Goal: Task Accomplishment & Management: Complete application form

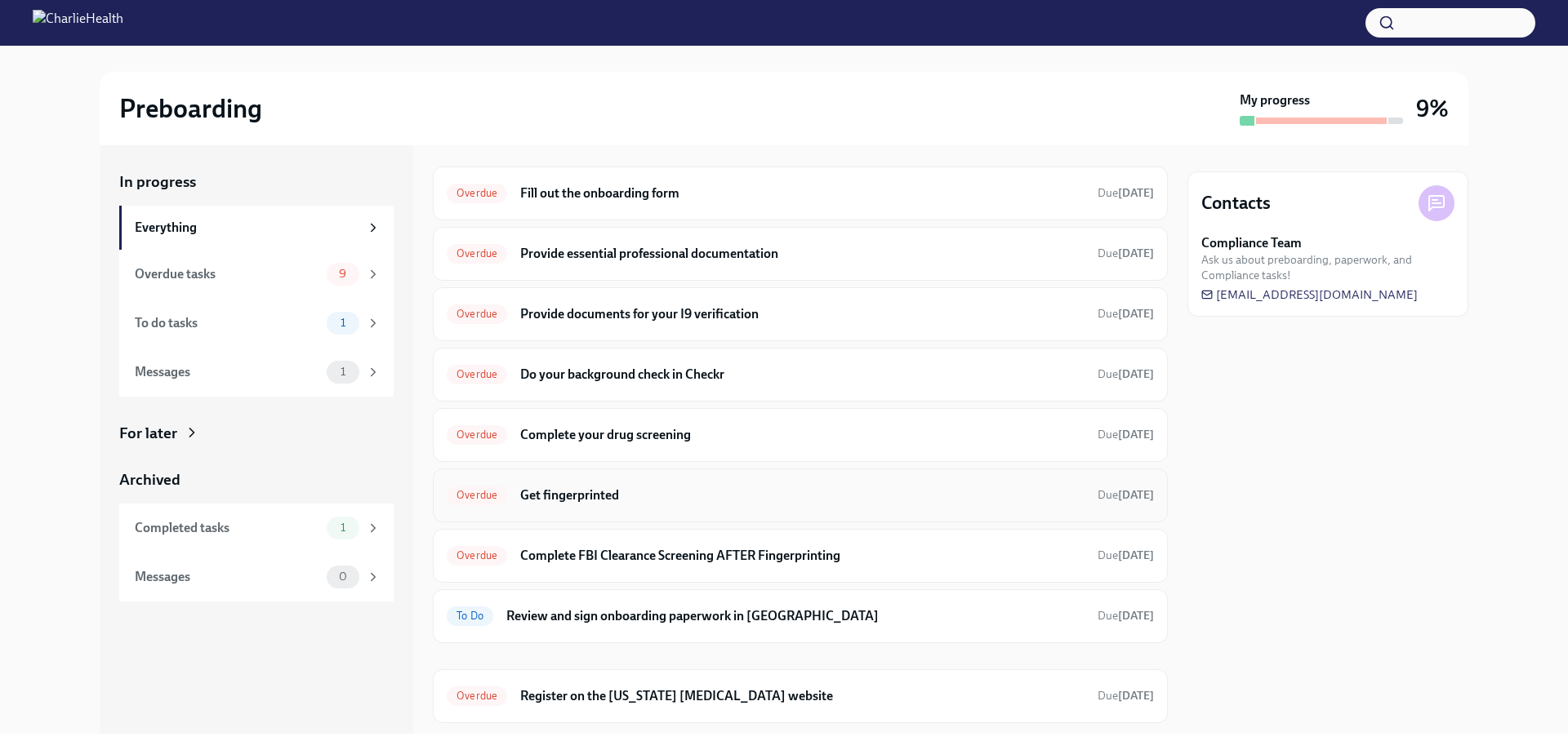
scroll to position [285, 0]
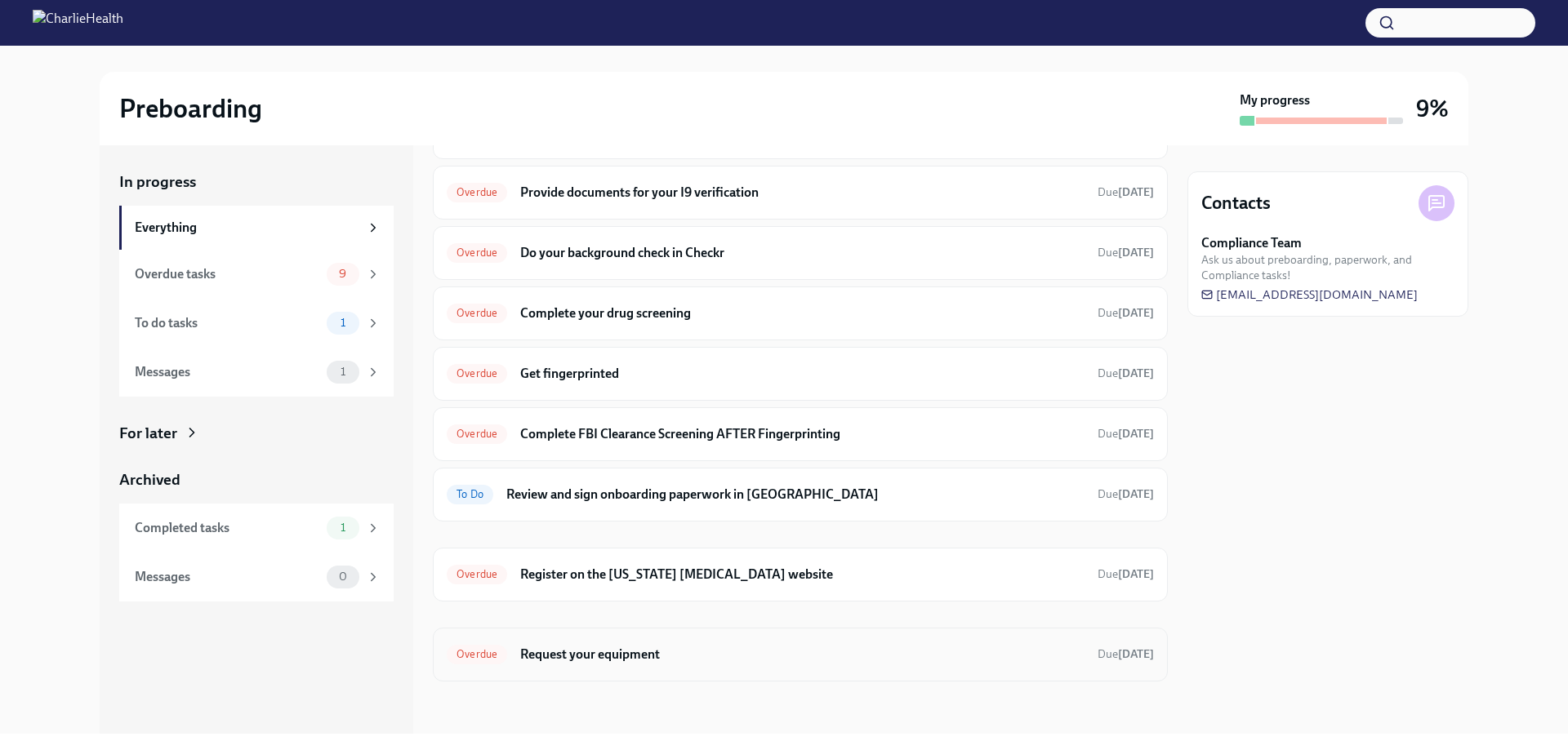
click at [563, 637] on div "Overdue Request your equipment Due [DATE]" at bounding box center [800, 654] width 735 height 54
click at [649, 658] on h6 "Request your equipment" at bounding box center [802, 654] width 564 height 18
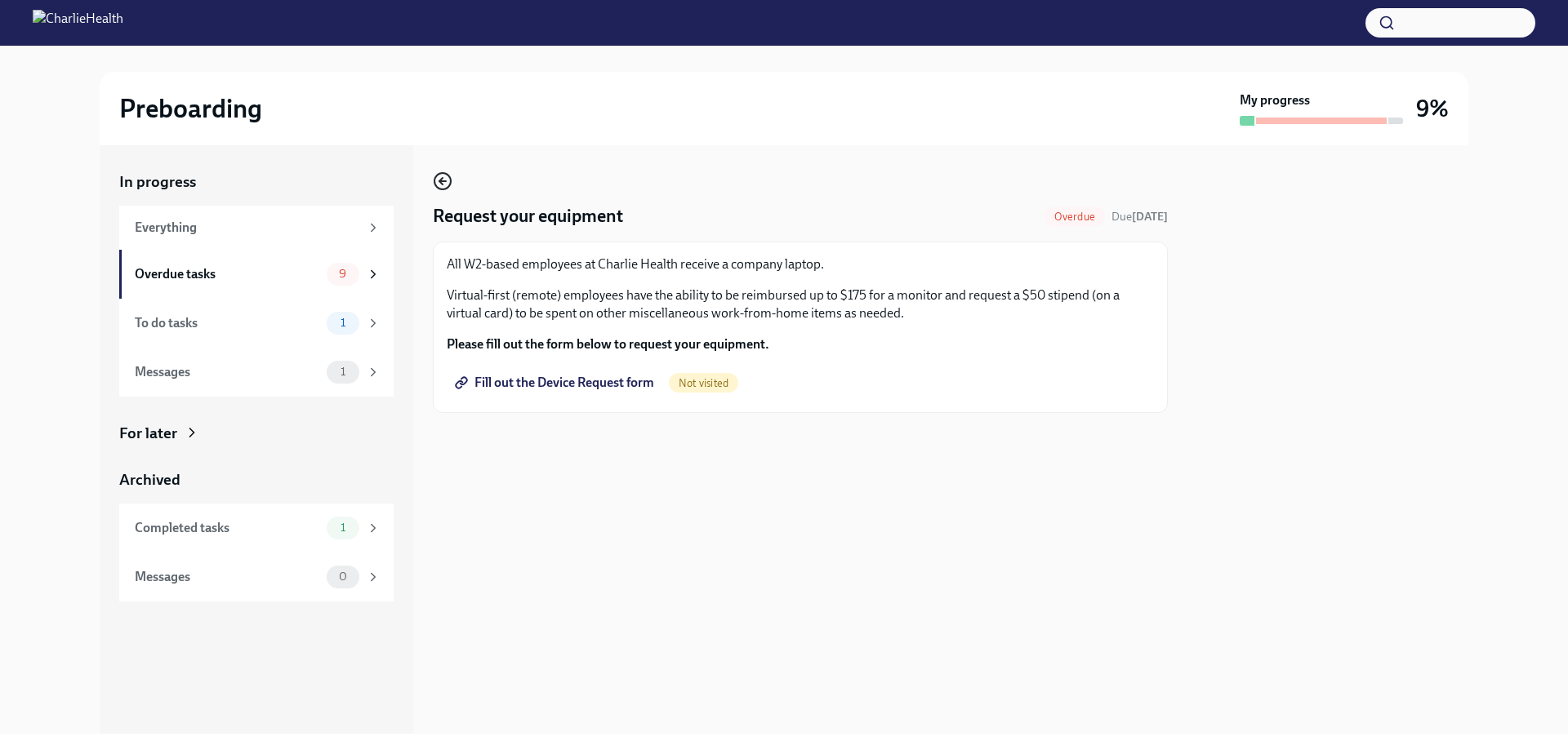
click at [439, 174] on circle "button" at bounding box center [442, 180] width 16 height 16
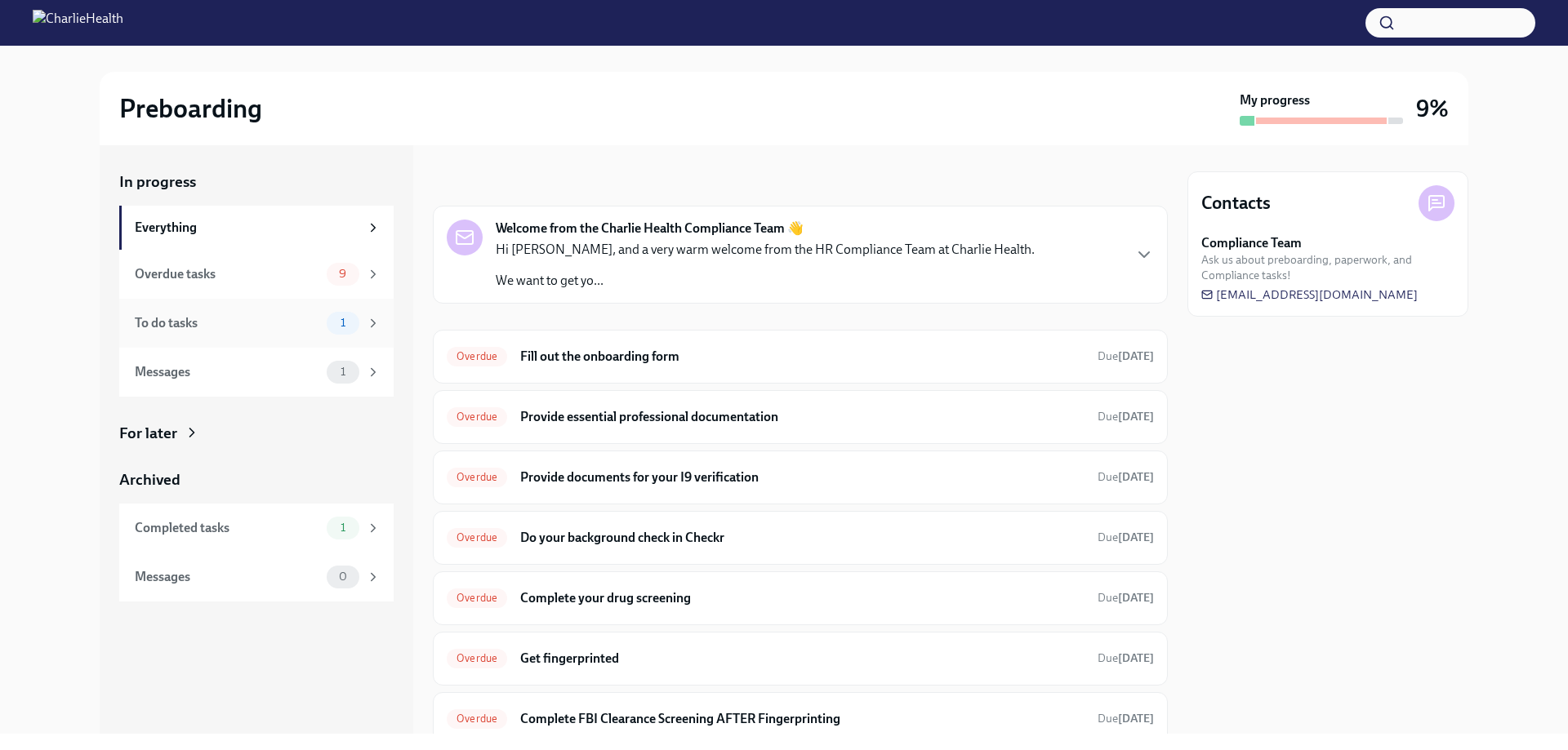
click at [302, 309] on div "To do tasks 1" at bounding box center [257, 323] width 274 height 49
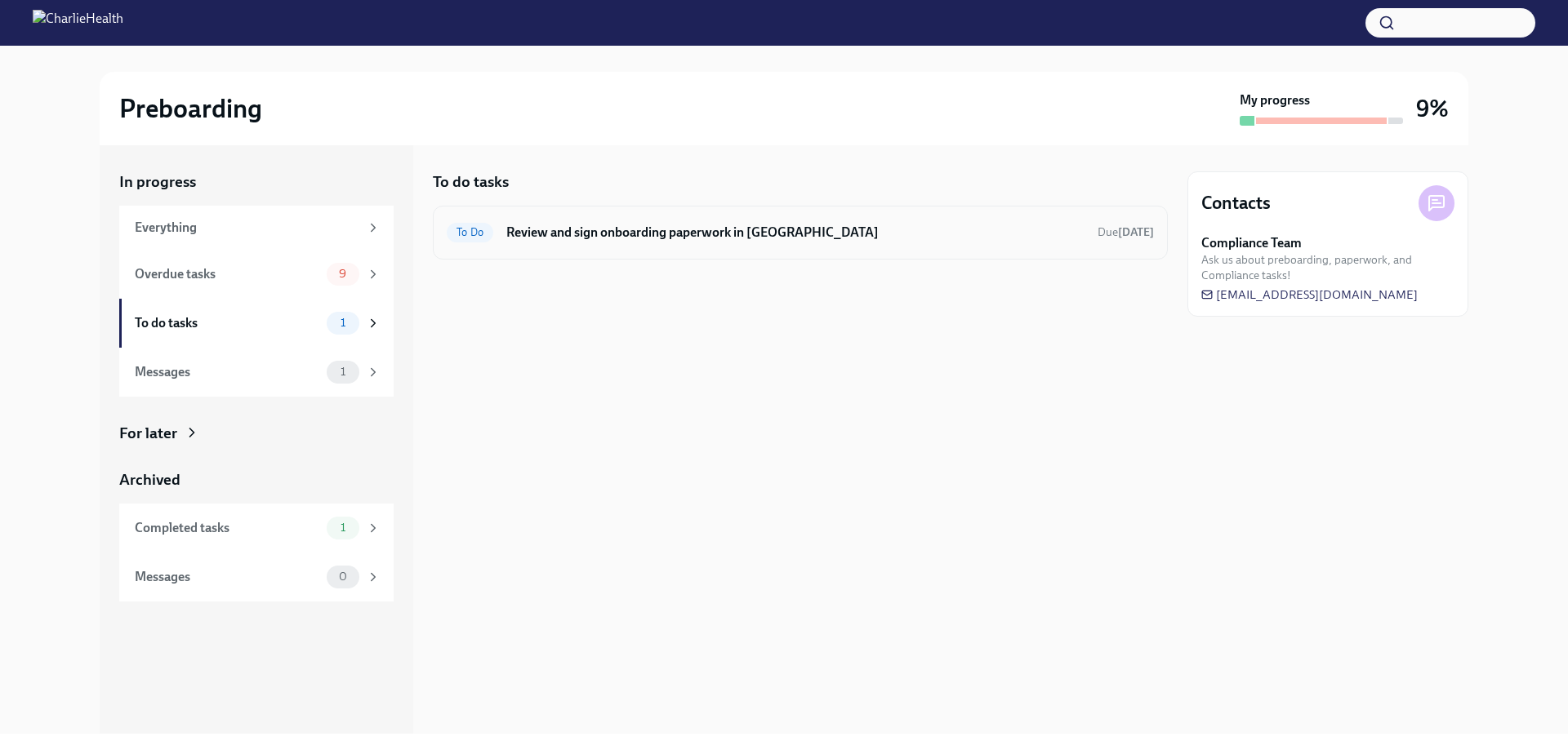
click at [571, 236] on h6 "Review and sign onboarding paperwork in [GEOGRAPHIC_DATA]" at bounding box center [795, 232] width 578 height 18
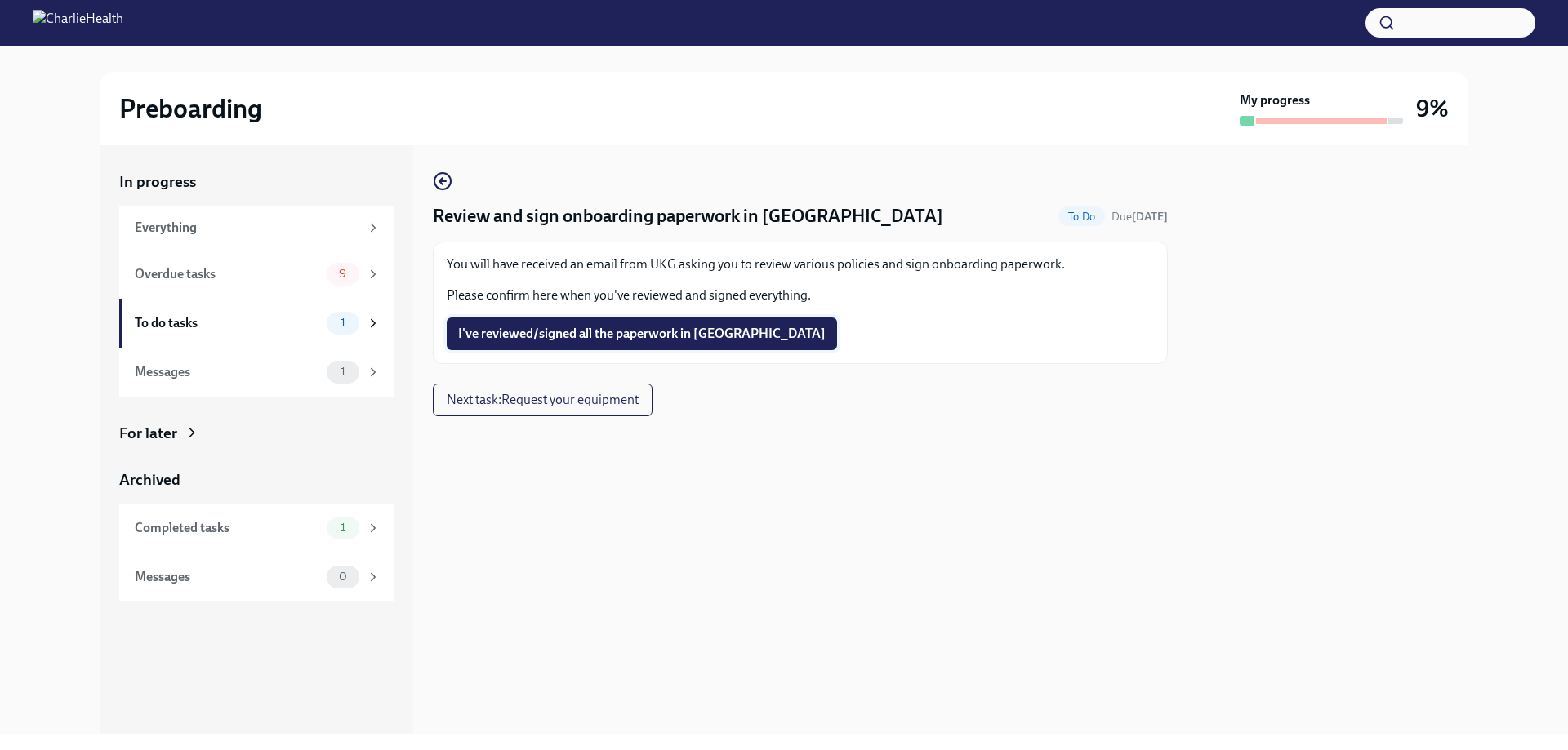
click at [512, 334] on span "I've reviewed/signed all the paperwork in [GEOGRAPHIC_DATA]" at bounding box center [641, 334] width 368 height 16
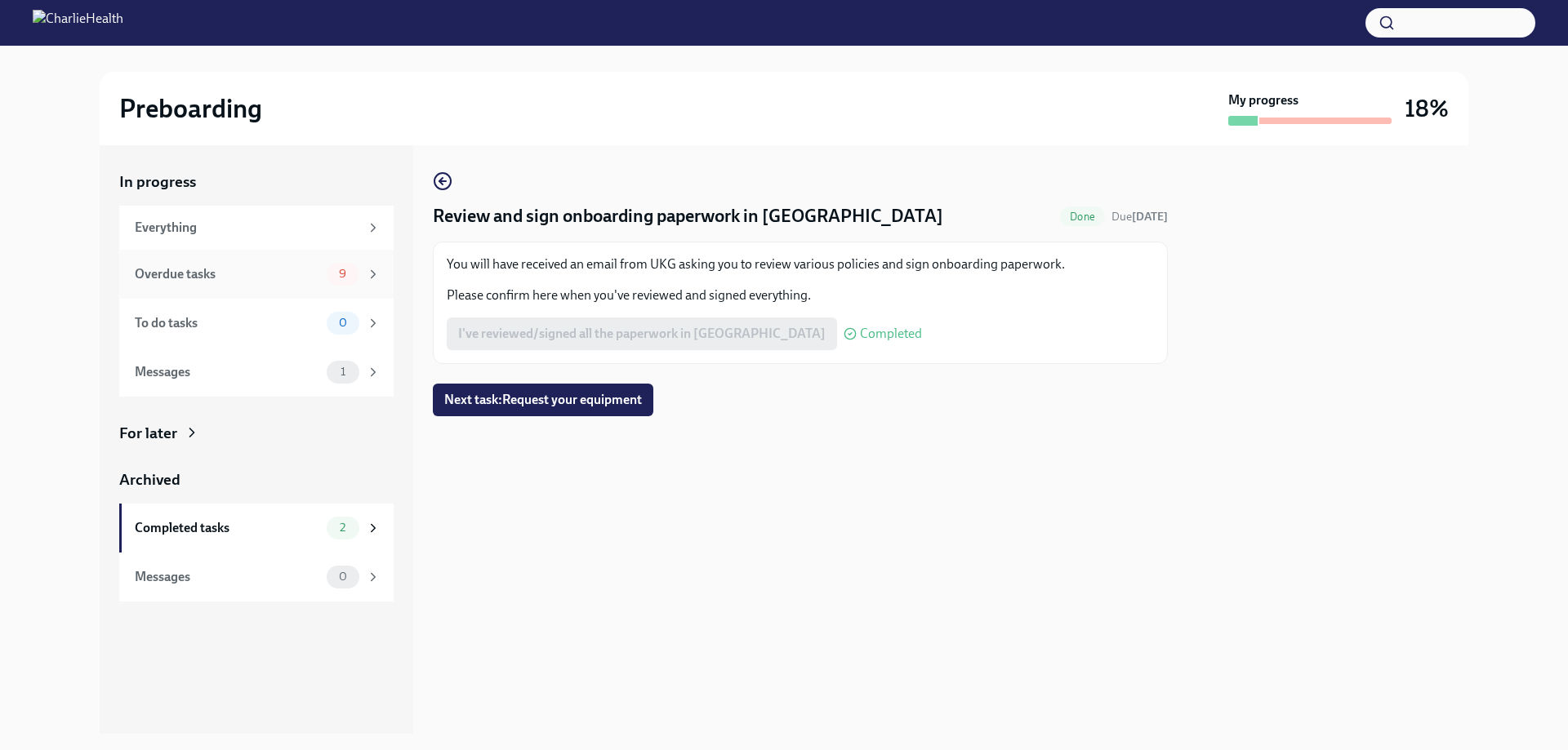
click at [297, 265] on div "Overdue tasks" at bounding box center [227, 273] width 185 height 18
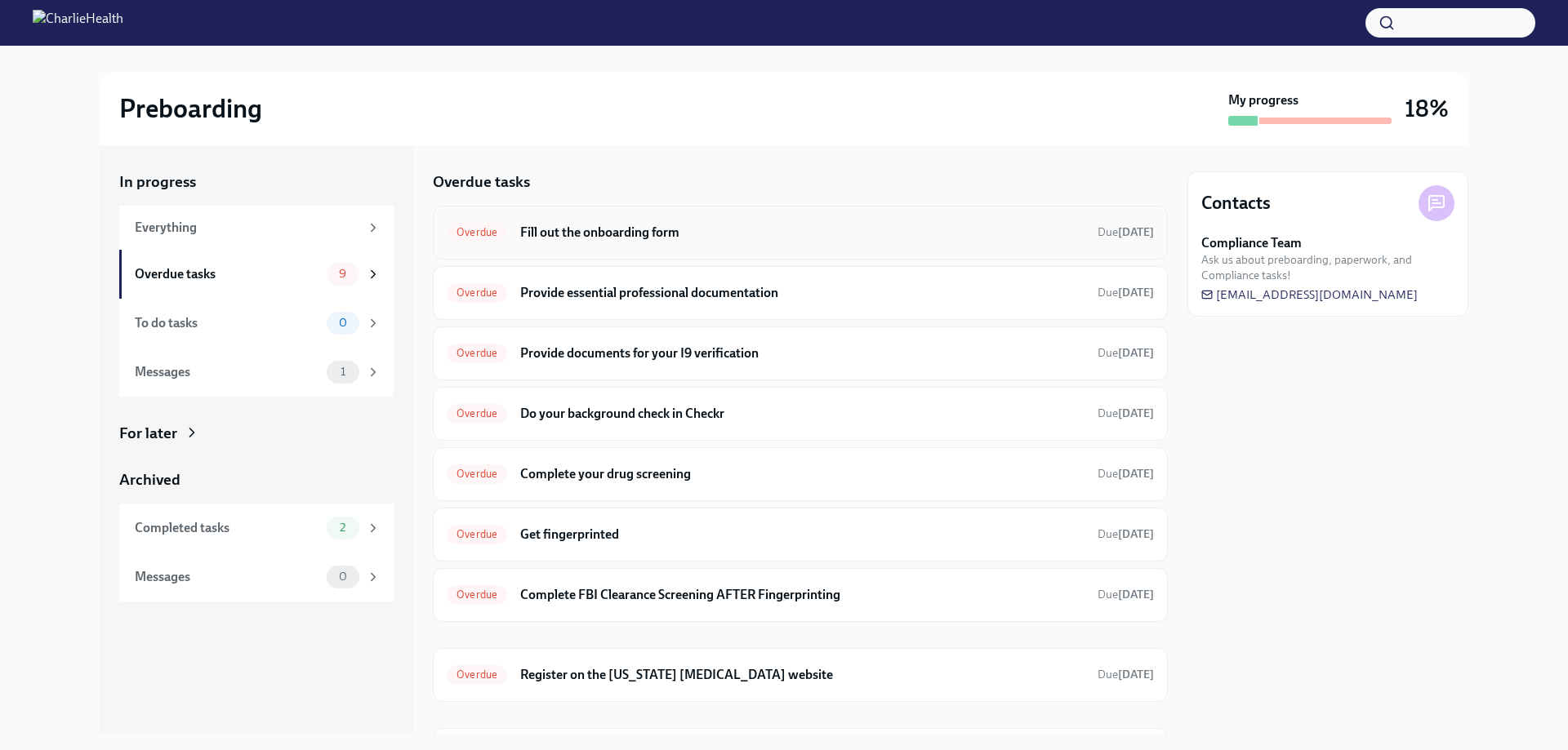
click at [569, 227] on h6 "Fill out the onboarding form" at bounding box center [802, 232] width 564 height 18
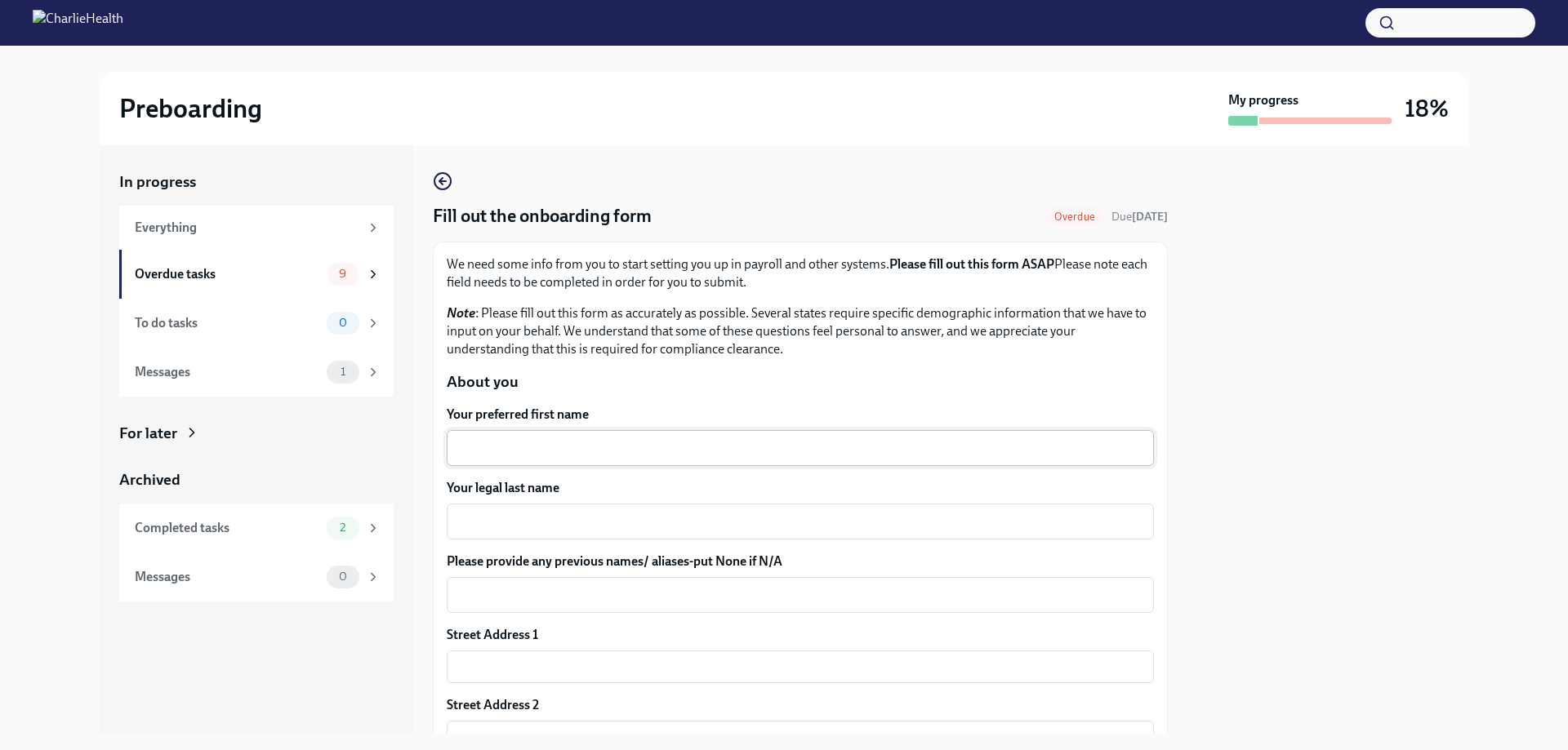
click at [550, 460] on div "x ​" at bounding box center [800, 448] width 707 height 36
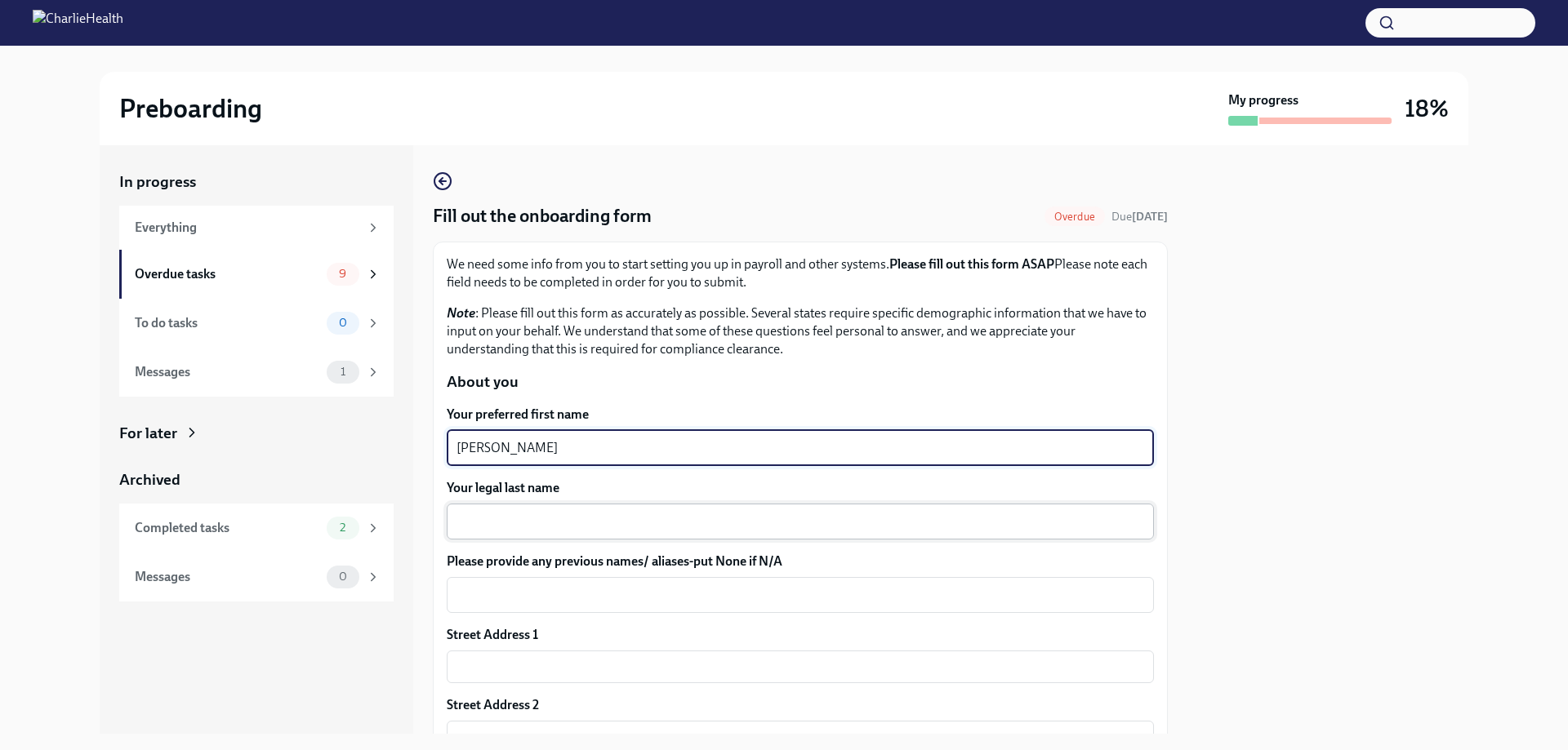
type textarea "[PERSON_NAME]"
click at [522, 516] on textarea "Your legal last name" at bounding box center [800, 522] width 687 height 20
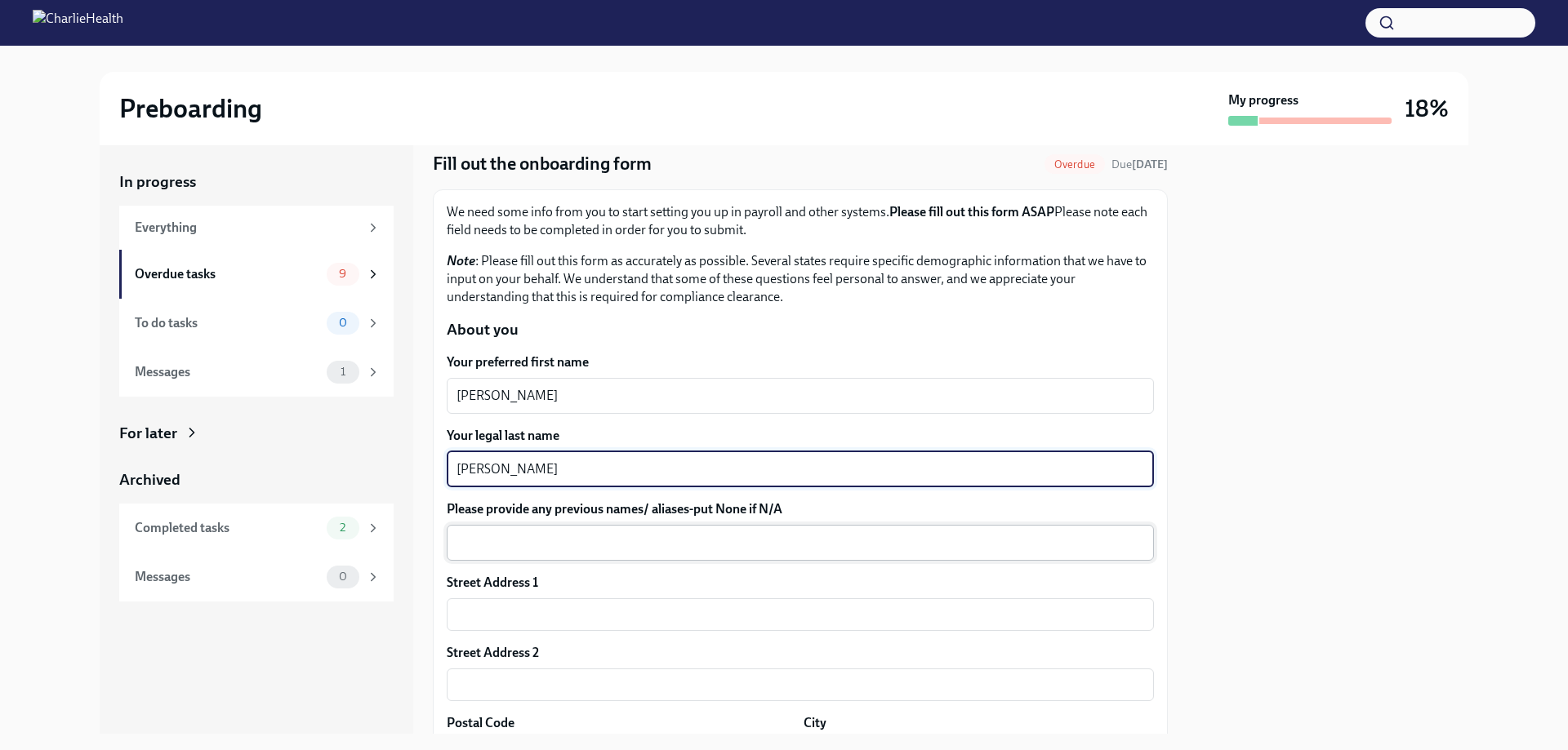
scroll to position [82, 0]
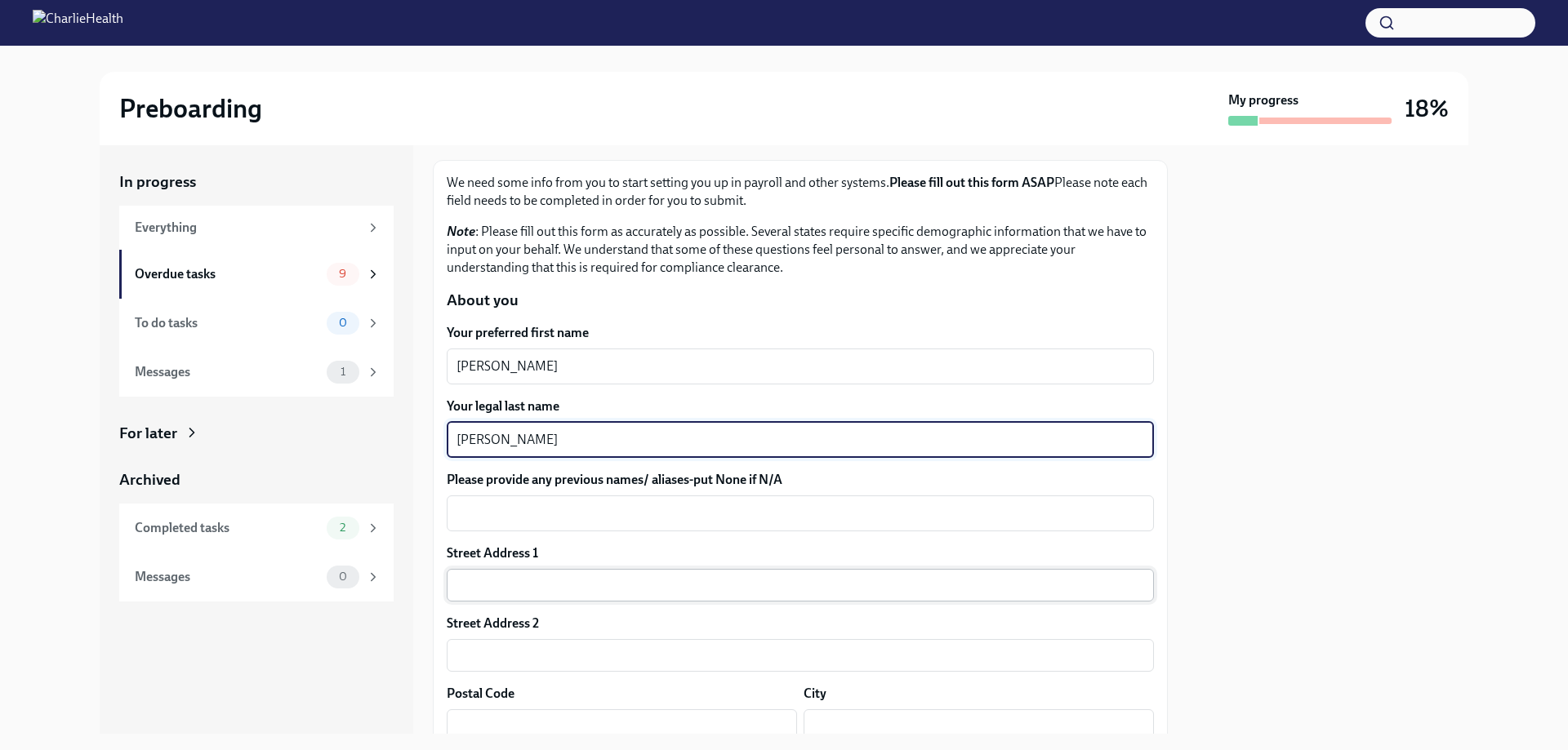
type textarea "[PERSON_NAME]"
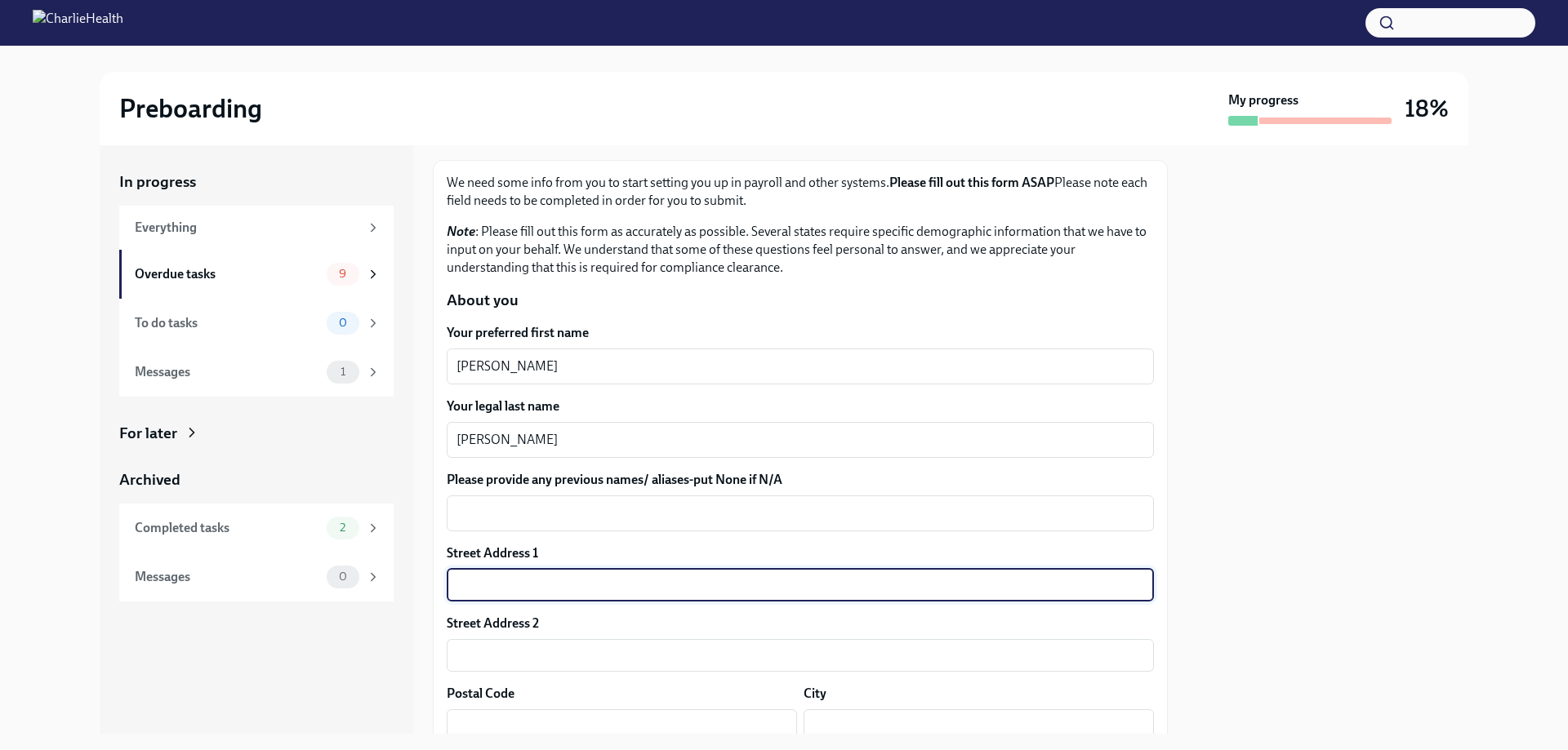
click at [543, 584] on input "text" at bounding box center [800, 585] width 707 height 33
type input "[STREET_ADDRESS]"
click at [483, 661] on input "text" at bounding box center [800, 655] width 707 height 33
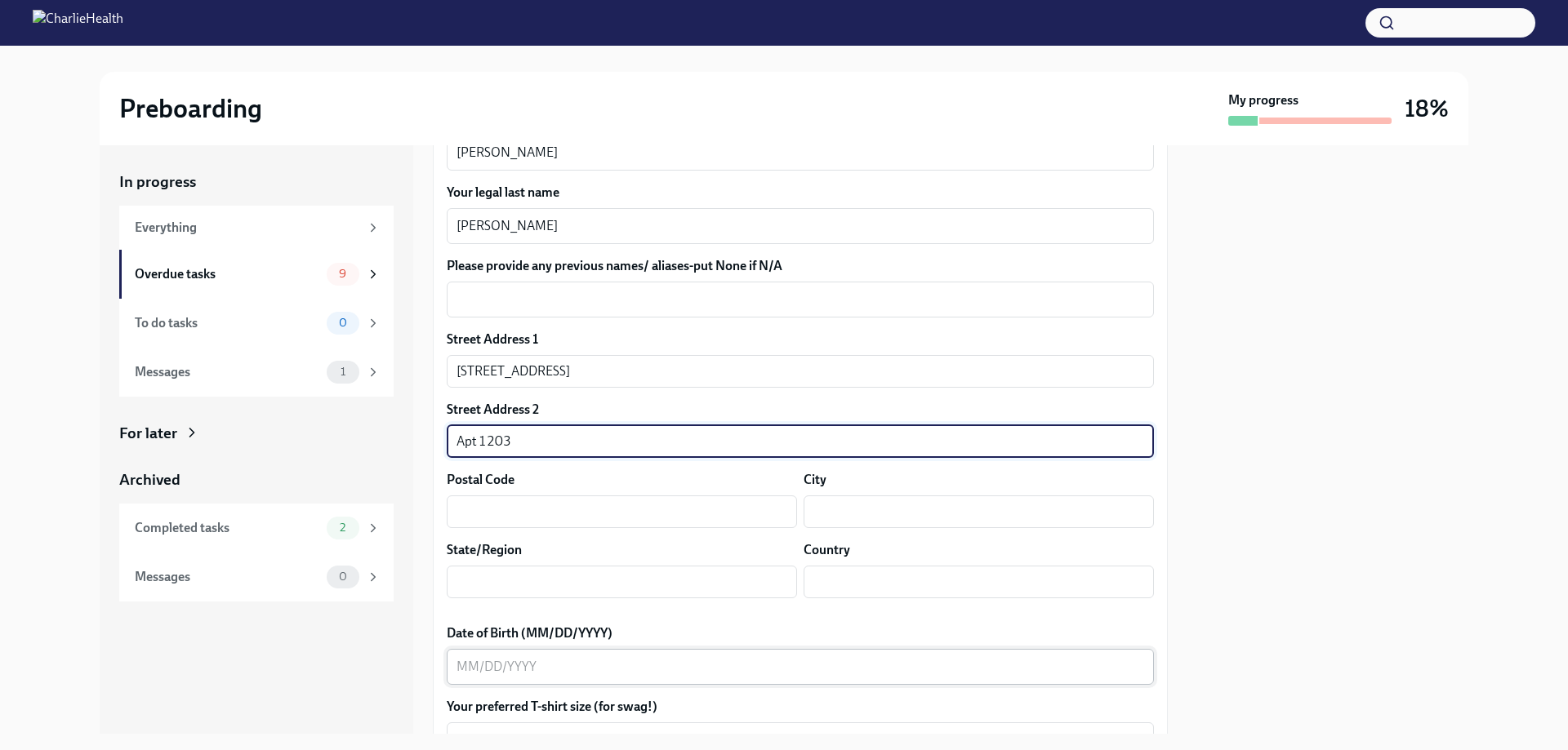
scroll to position [326, 0]
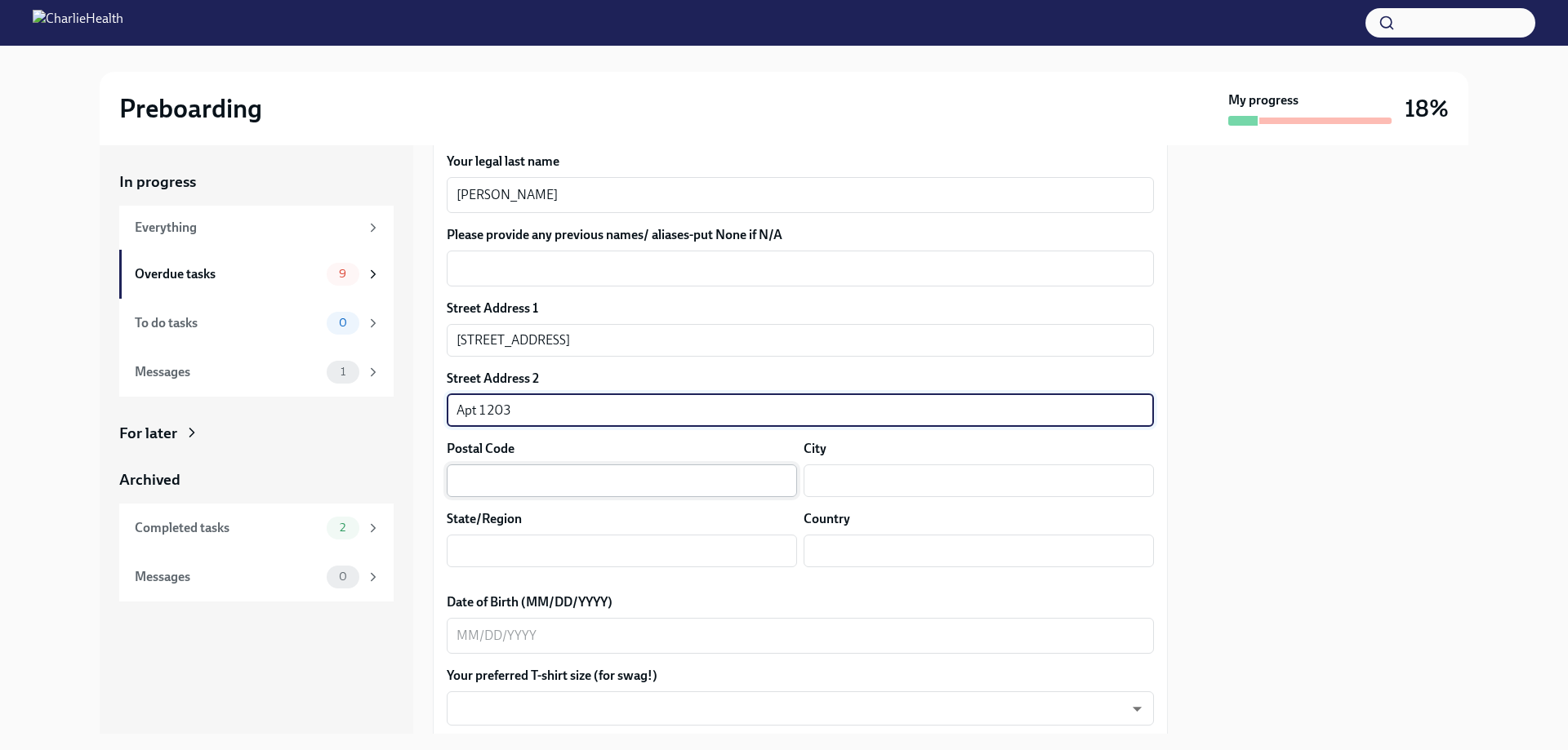
type input "Apt 1203"
click at [500, 486] on input "text" at bounding box center [621, 480] width 351 height 33
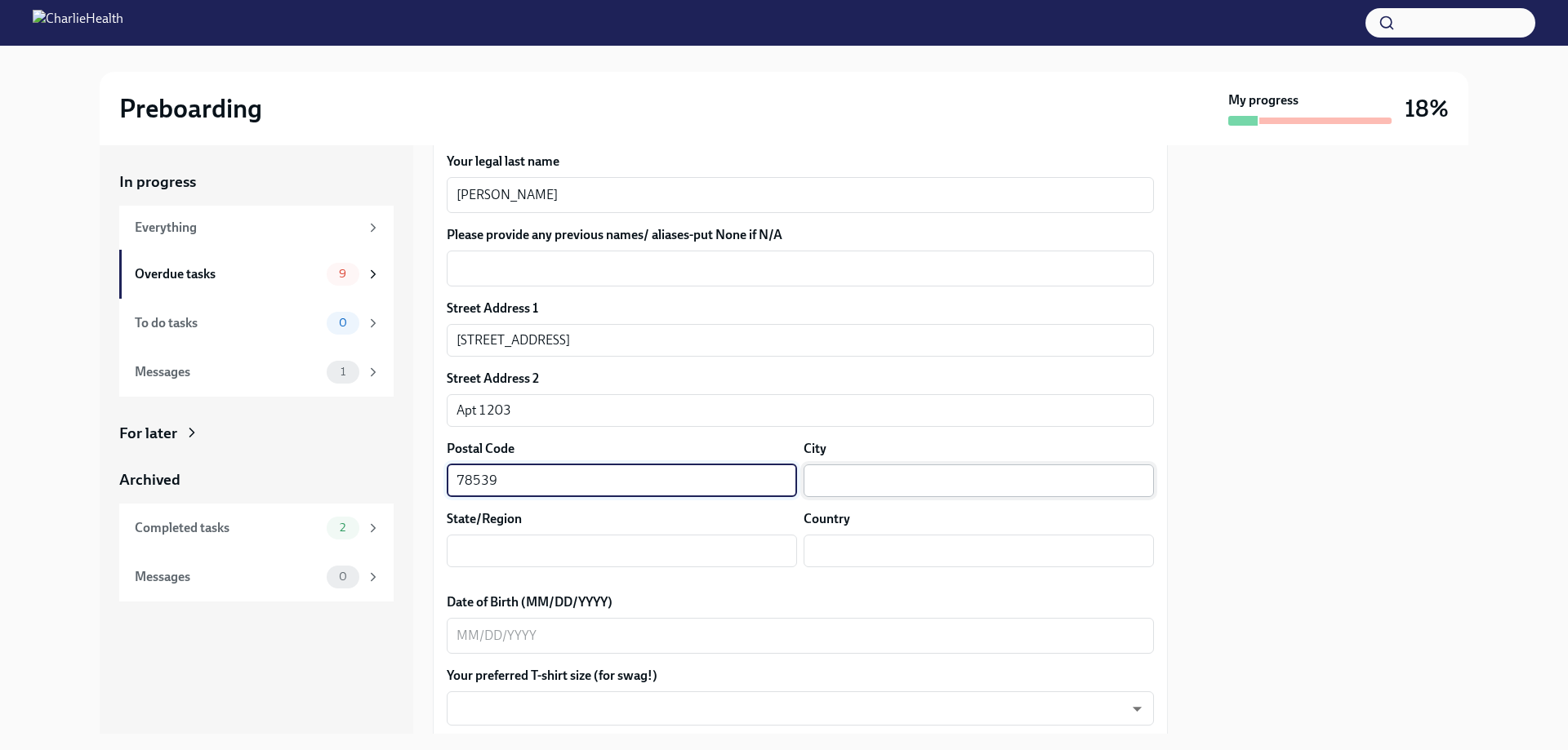
type input "78539"
click at [874, 493] on input "text" at bounding box center [979, 480] width 351 height 33
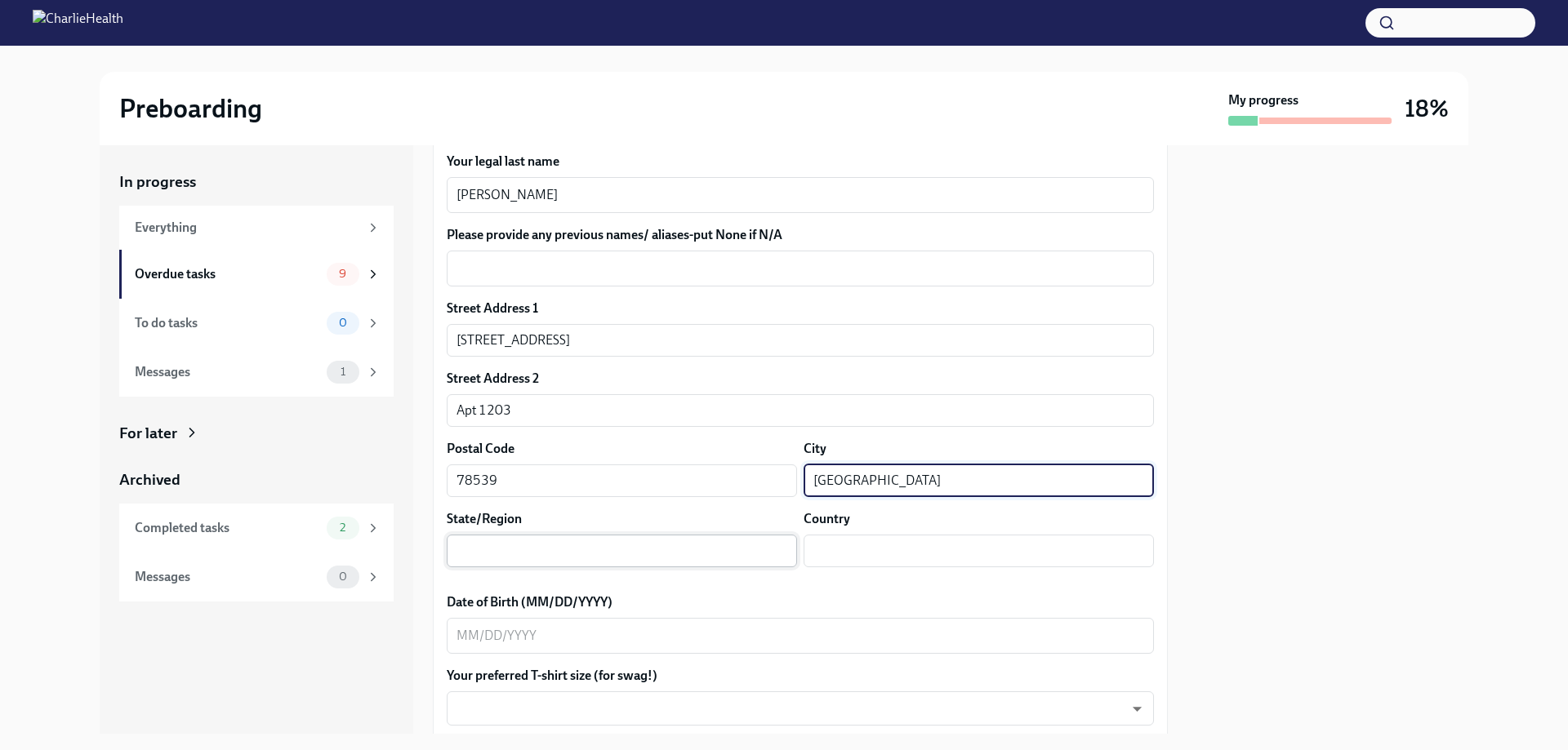
type input "[GEOGRAPHIC_DATA]"
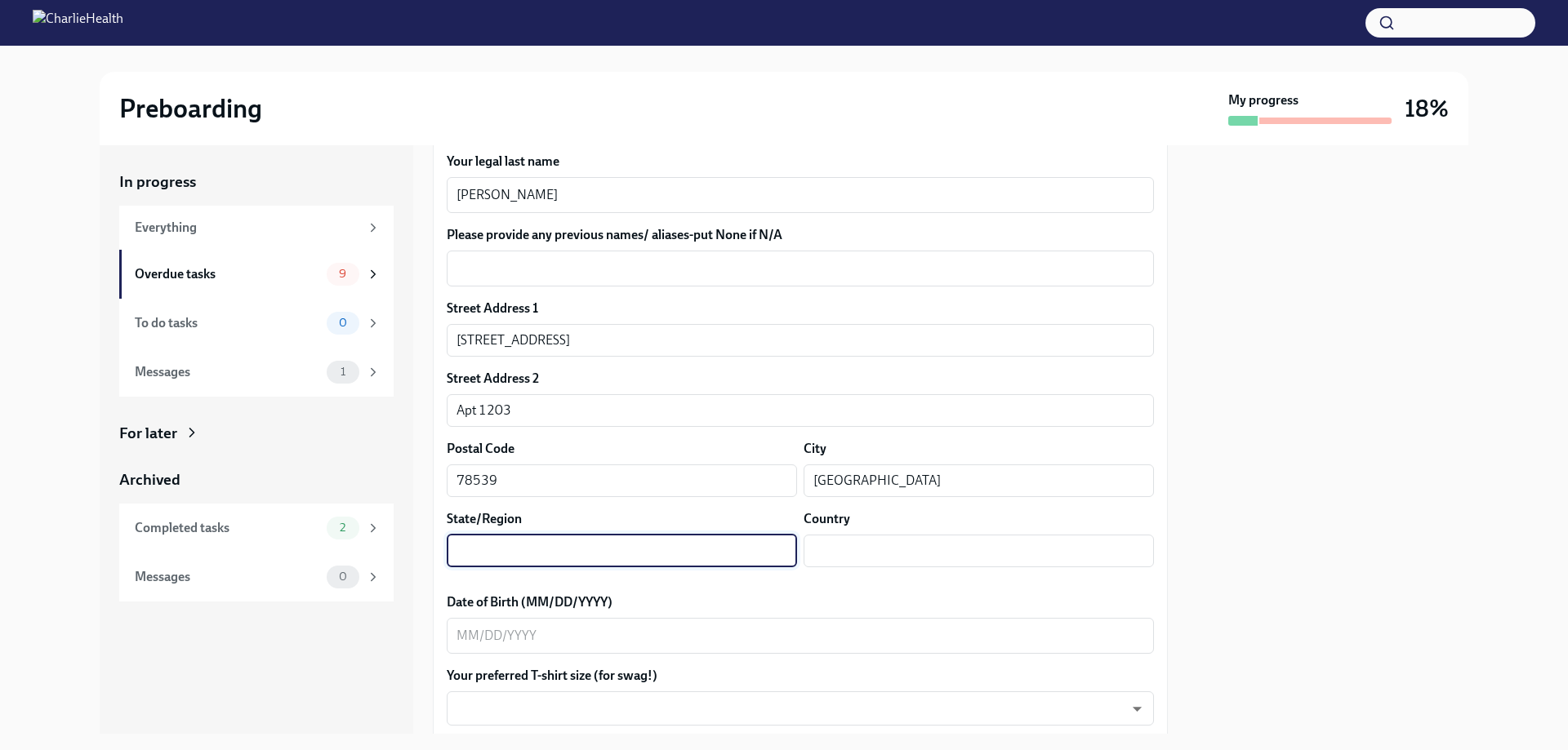
click at [686, 543] on input "text" at bounding box center [621, 551] width 351 height 33
type input "[GEOGRAPHIC_DATA]"
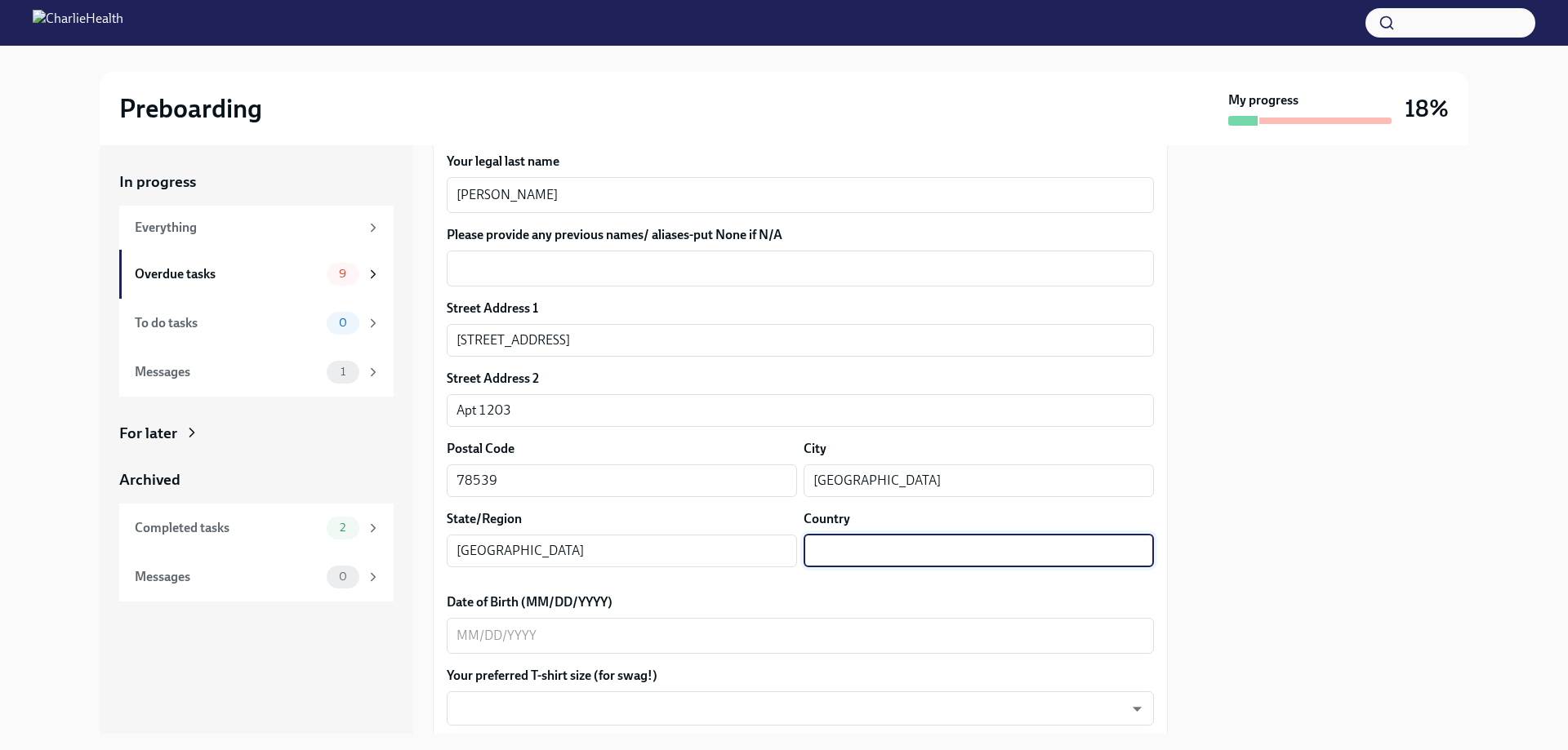
click at [839, 540] on input "text" at bounding box center [979, 551] width 351 height 33
type input "[GEOGRAPHIC_DATA]"
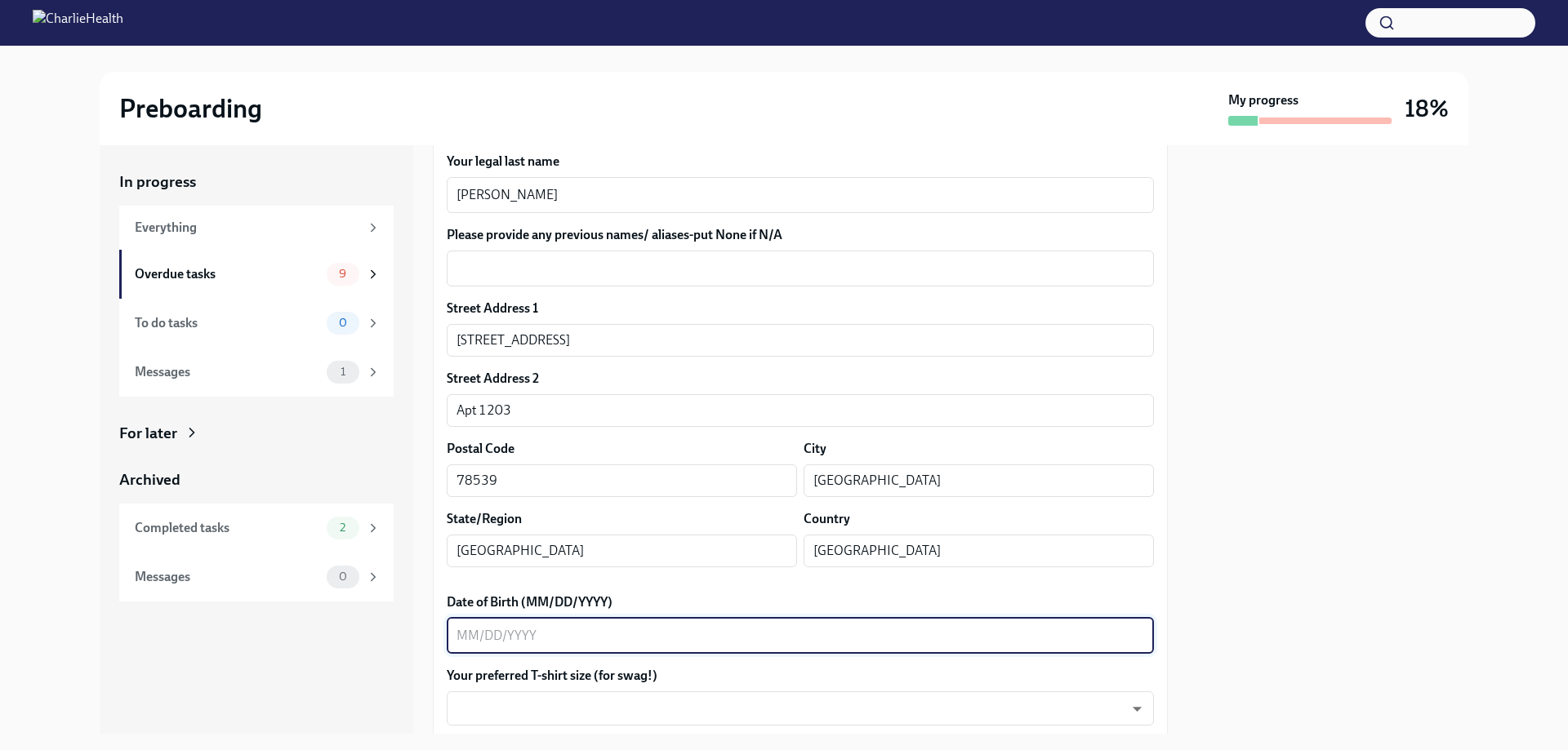
click at [505, 628] on textarea "Date of Birth (MM/DD/YYYY)" at bounding box center [800, 635] width 687 height 20
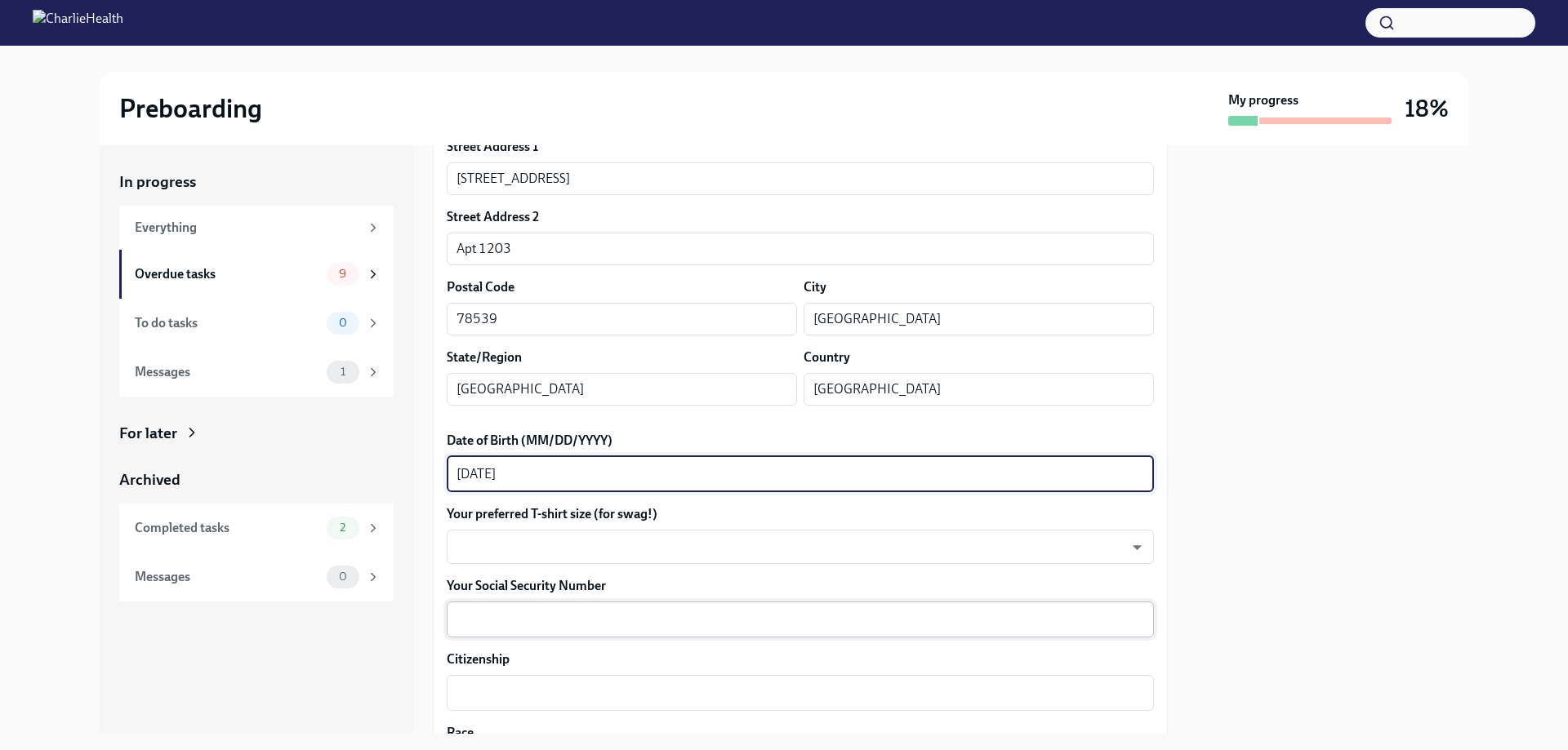
scroll to position [490, 0]
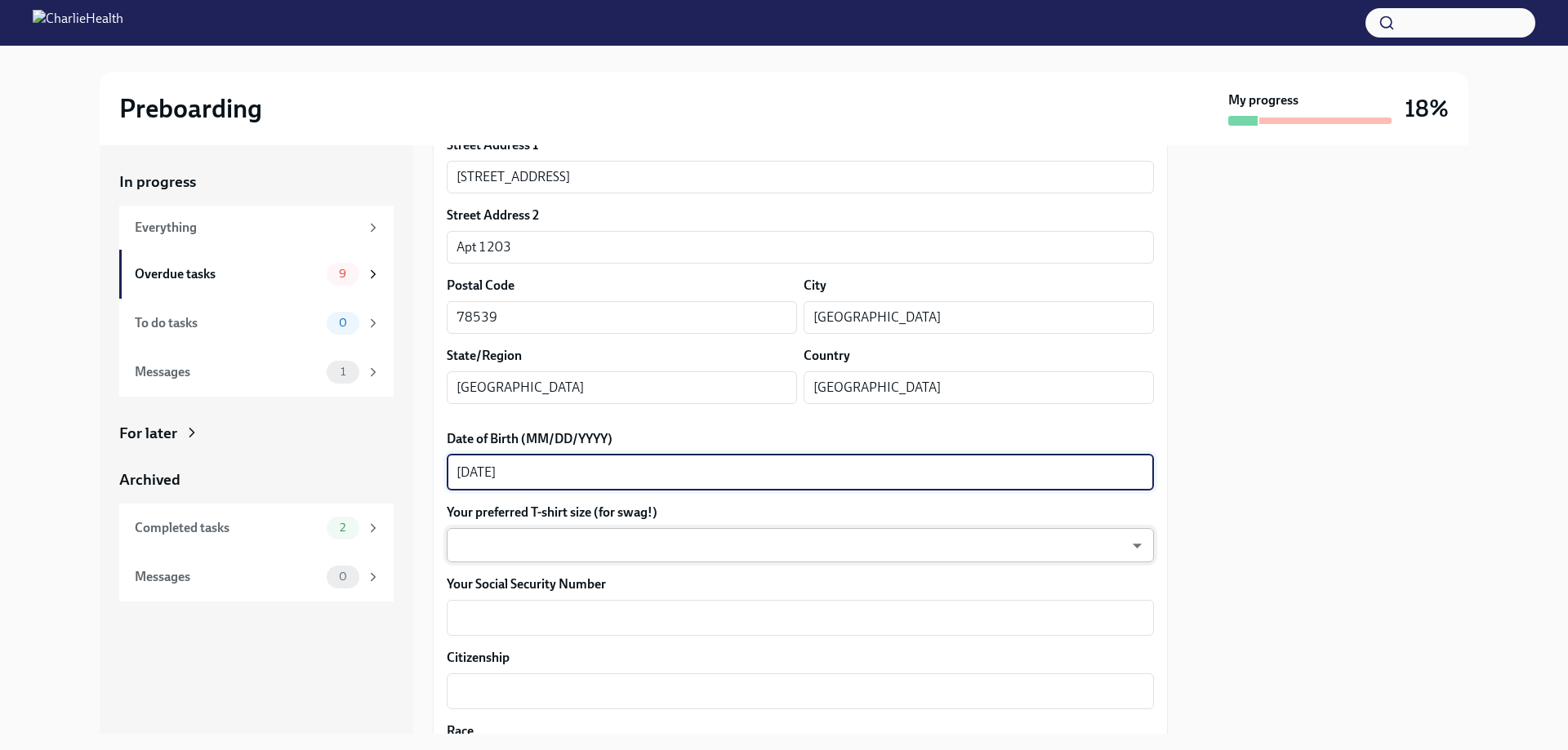
type textarea "[DATE]"
click at [574, 562] on body "Preboarding My progress 18% In progress Everything Overdue tasks 9 To do tasks …" at bounding box center [784, 375] width 1568 height 750
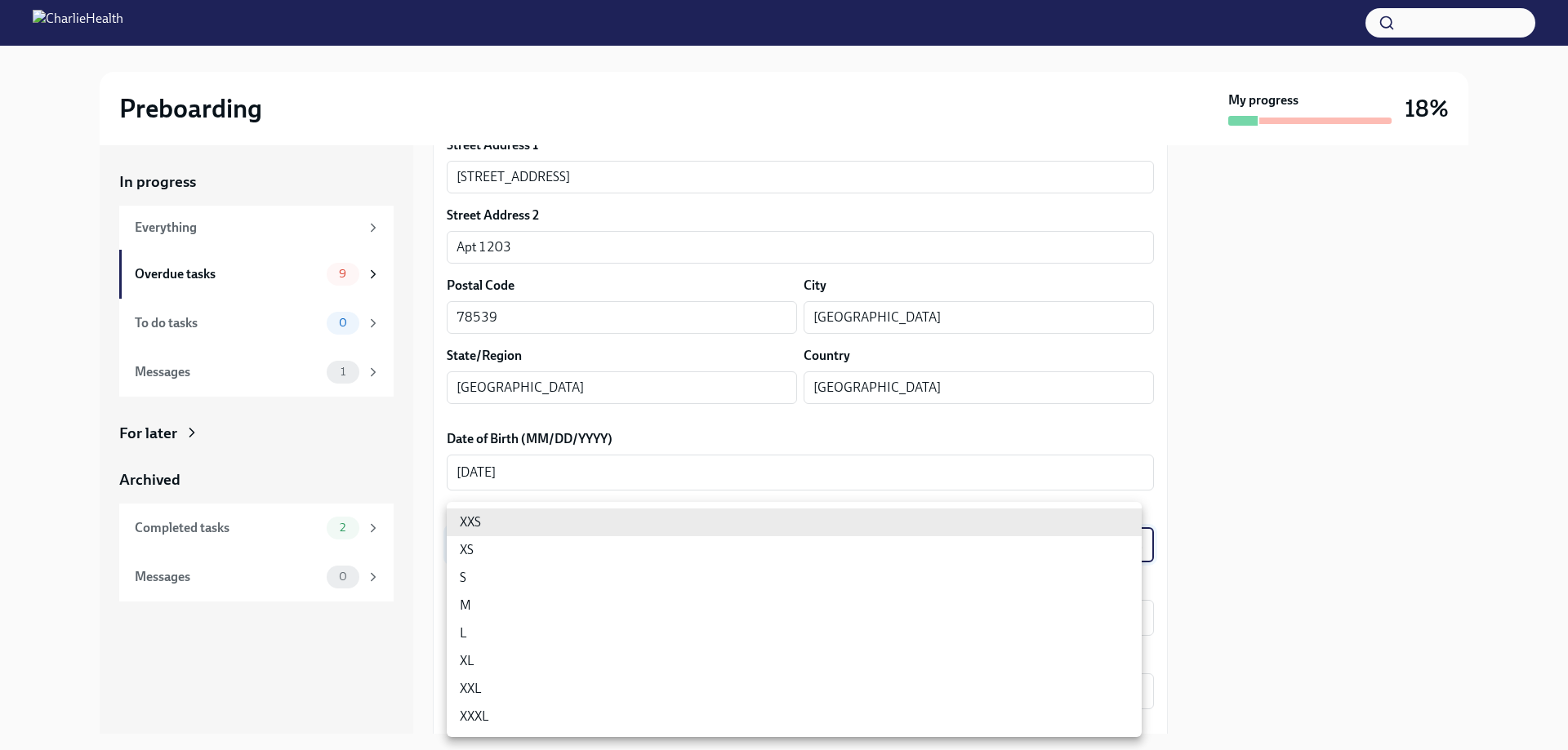
click at [465, 641] on li "L" at bounding box center [793, 633] width 695 height 28
type input "LvpEGRrq8"
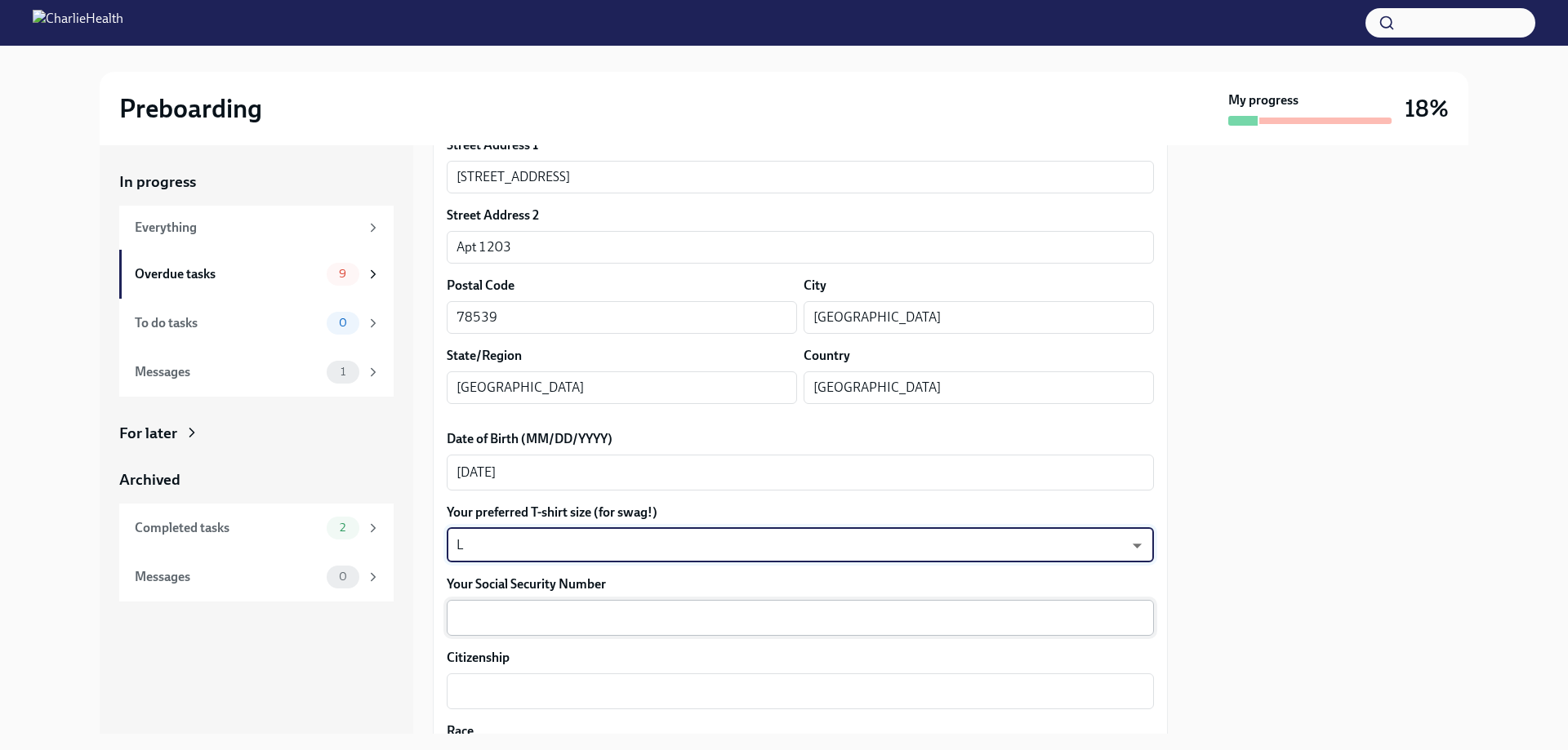
click at [489, 625] on textarea "Your Social Security Number" at bounding box center [800, 617] width 687 height 20
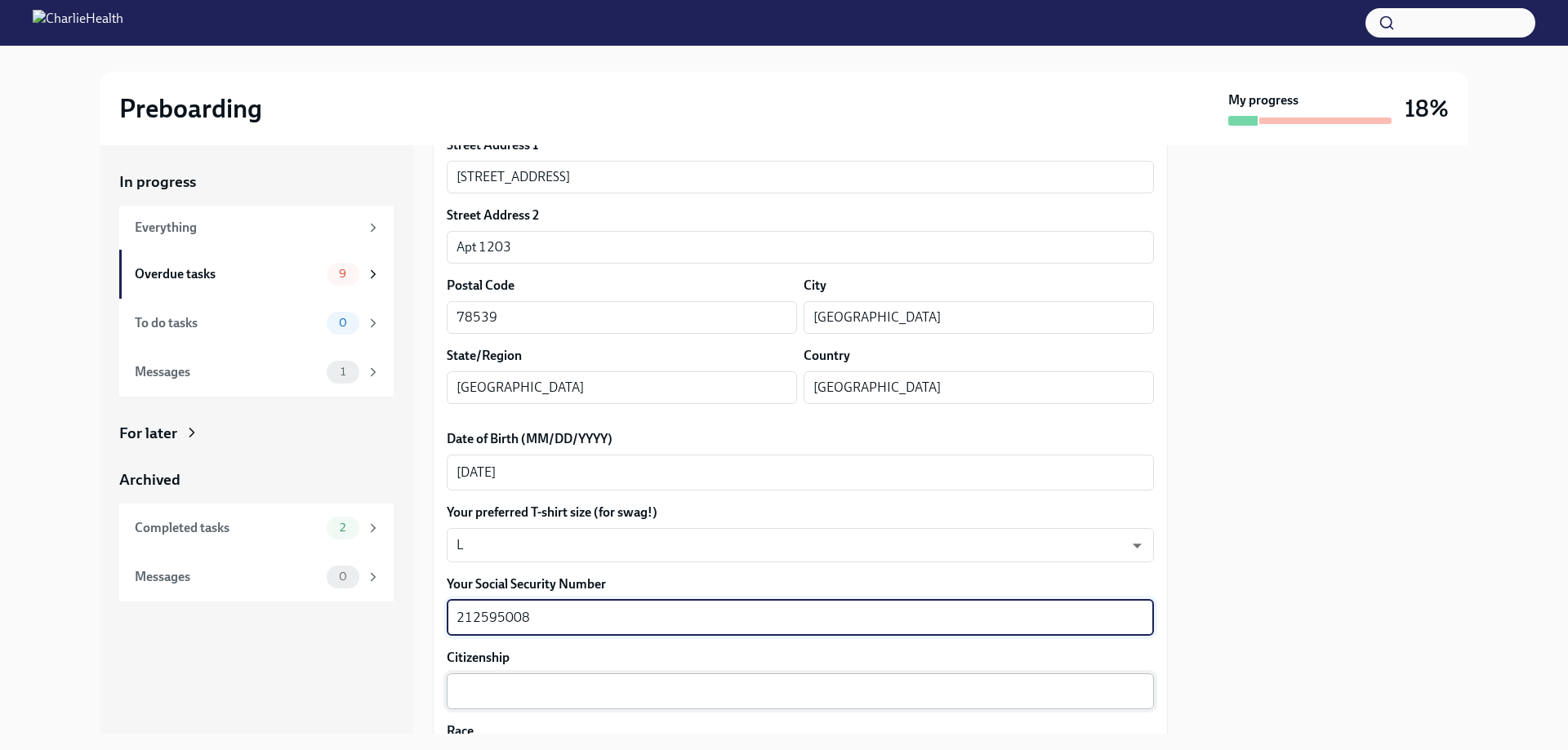
type textarea "212595008"
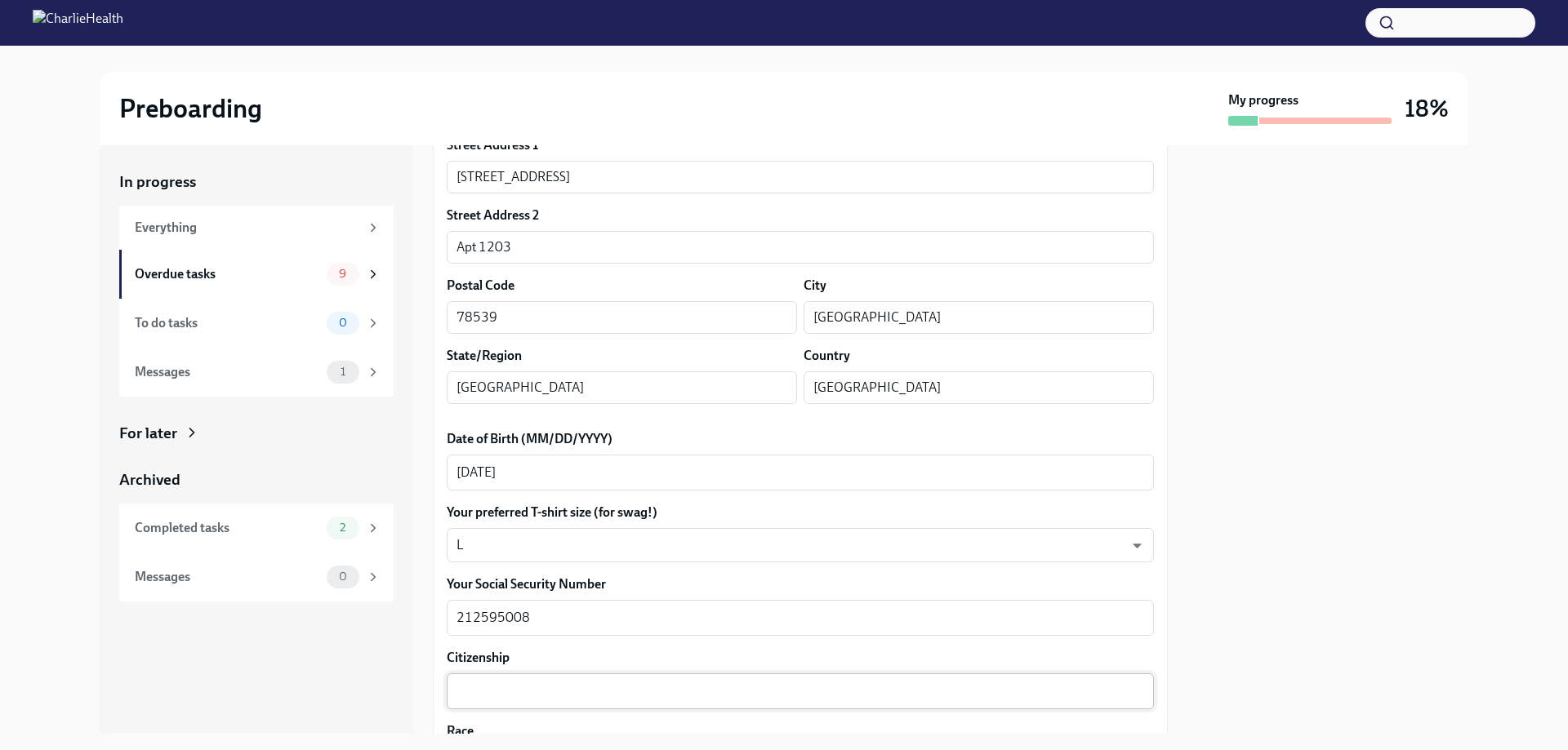
click at [478, 676] on div "x ​" at bounding box center [800, 692] width 707 height 36
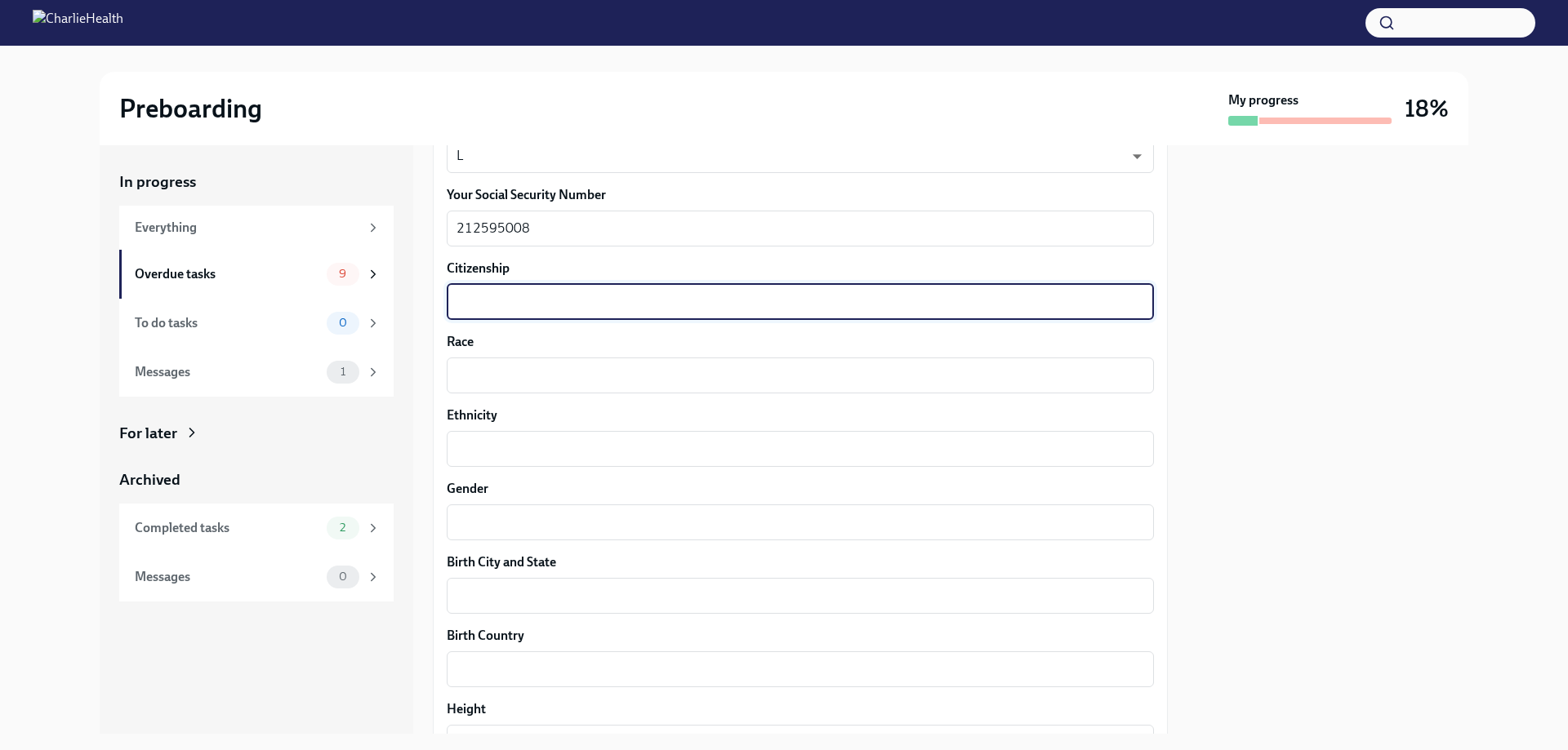
scroll to position [898, 0]
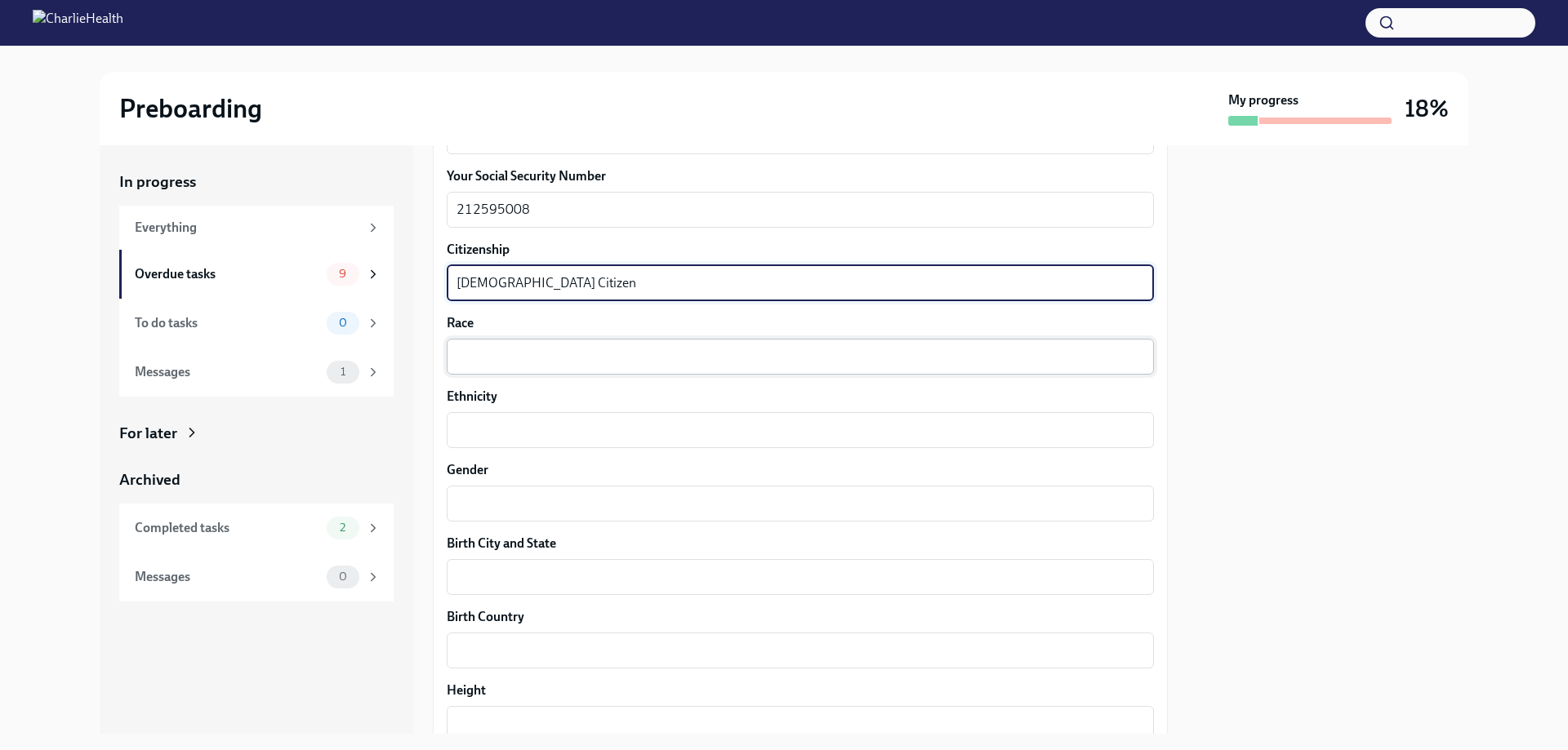
type textarea "[DEMOGRAPHIC_DATA] Citizen"
click at [477, 343] on div "x ​" at bounding box center [800, 356] width 707 height 36
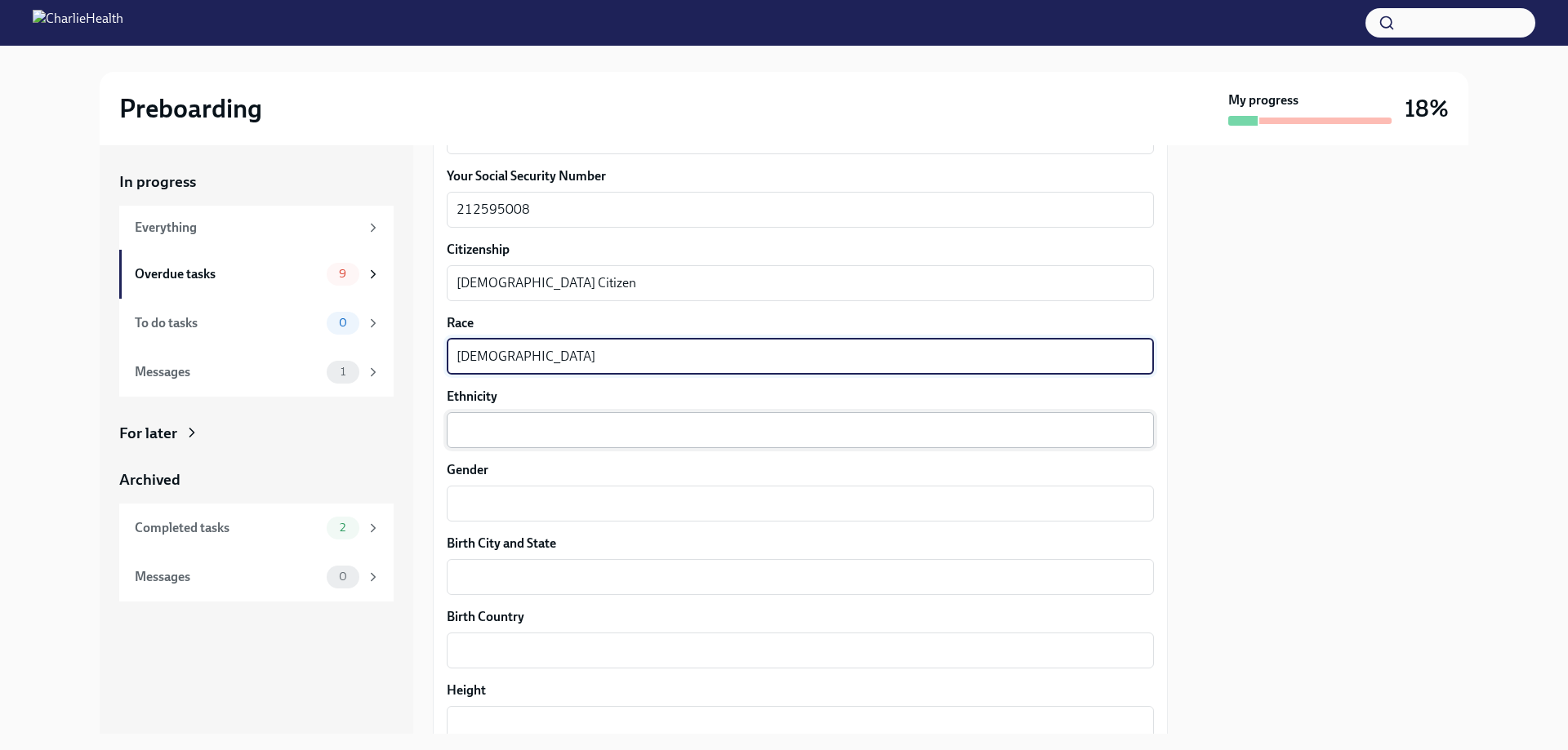
type textarea "[DEMOGRAPHIC_DATA]"
click at [520, 430] on textarea "Ethnicity" at bounding box center [800, 430] width 687 height 20
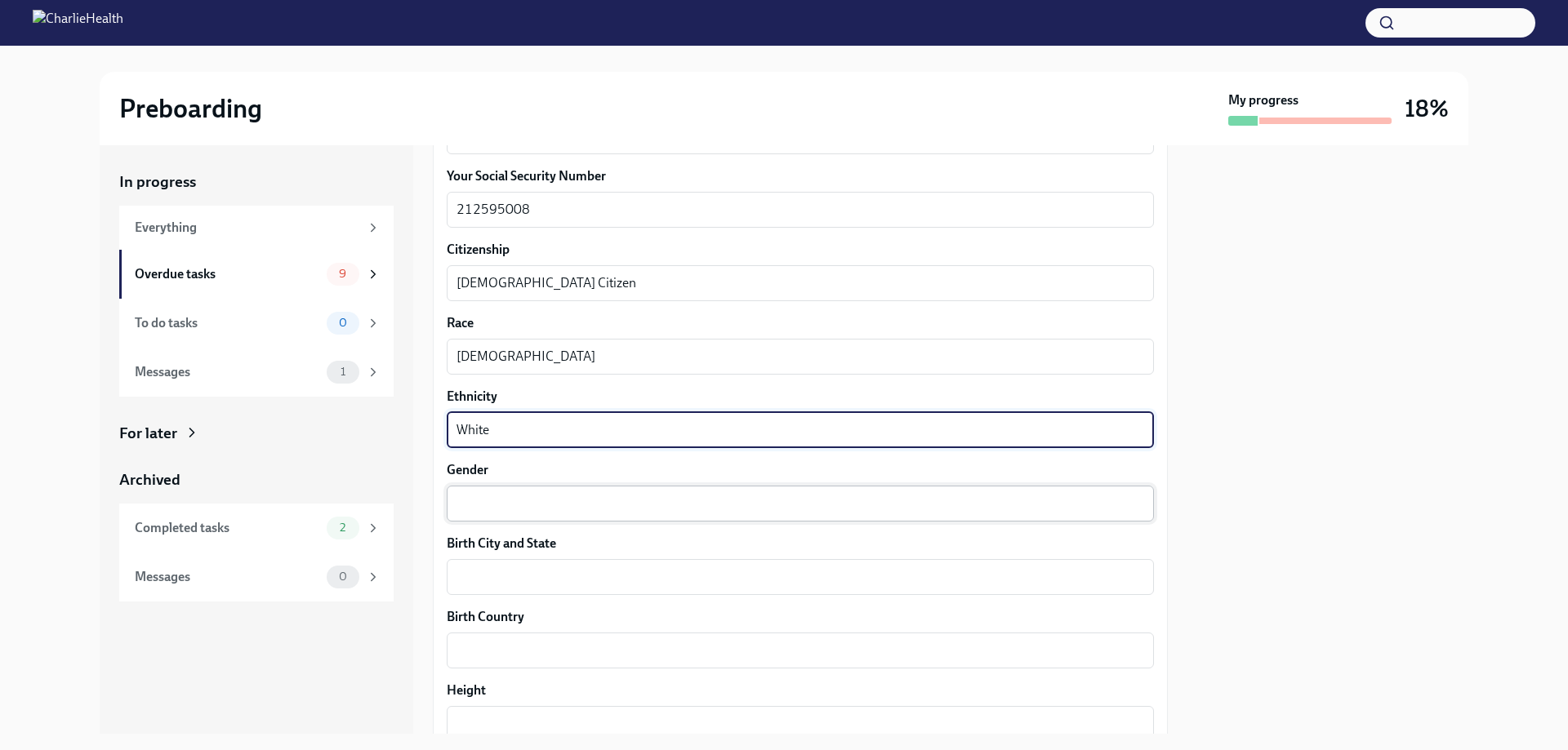
type textarea "White"
click at [503, 500] on textarea "Gender" at bounding box center [800, 503] width 687 height 20
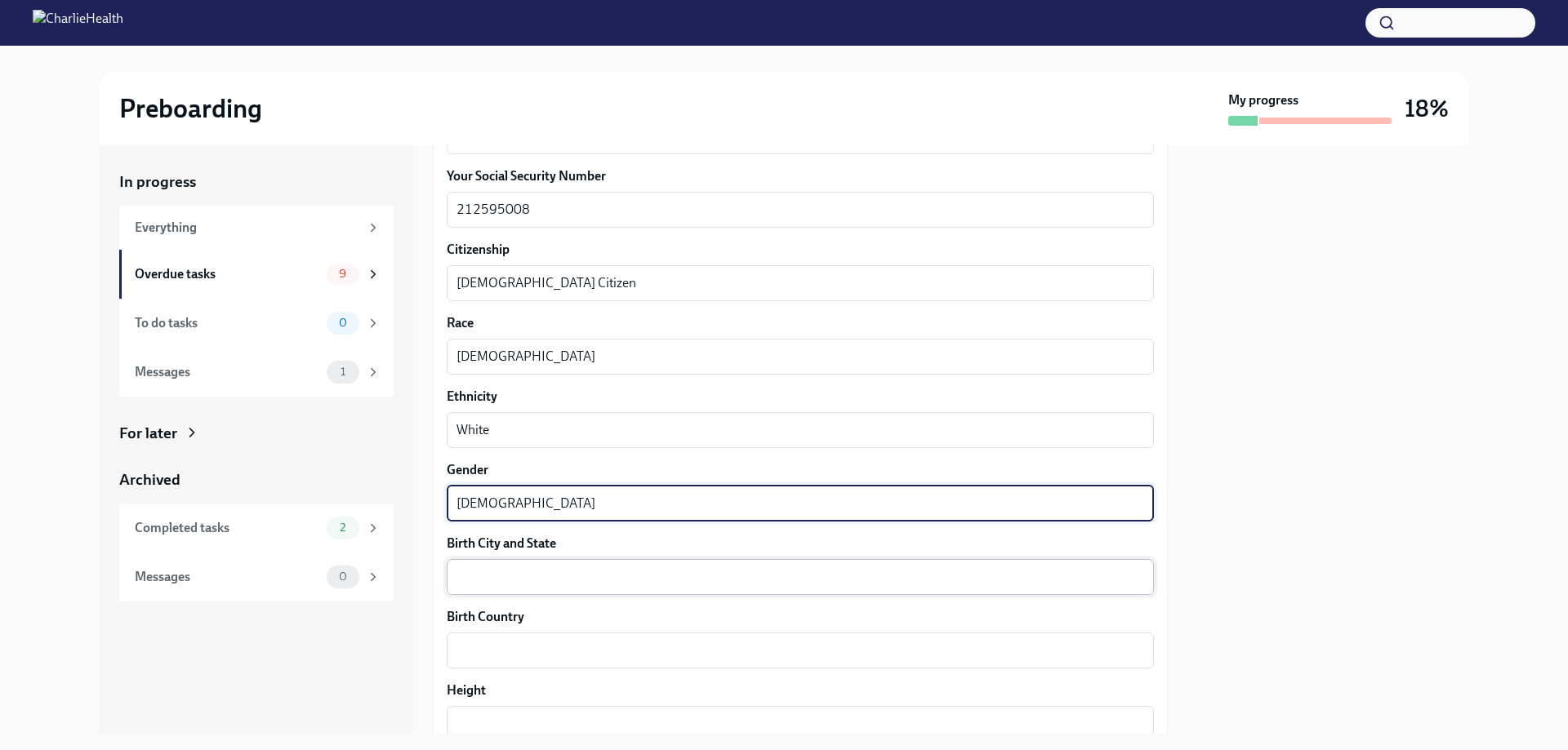
type textarea "[DEMOGRAPHIC_DATA]"
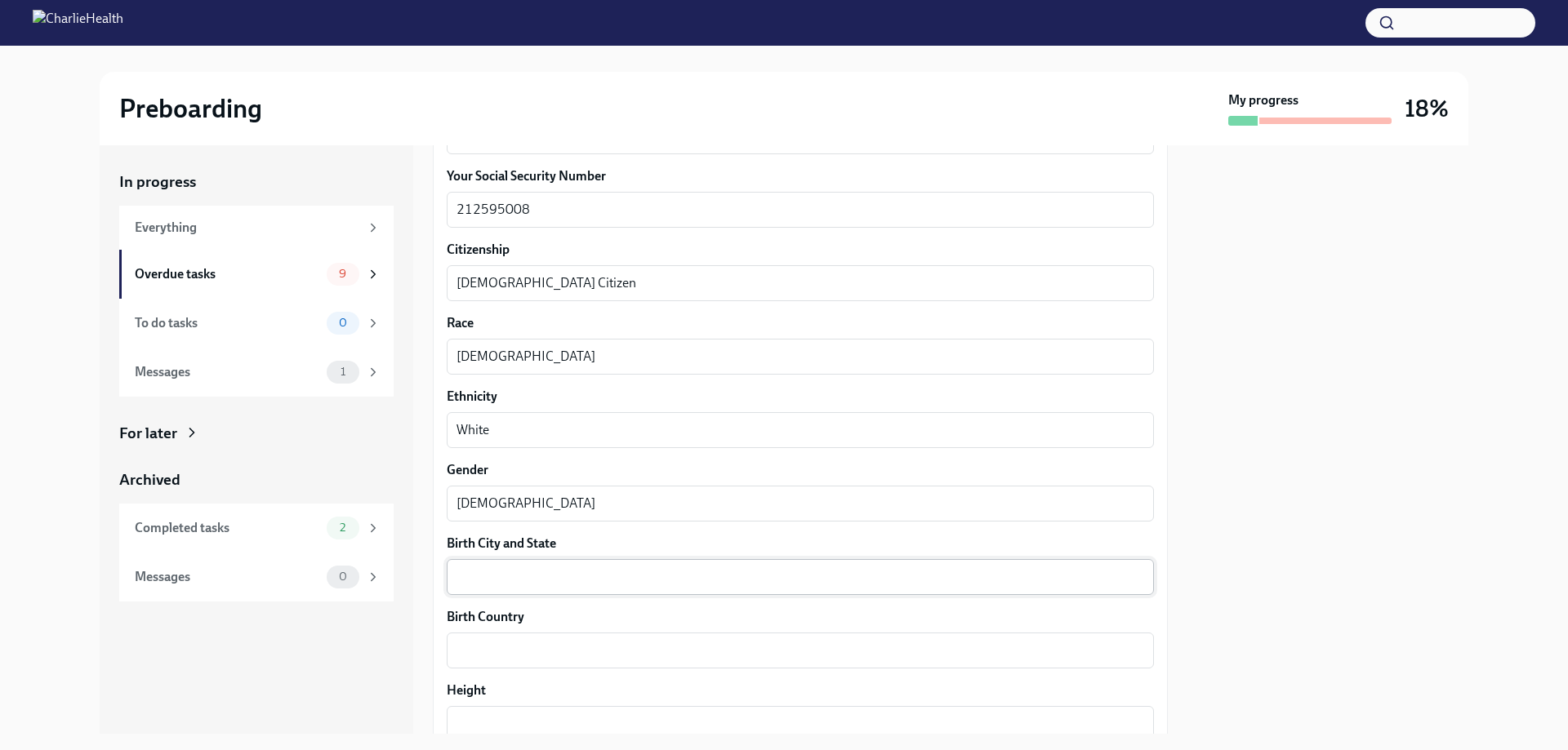
click at [517, 587] on div "x ​" at bounding box center [800, 577] width 707 height 36
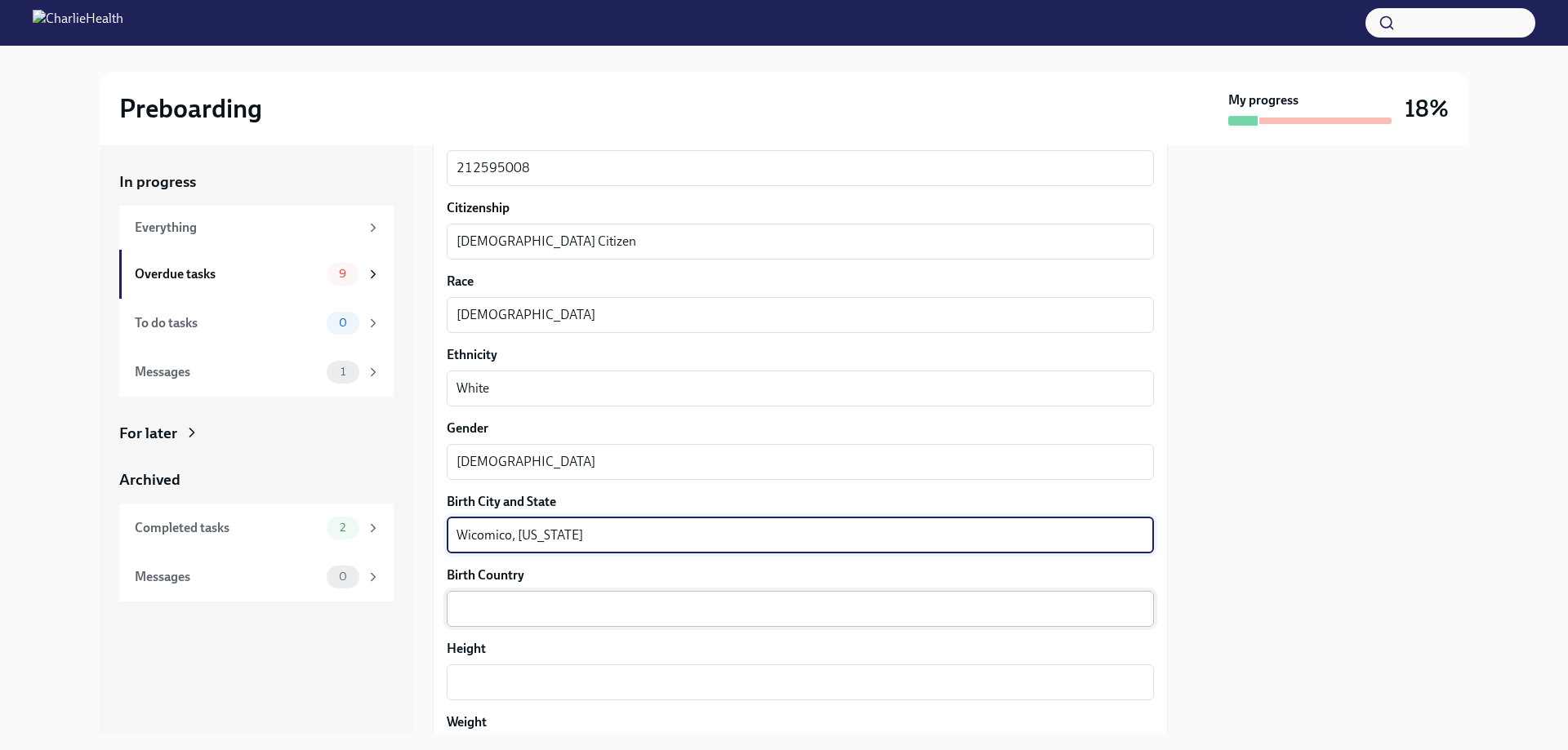
scroll to position [979, 0]
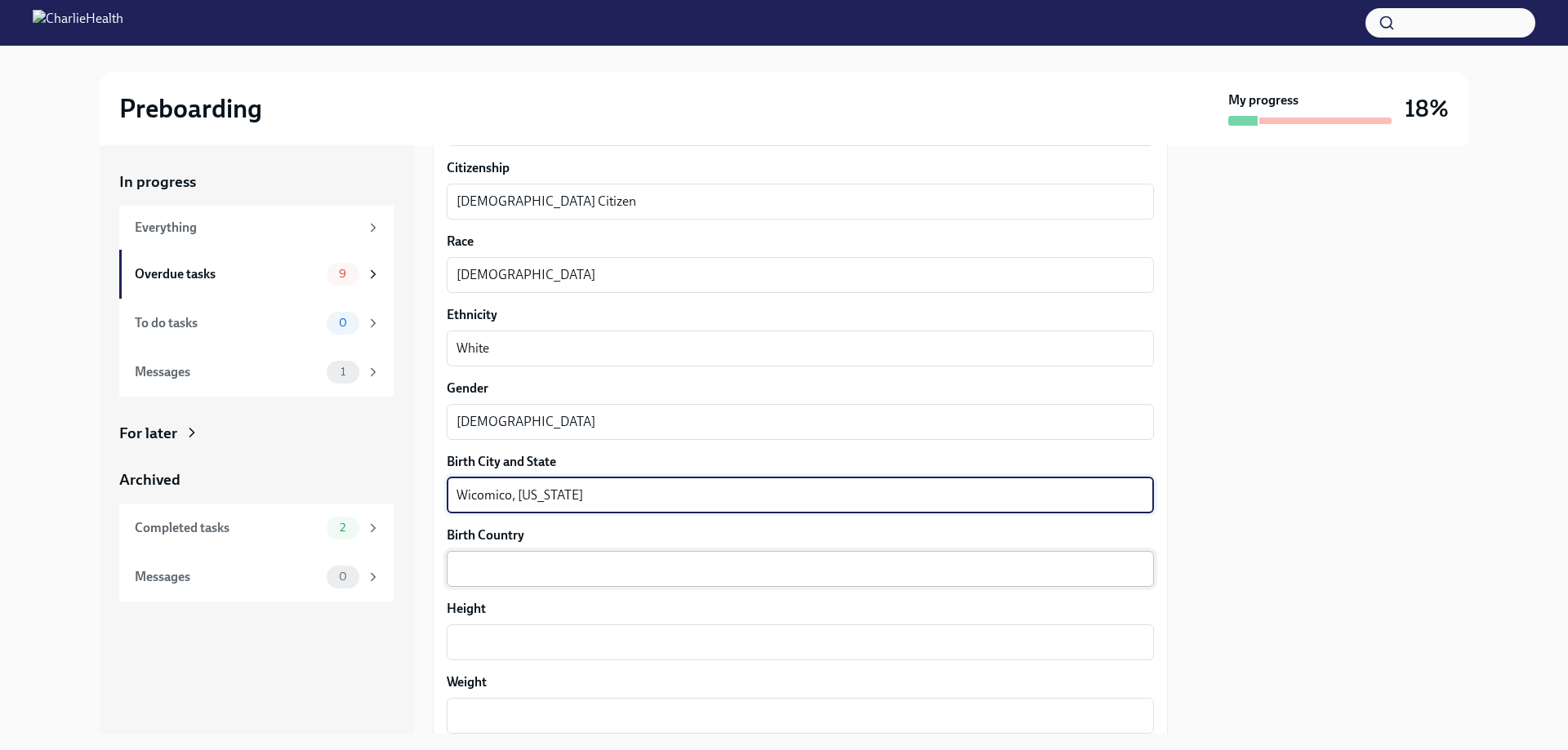
type textarea "Wicomico, [US_STATE]"
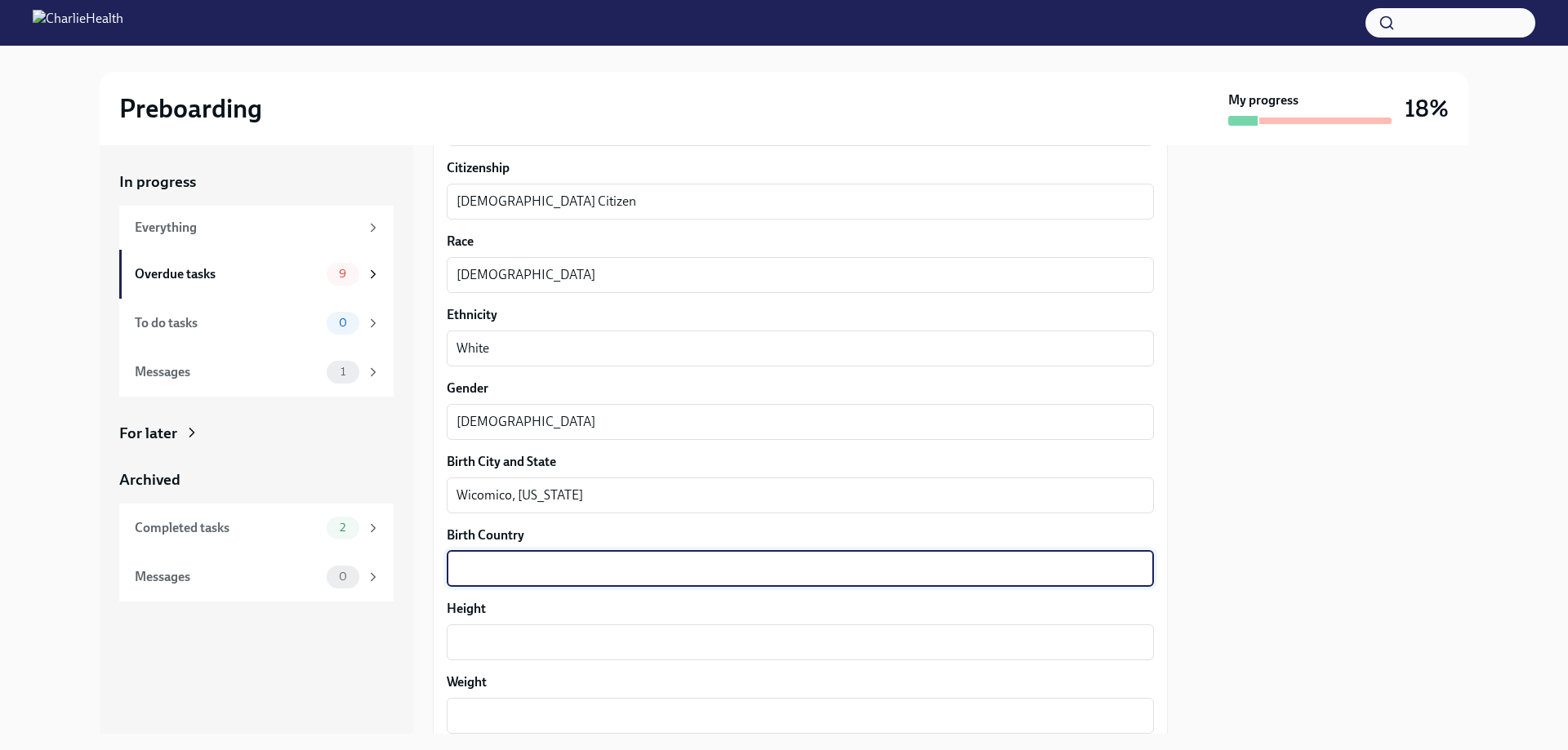
click at [525, 571] on textarea "Birth Country" at bounding box center [800, 569] width 687 height 20
type textarea "[GEOGRAPHIC_DATA]"
click at [497, 631] on div "x ​" at bounding box center [800, 642] width 707 height 36
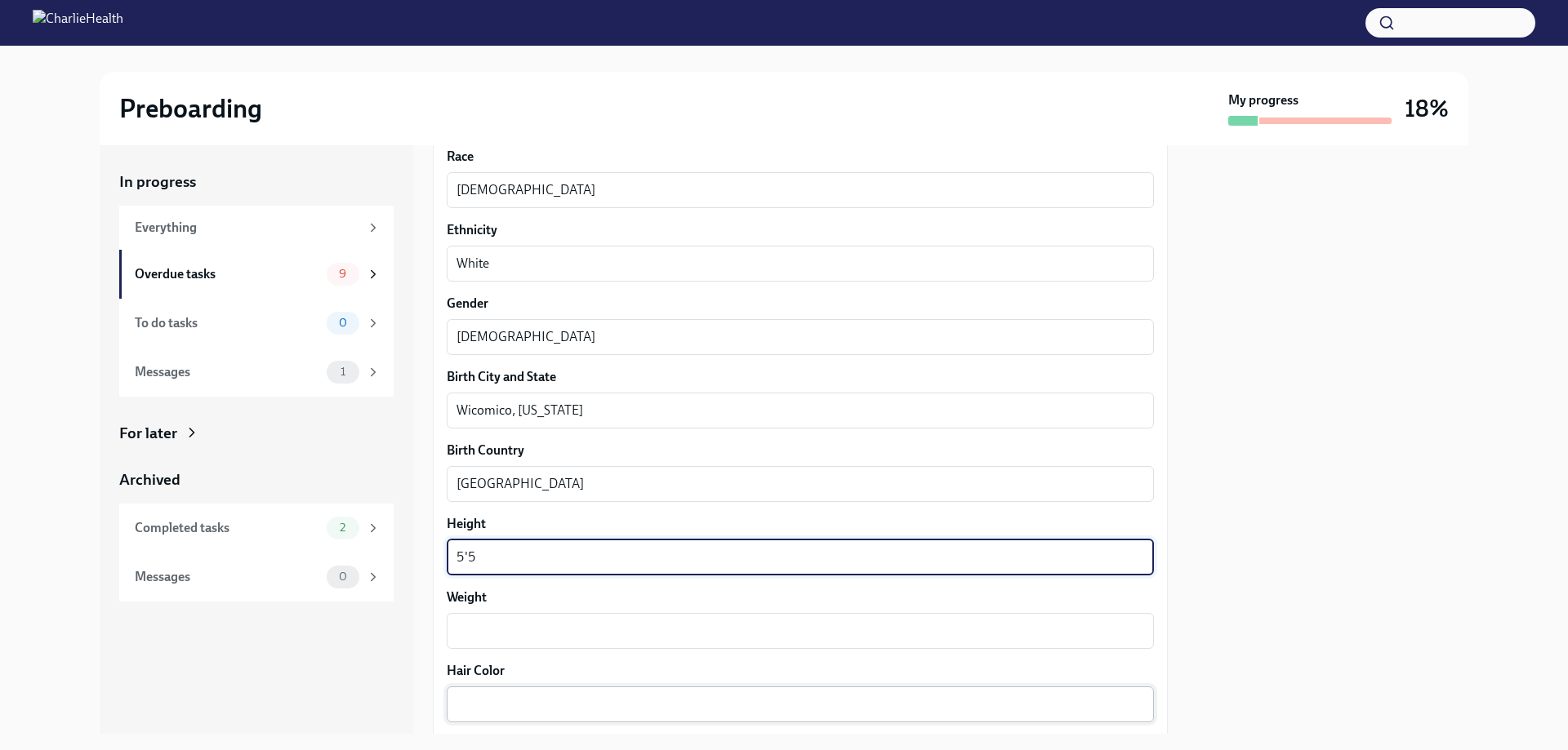
scroll to position [1143, 0]
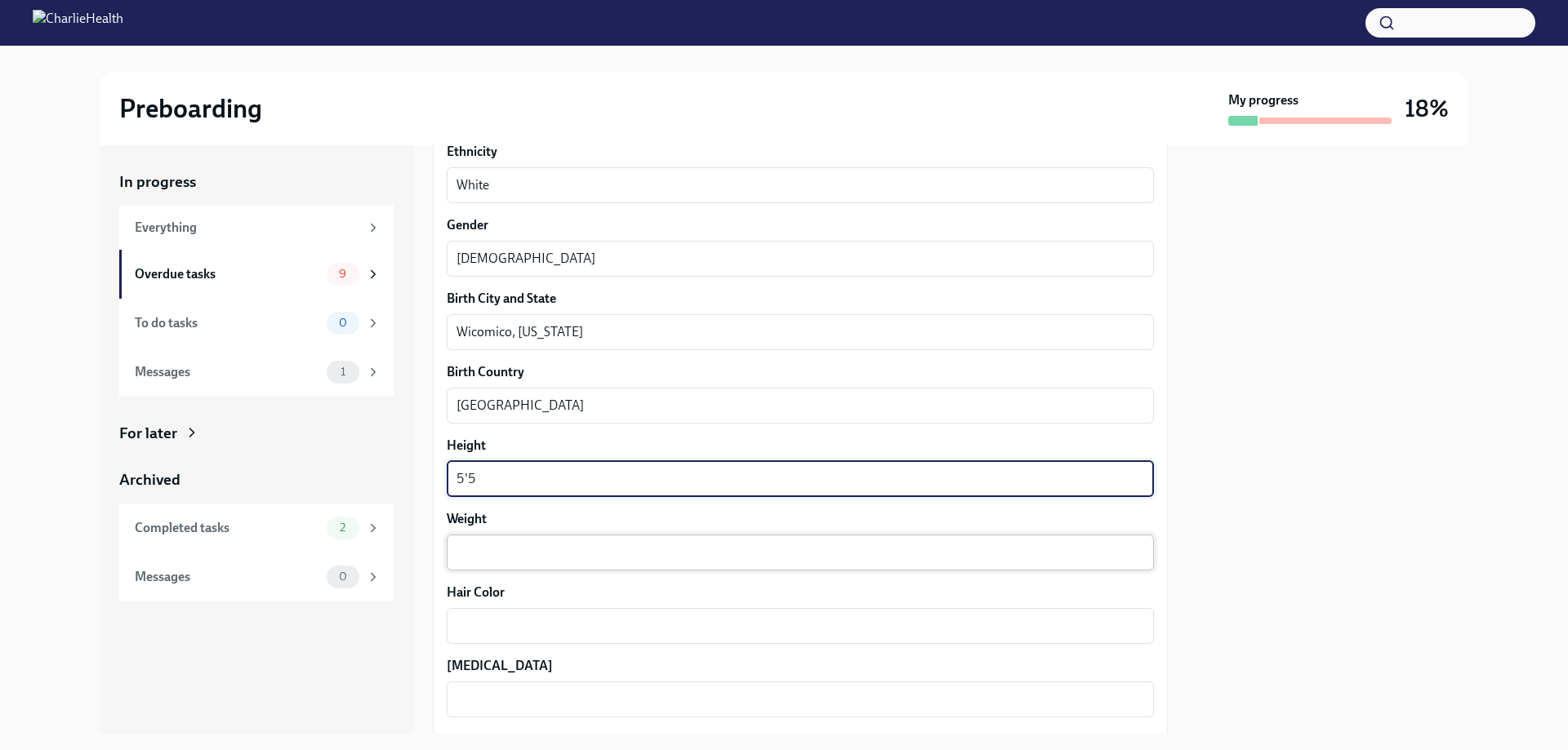
type textarea "5'5"
click at [473, 547] on textarea "Weight" at bounding box center [800, 553] width 687 height 20
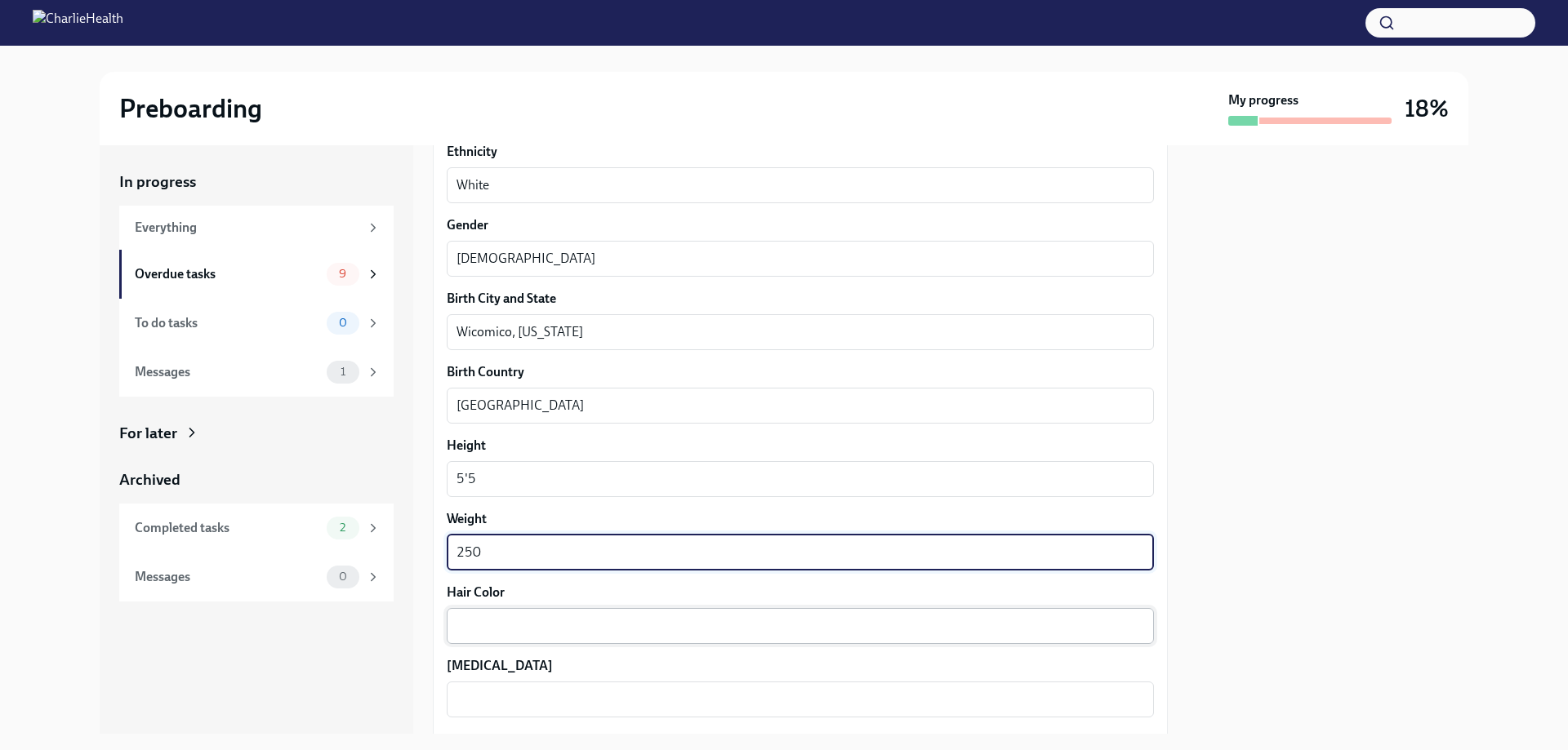
type textarea "250"
click at [464, 634] on textarea "Hair Color" at bounding box center [800, 626] width 687 height 20
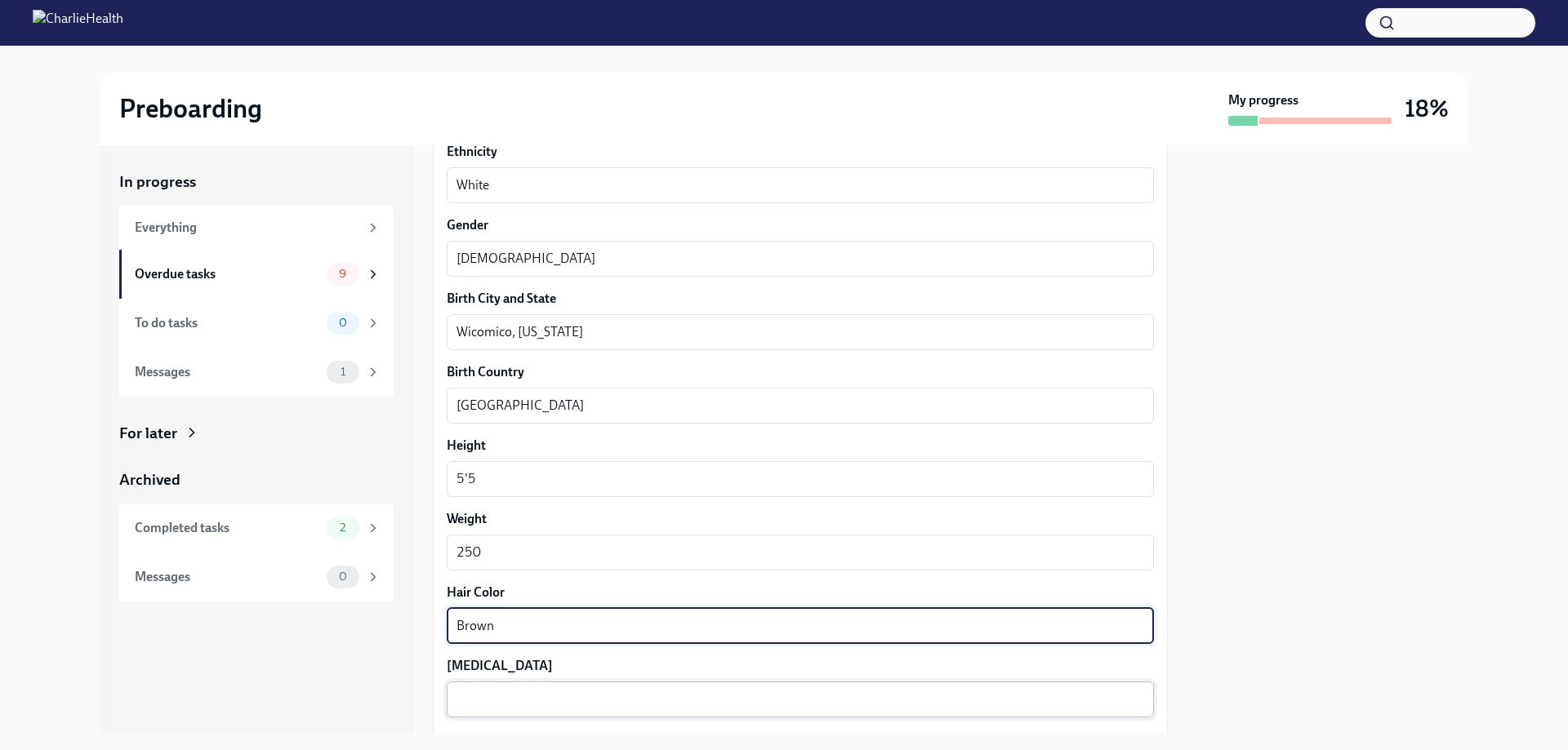
type textarea "Brown"
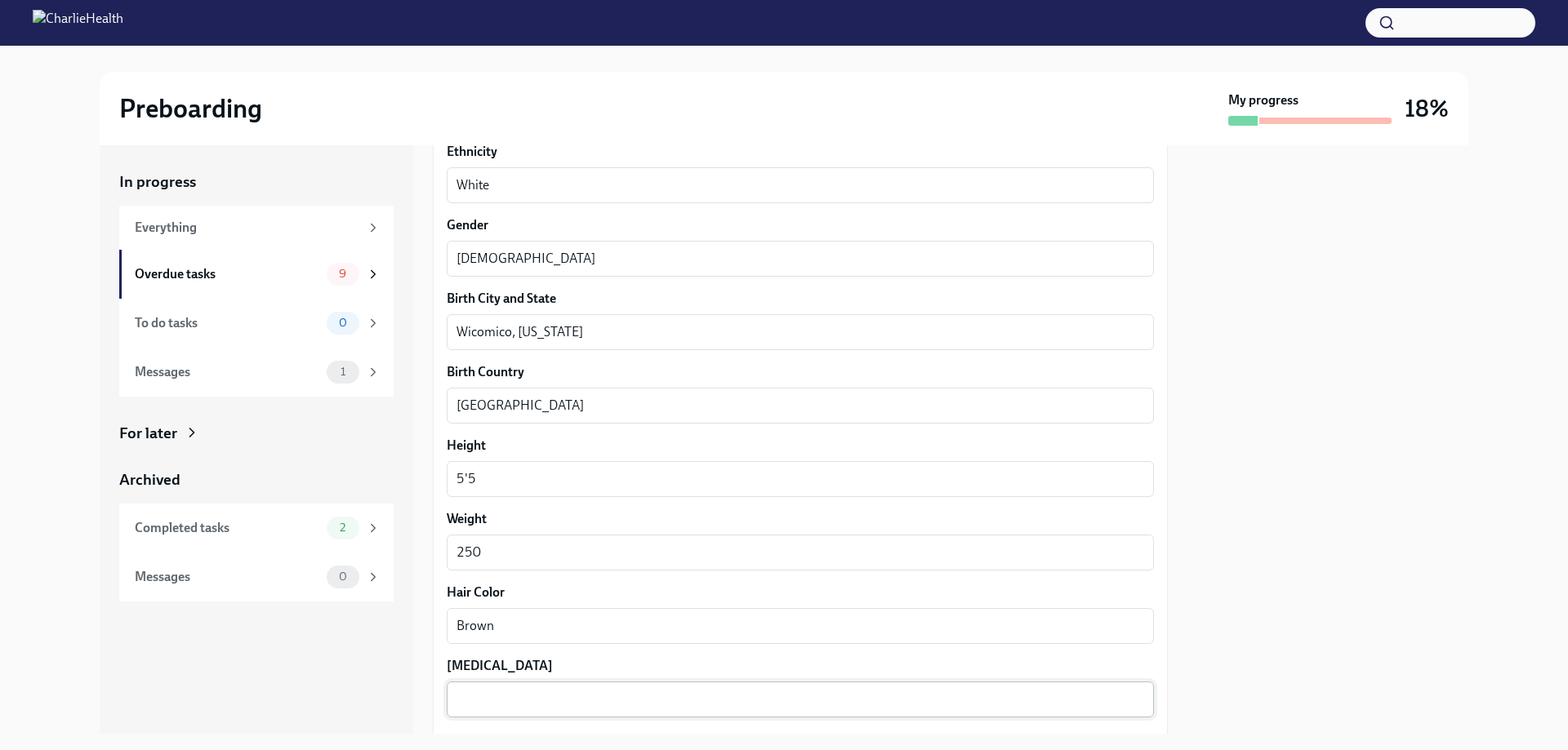
click at [483, 687] on div "x ​" at bounding box center [800, 699] width 707 height 36
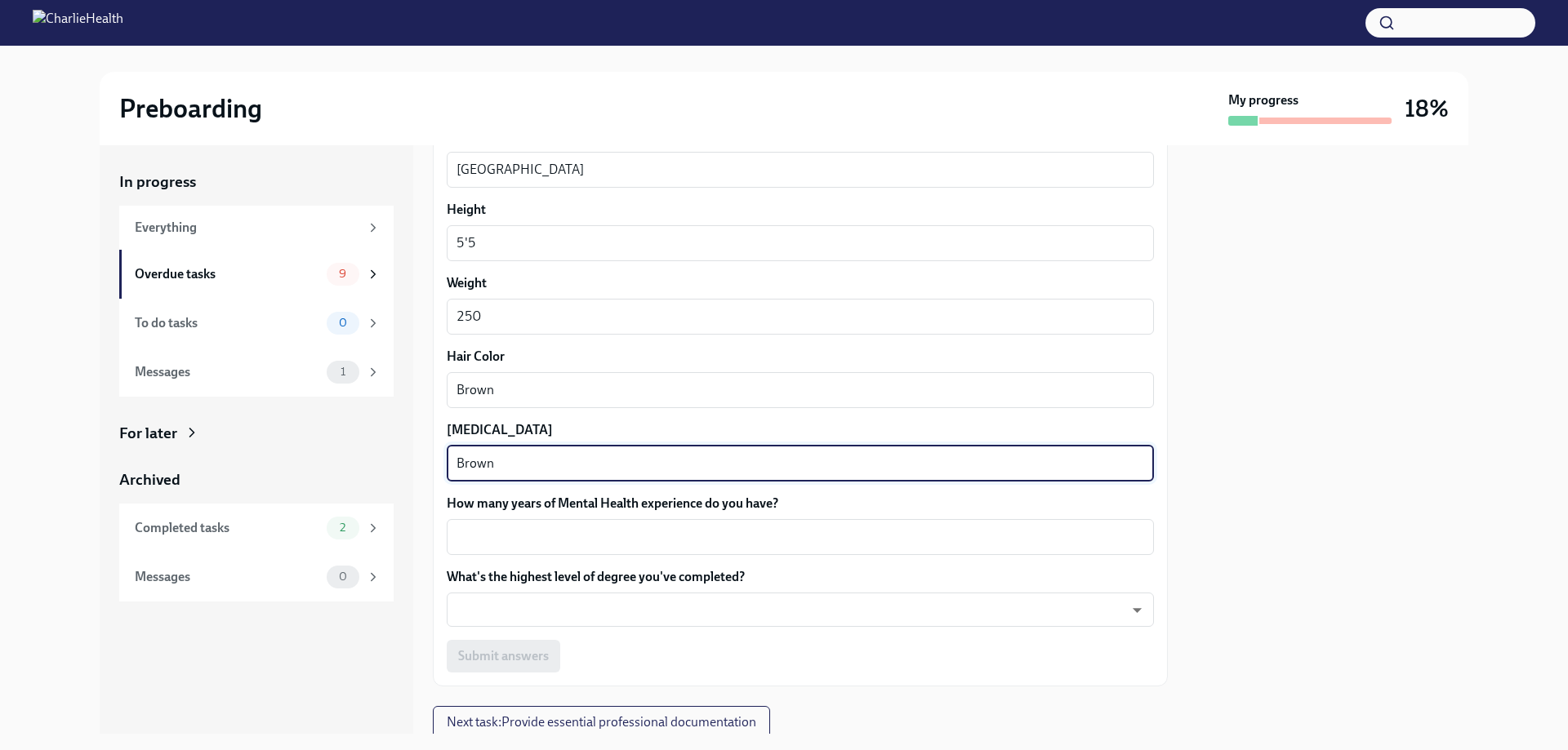
scroll to position [1388, 0]
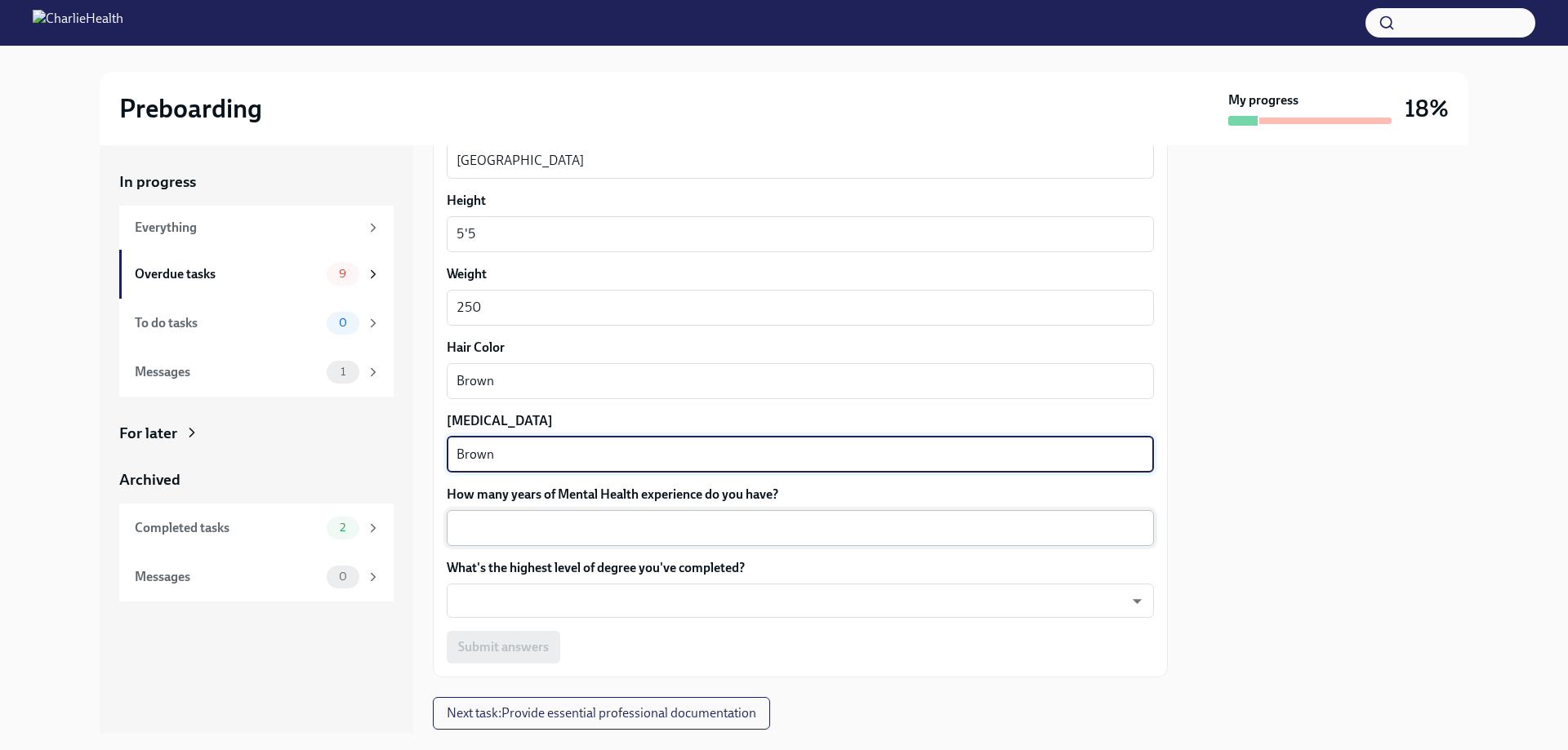
type textarea "Brown"
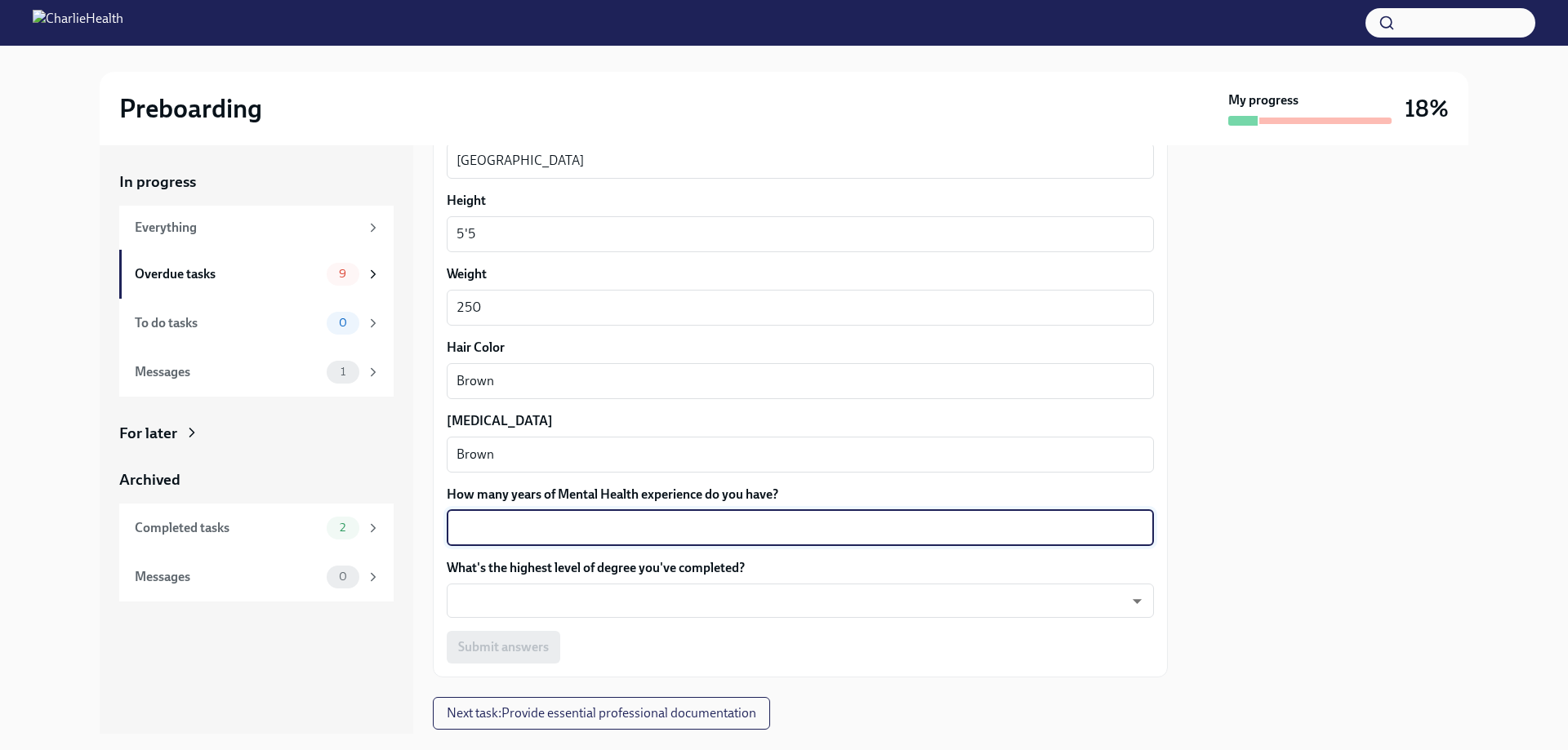
click at [512, 527] on textarea "How many years of Mental Health experience do you have?" at bounding box center [800, 528] width 687 height 20
type textarea "1.5"
click at [503, 606] on body "Preboarding My progress 18% In progress Everything Overdue tasks 9 To do tasks …" at bounding box center [784, 375] width 1568 height 750
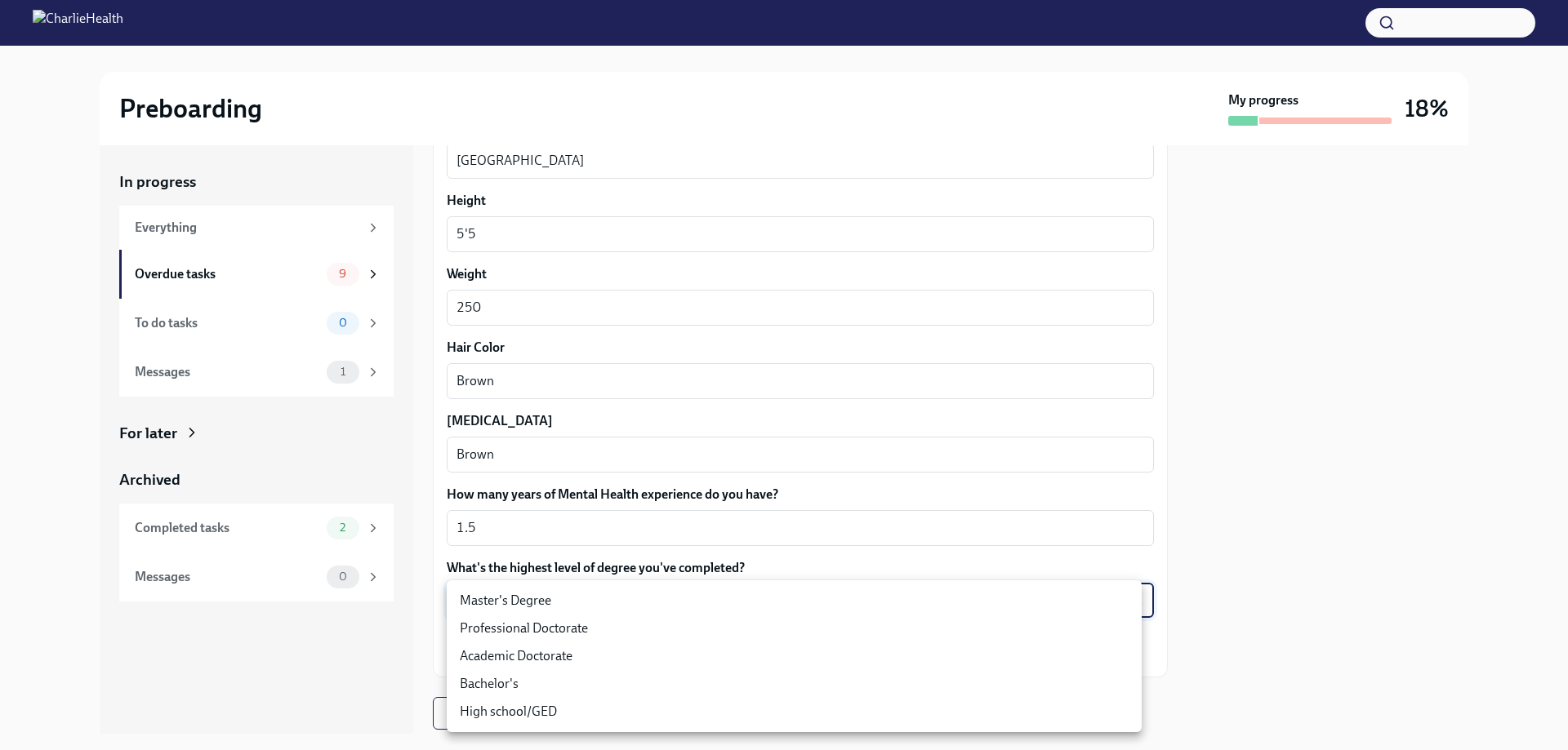
click at [494, 702] on li "High school/GED" at bounding box center [793, 712] width 695 height 28
type input "30XAMbLYA"
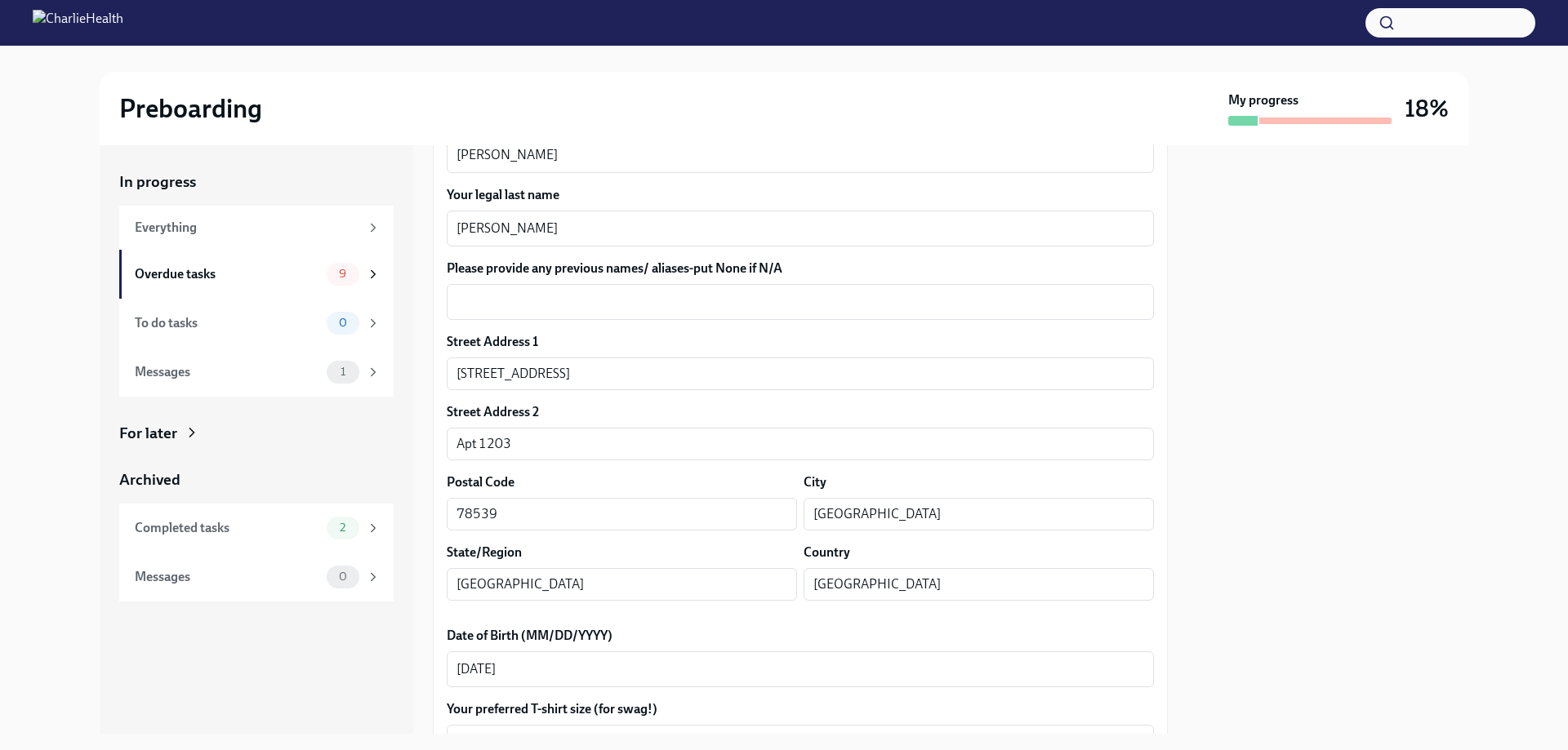
scroll to position [130, 0]
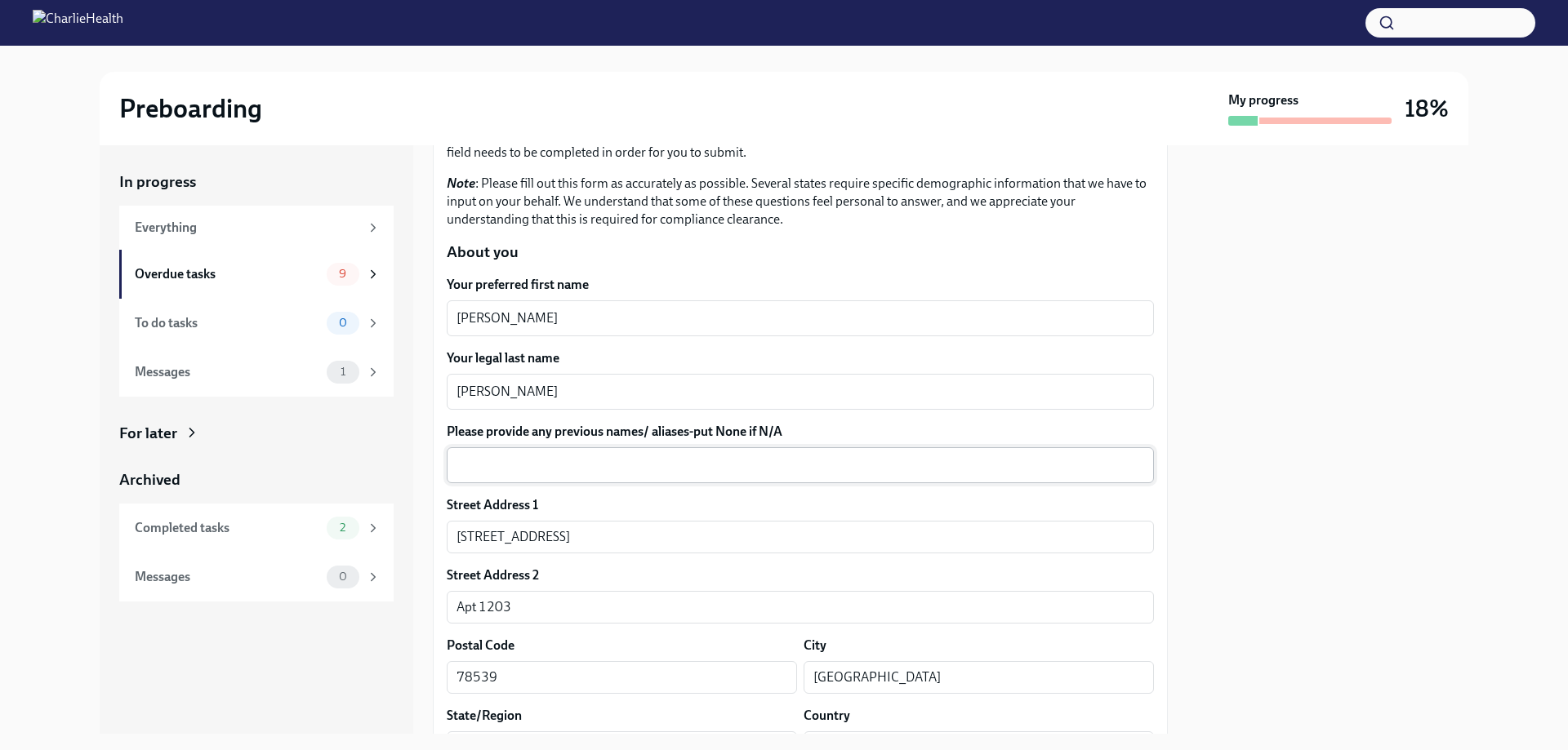
click at [491, 461] on textarea "Please provide any previous names/ aliases-put None if N/A" at bounding box center [800, 465] width 687 height 20
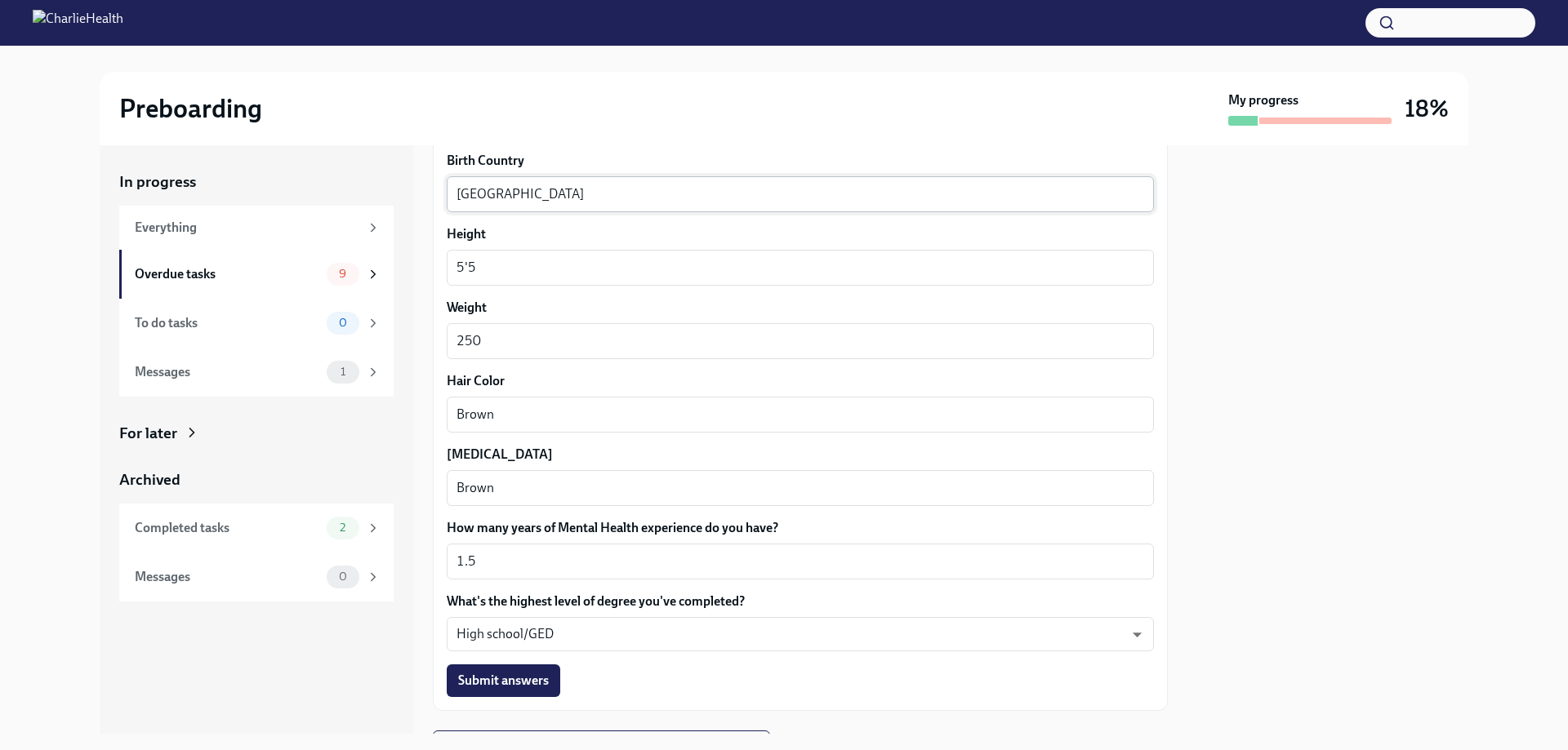
scroll to position [1436, 0]
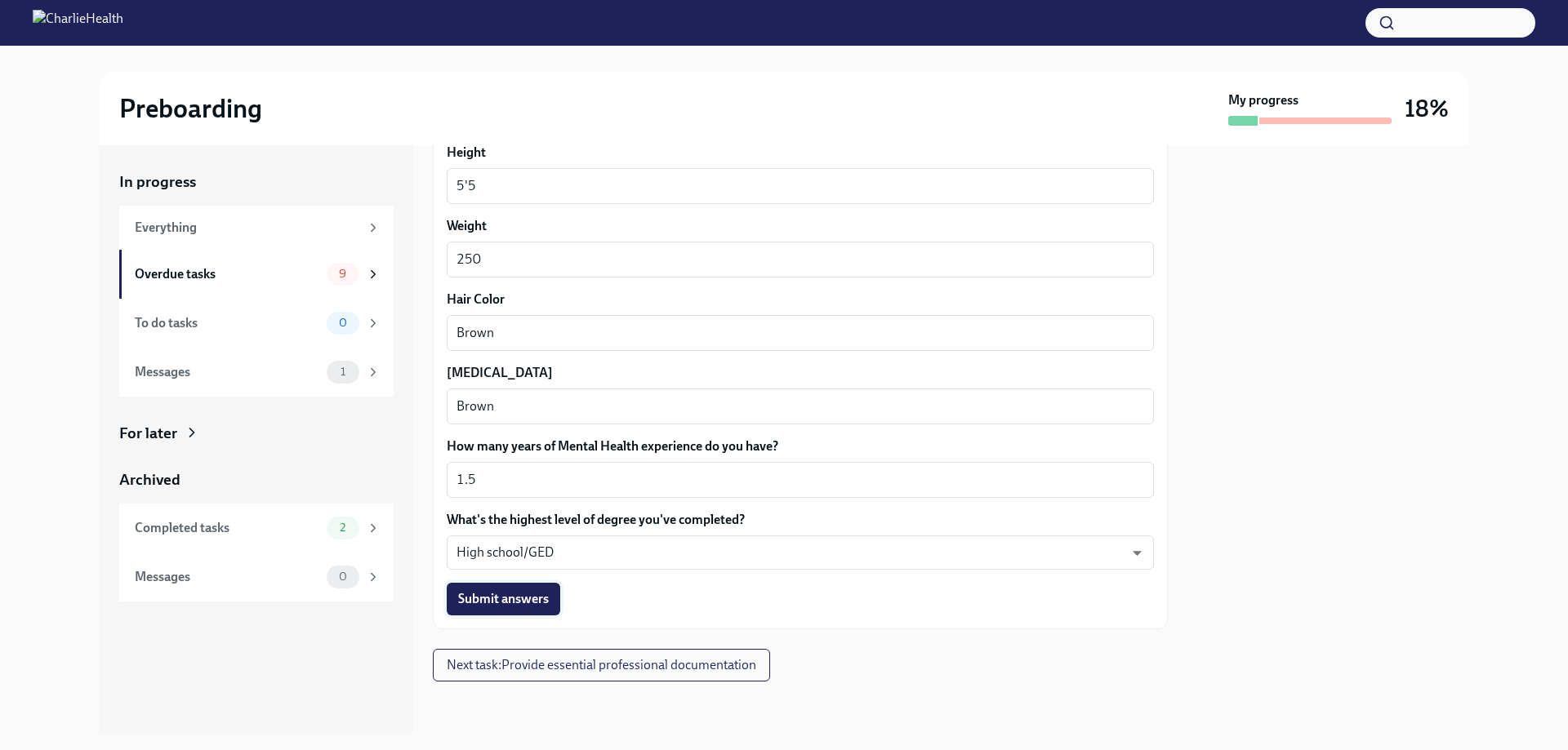
type textarea "N/A"
click at [490, 601] on span "Submit answers" at bounding box center [503, 599] width 90 height 16
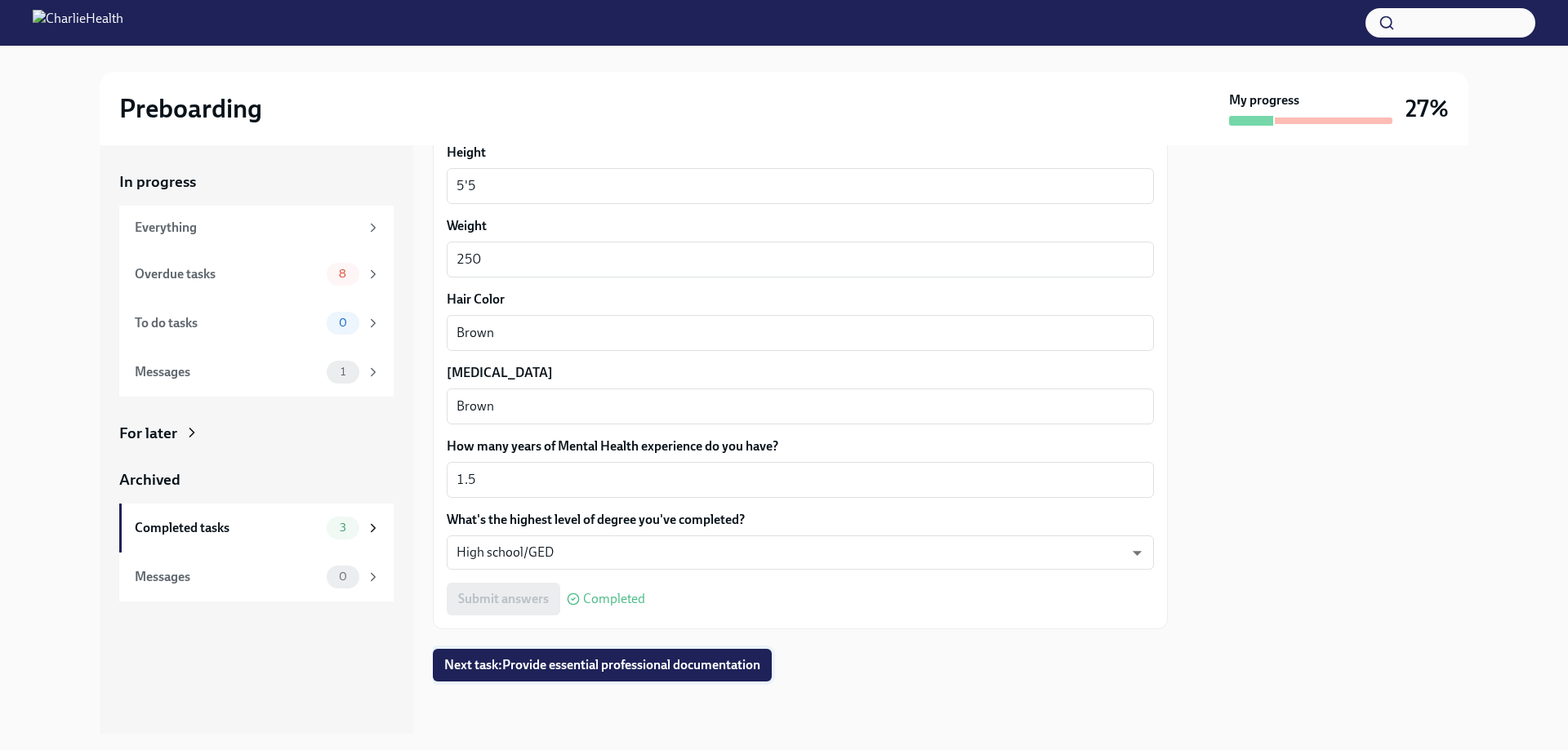
click at [548, 666] on span "Next task : Provide essential professional documentation" at bounding box center [603, 664] width 316 height 16
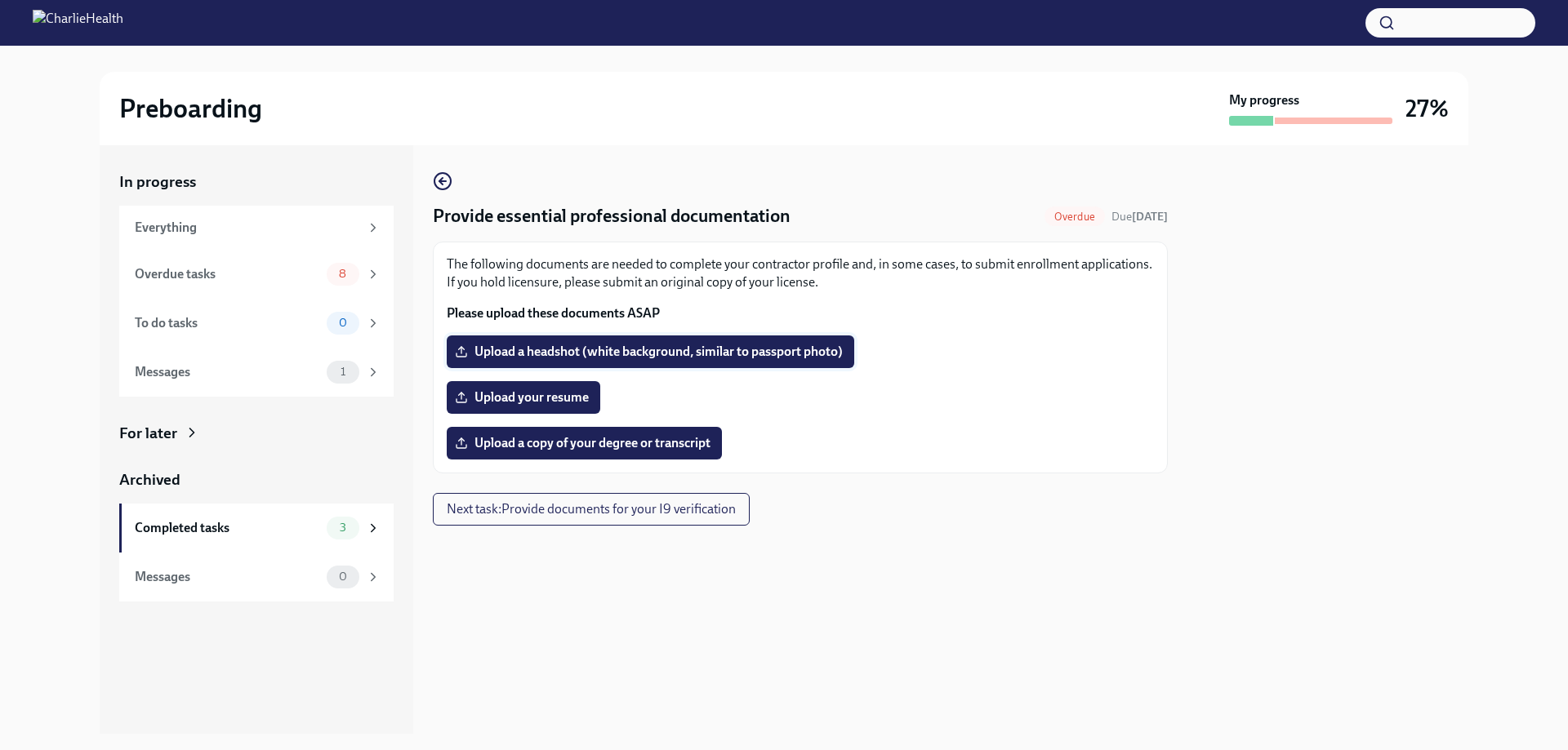
click at [666, 357] on span "Upload a headshot (white background, similar to passport photo)" at bounding box center [650, 352] width 384 height 16
click at [0, 0] on input "Upload a headshot (white background, similar to passport photo)" at bounding box center [0, 0] width 0 height 0
click at [948, 437] on div "A.A.S.pdf Completed" at bounding box center [800, 443] width 707 height 33
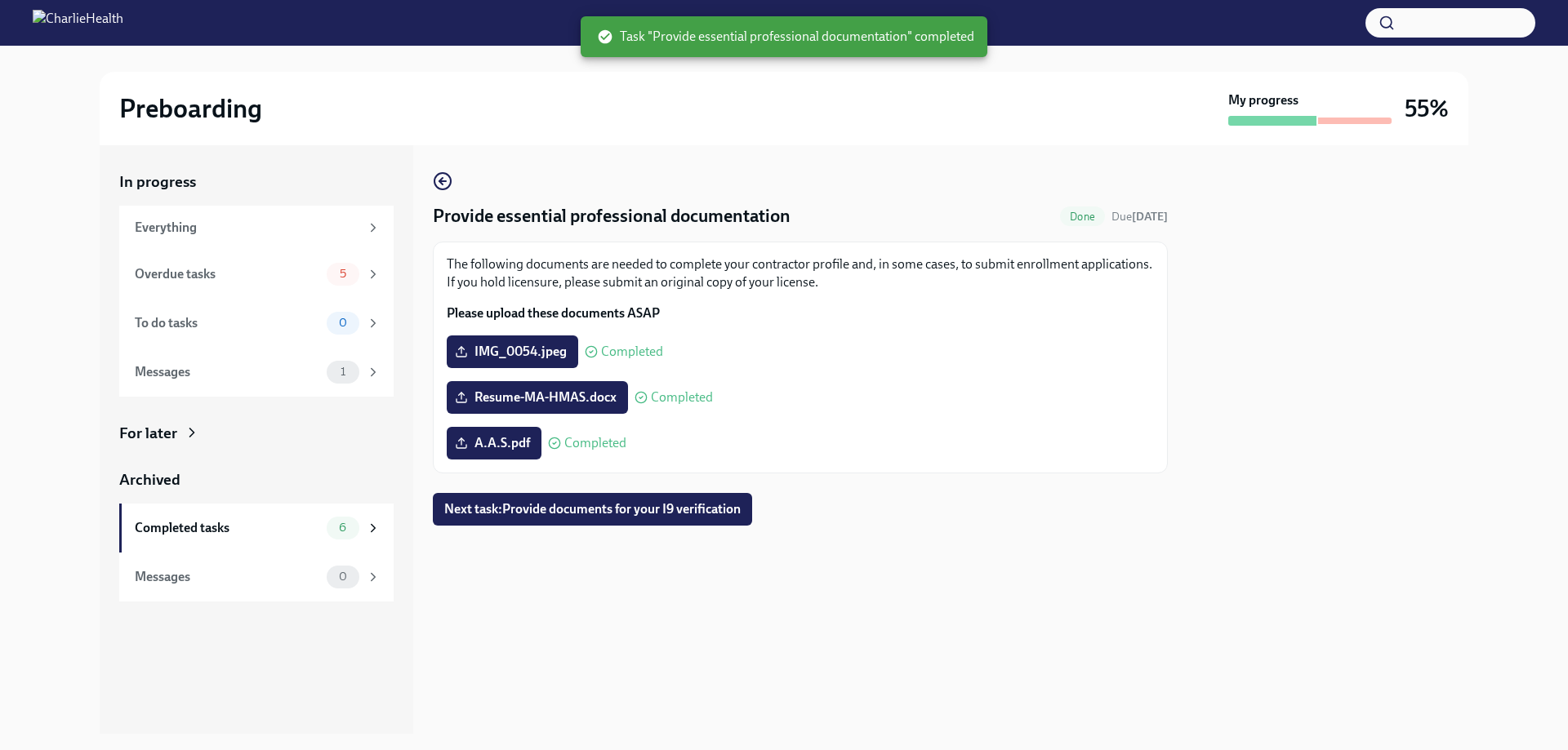
click at [1047, 124] on div "Preboarding" at bounding box center [670, 108] width 1103 height 33
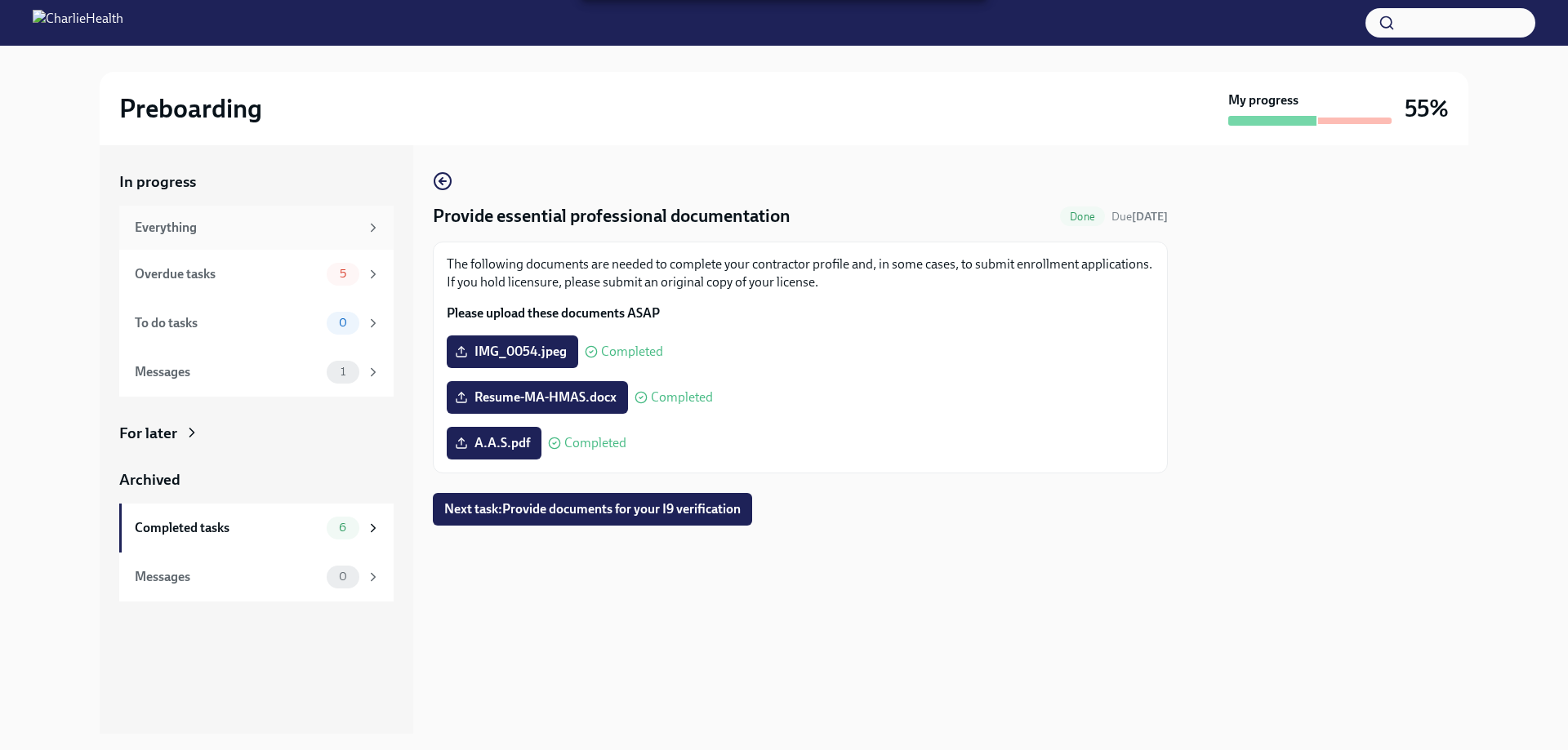
click at [173, 220] on div "Everything" at bounding box center [246, 227] width 225 height 18
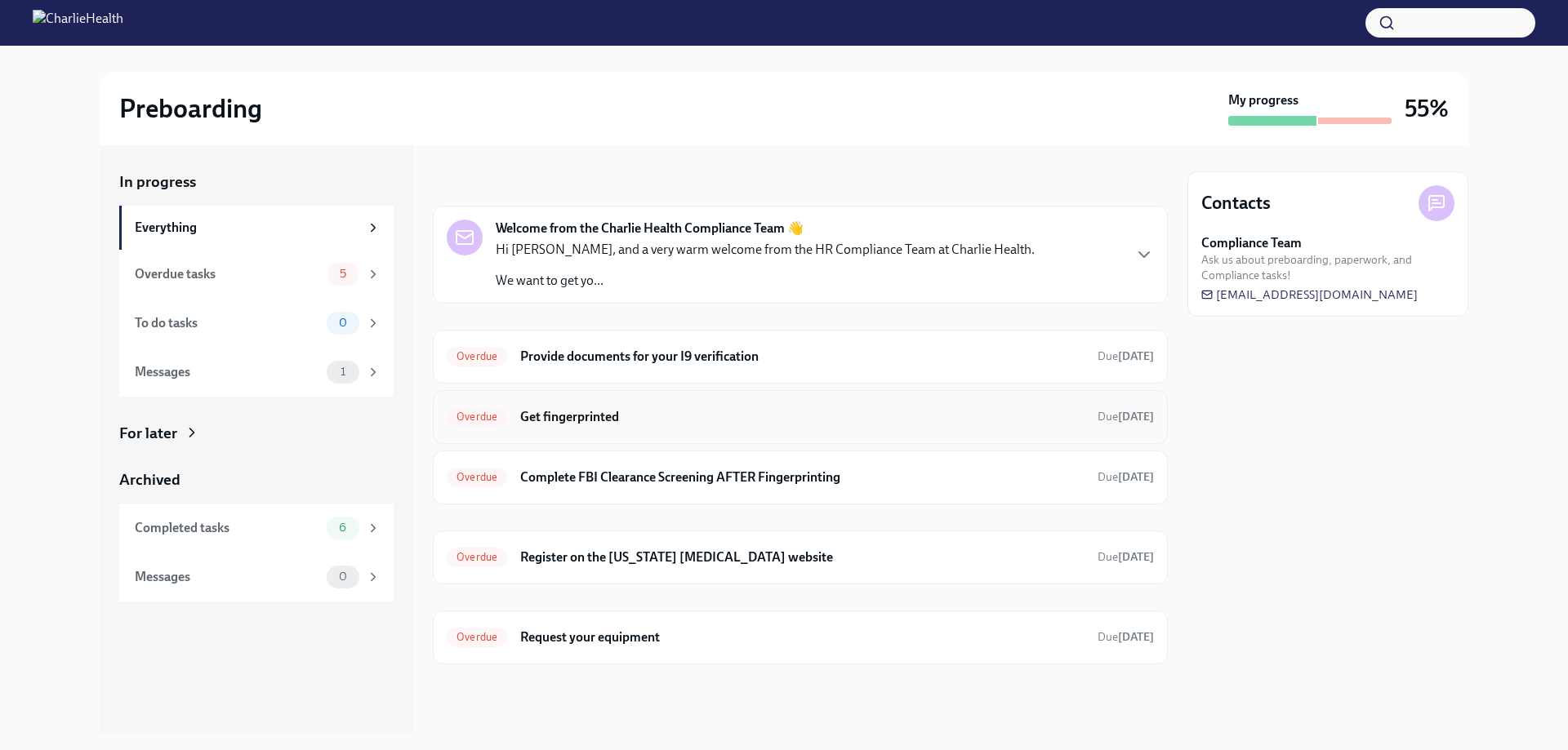
click at [581, 426] on div "Overdue Get fingerprinted Due [DATE]" at bounding box center [800, 417] width 707 height 26
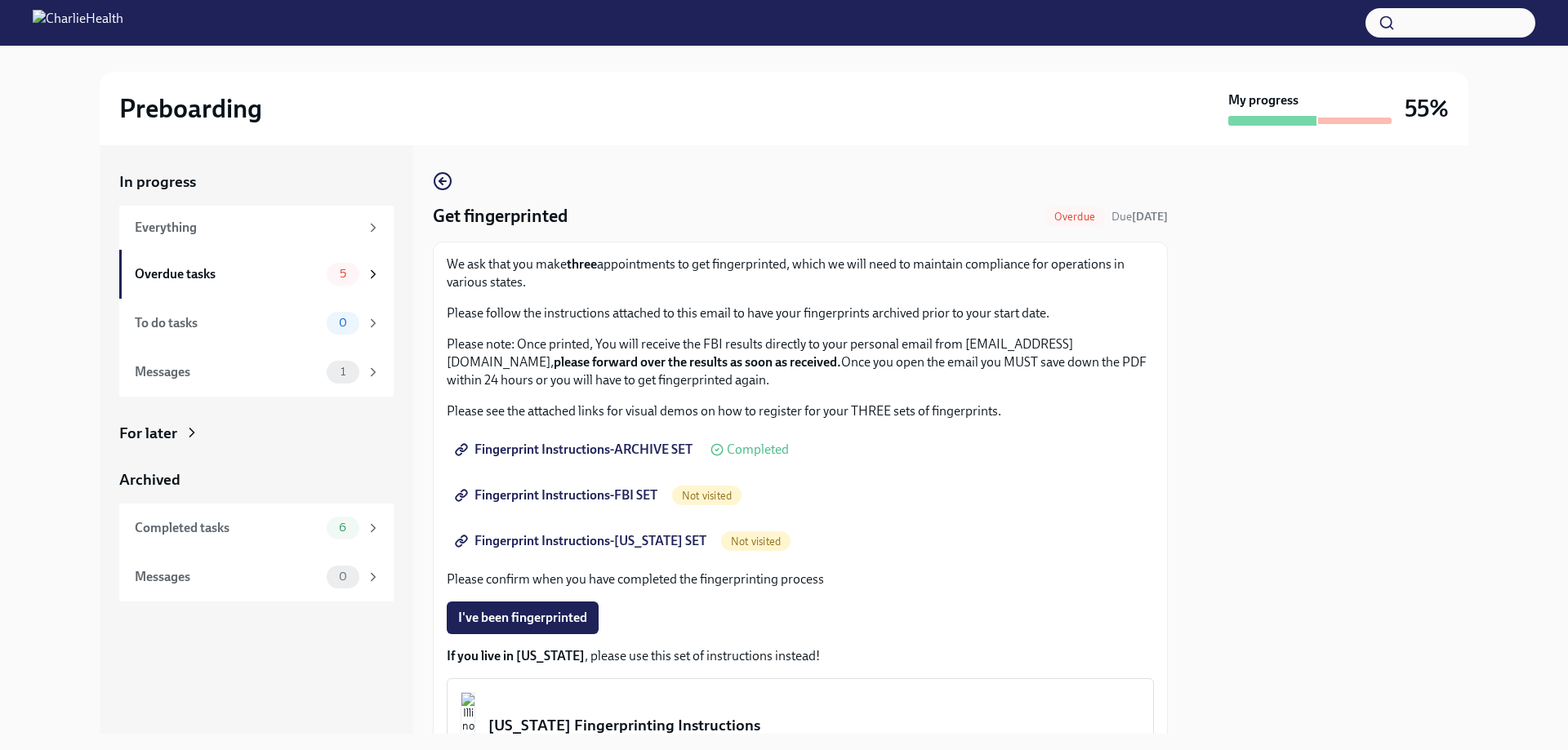
click at [611, 451] on span "Fingerprint Instructions-ARCHIVE SET" at bounding box center [574, 449] width 234 height 16
click at [565, 493] on span "Fingerprint Instructions-FBI SET" at bounding box center [557, 495] width 199 height 16
click at [671, 546] on span "Fingerprint Instructions-[US_STATE] SET" at bounding box center [582, 540] width 248 height 16
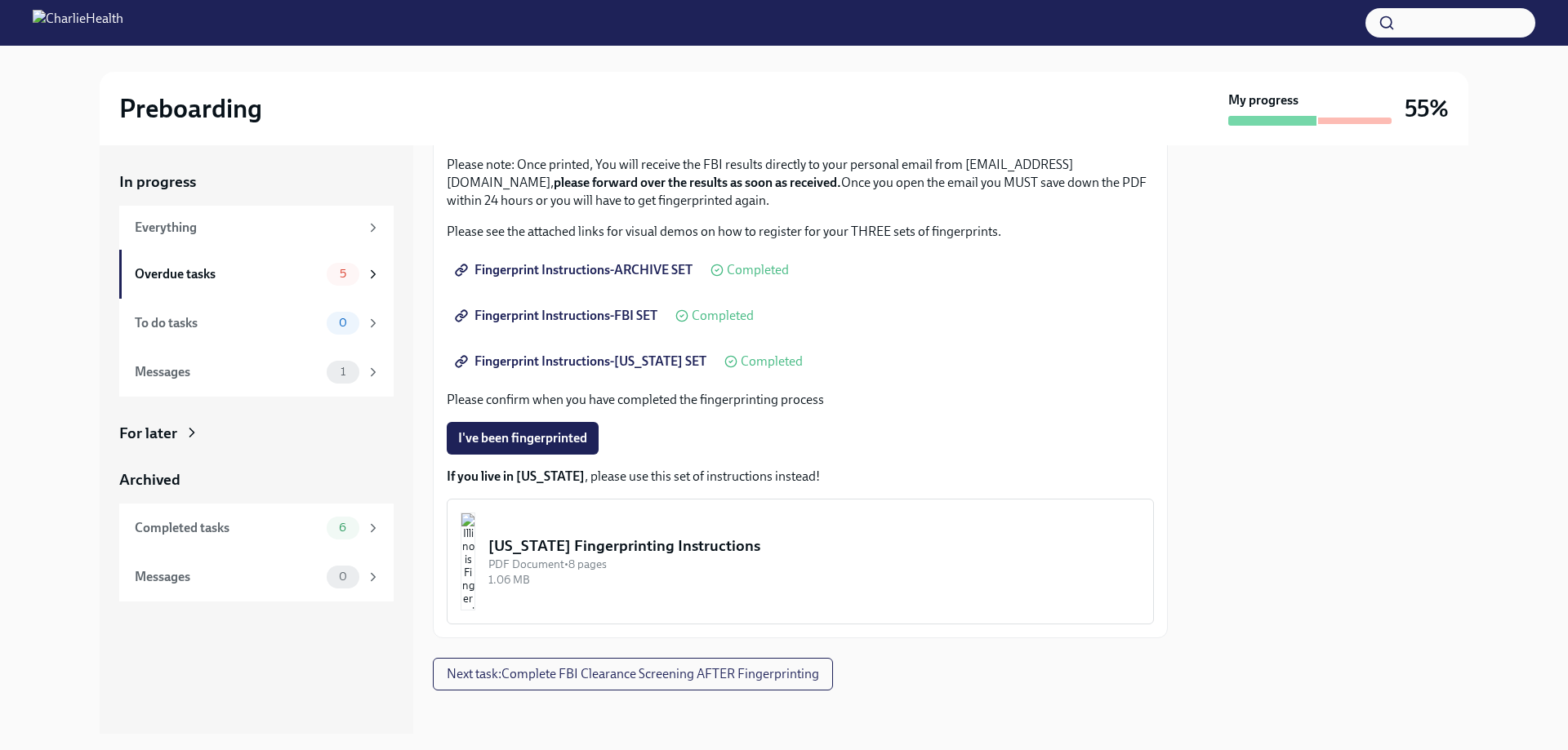
scroll to position [189, 0]
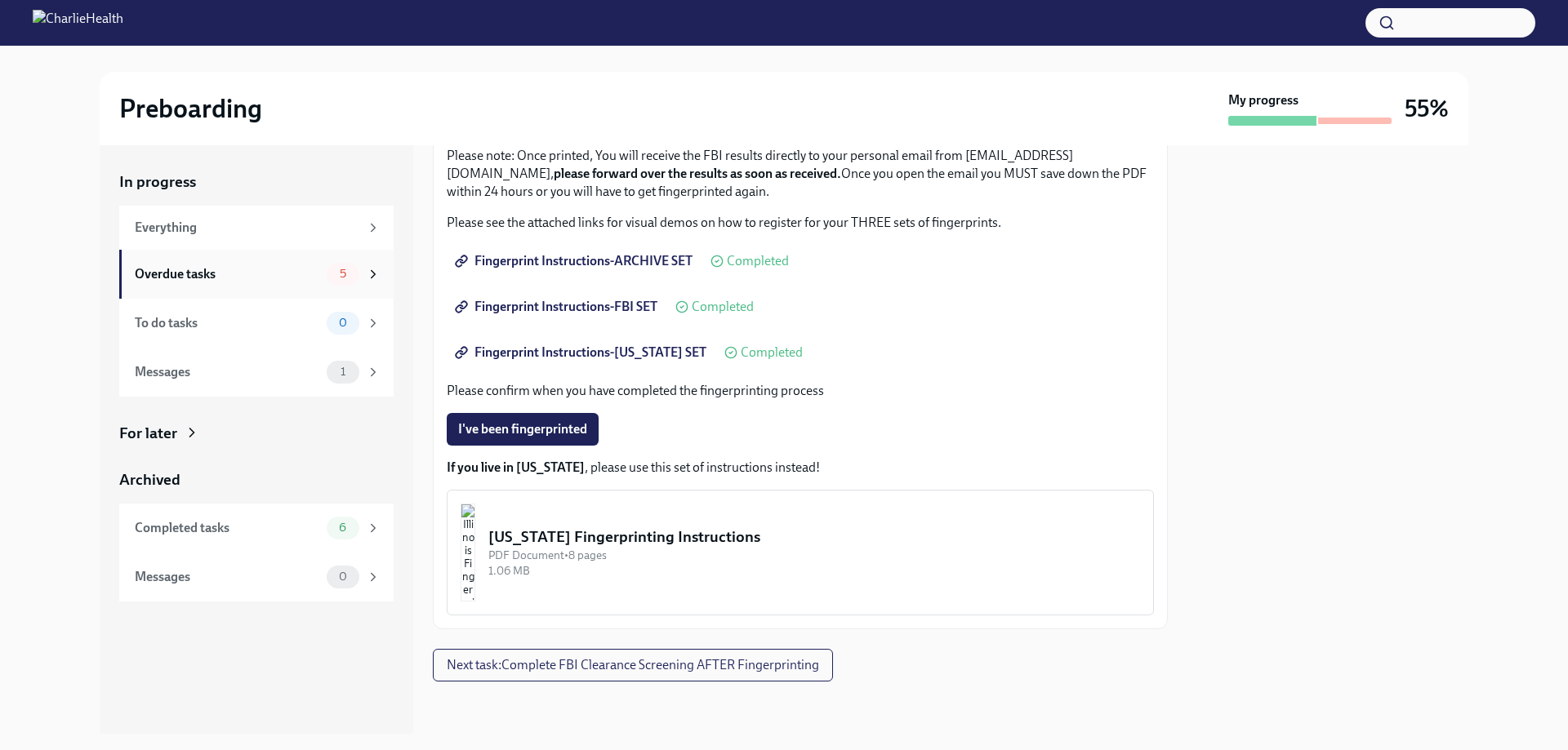
click at [274, 271] on div "Overdue tasks" at bounding box center [227, 273] width 185 height 18
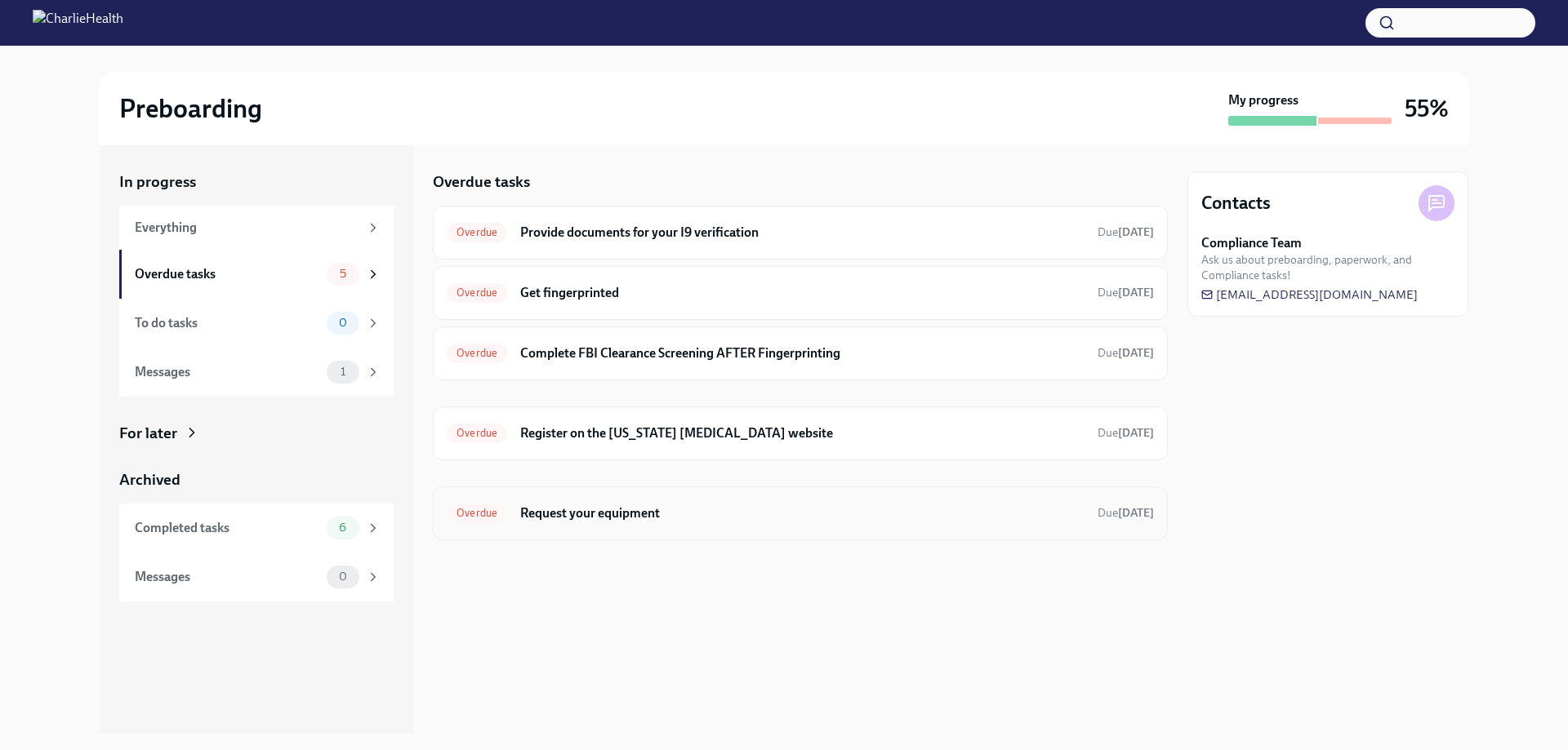
click at [645, 520] on h6 "Request your equipment" at bounding box center [802, 513] width 564 height 18
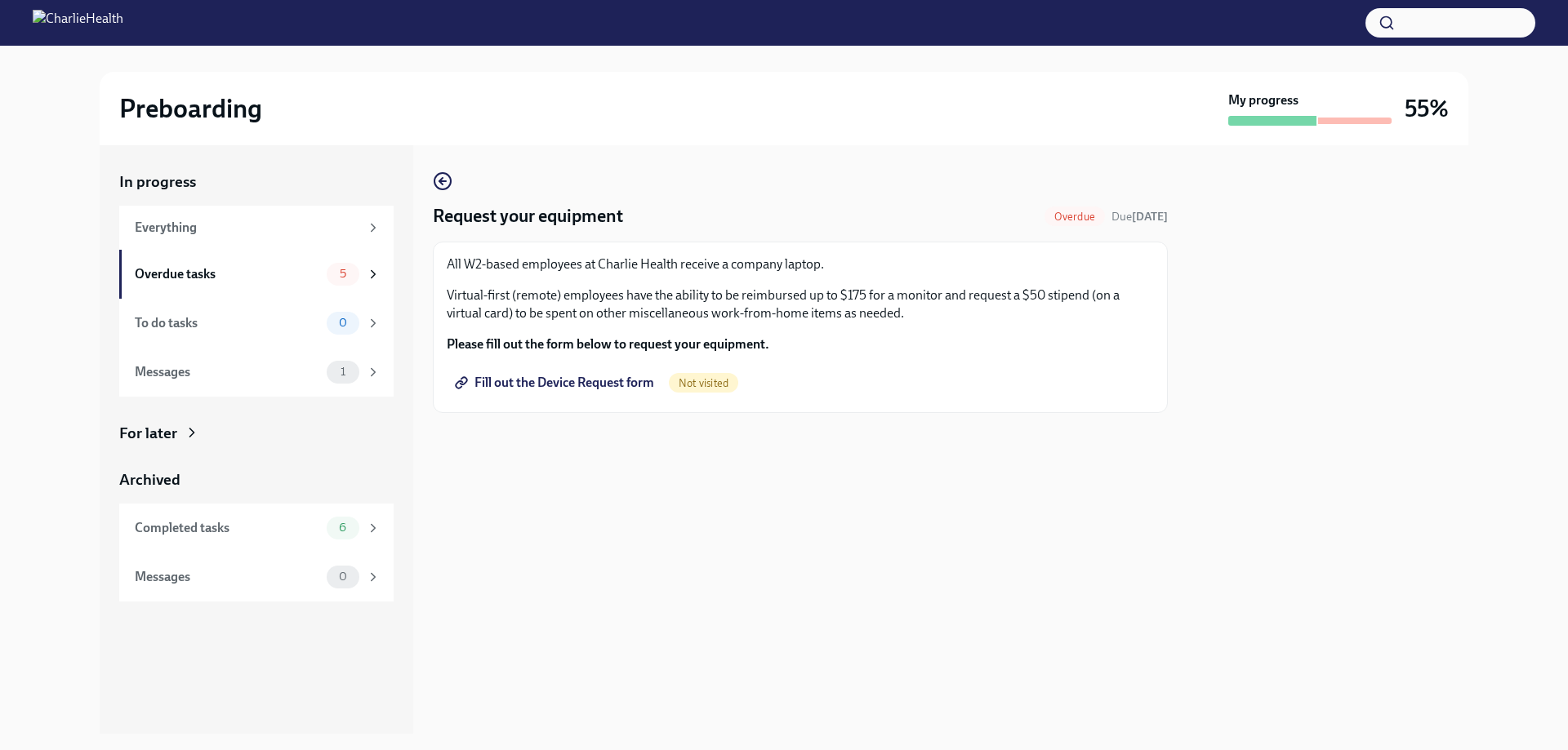
click at [544, 383] on span "Fill out the Device Request form" at bounding box center [556, 383] width 196 height 16
click at [447, 182] on icon "button" at bounding box center [442, 180] width 20 height 20
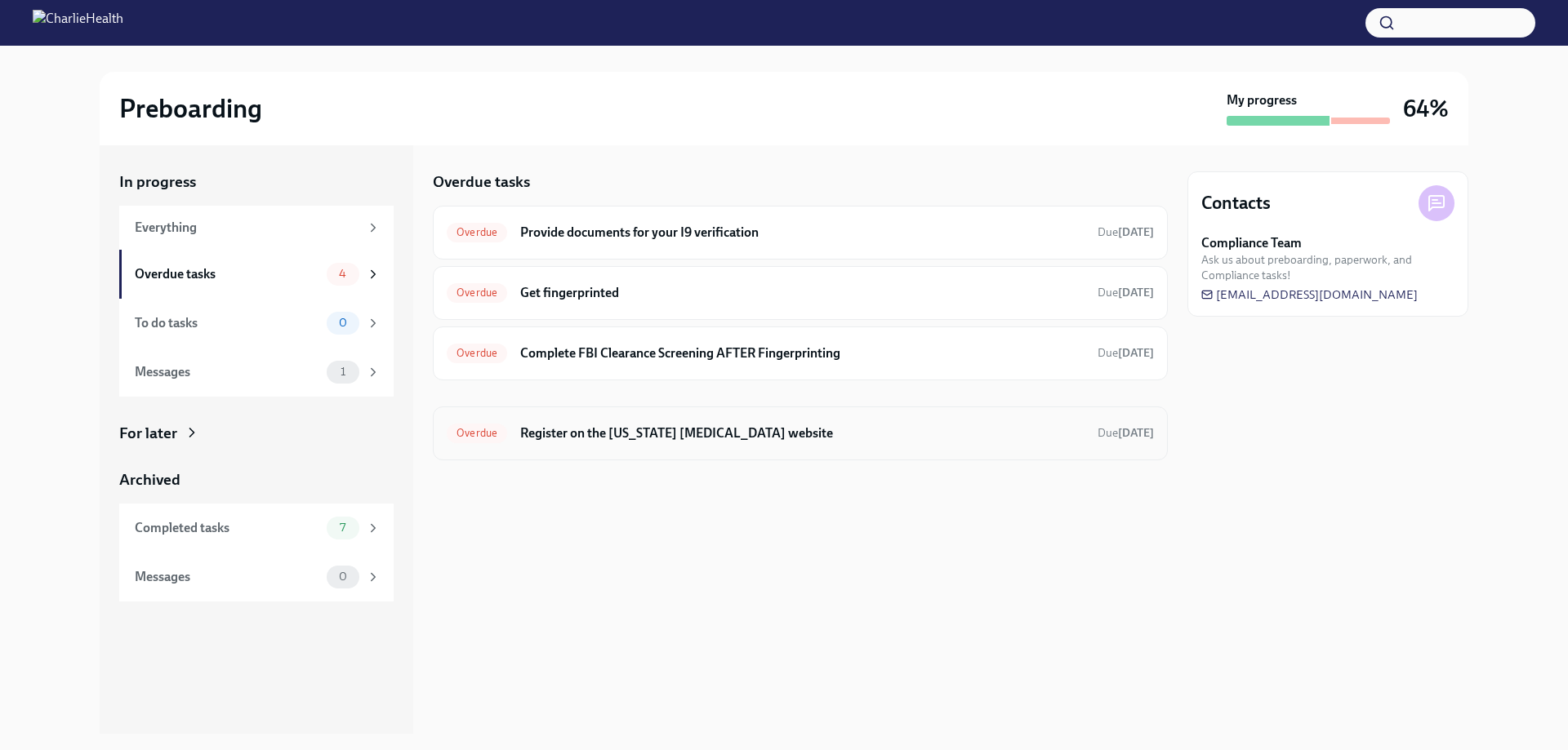
click at [745, 437] on h6 "Register on the [US_STATE] [MEDICAL_DATA] website" at bounding box center [802, 433] width 564 height 18
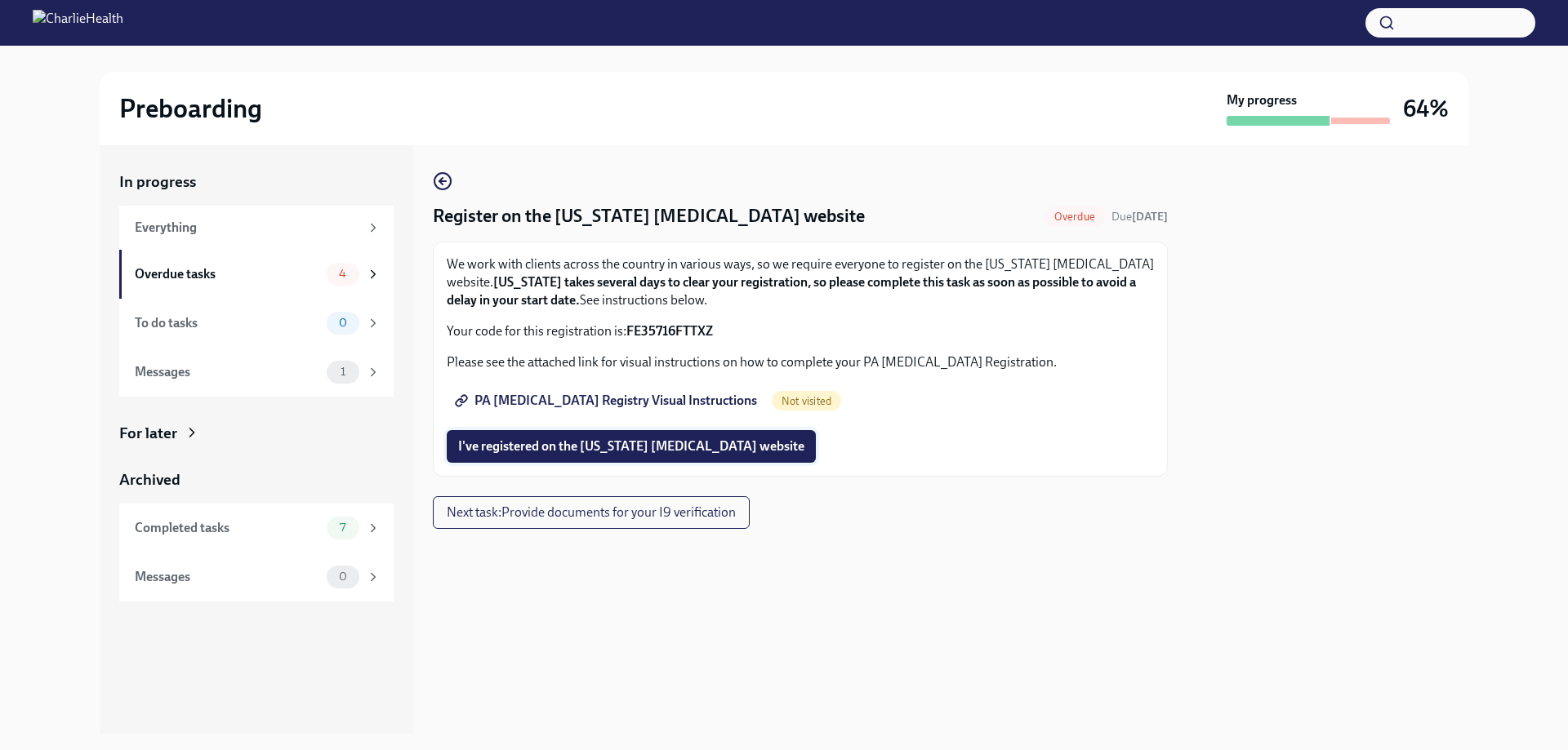
click at [513, 441] on span "I've registered on the [US_STATE] [MEDICAL_DATA] website" at bounding box center [631, 445] width 346 height 16
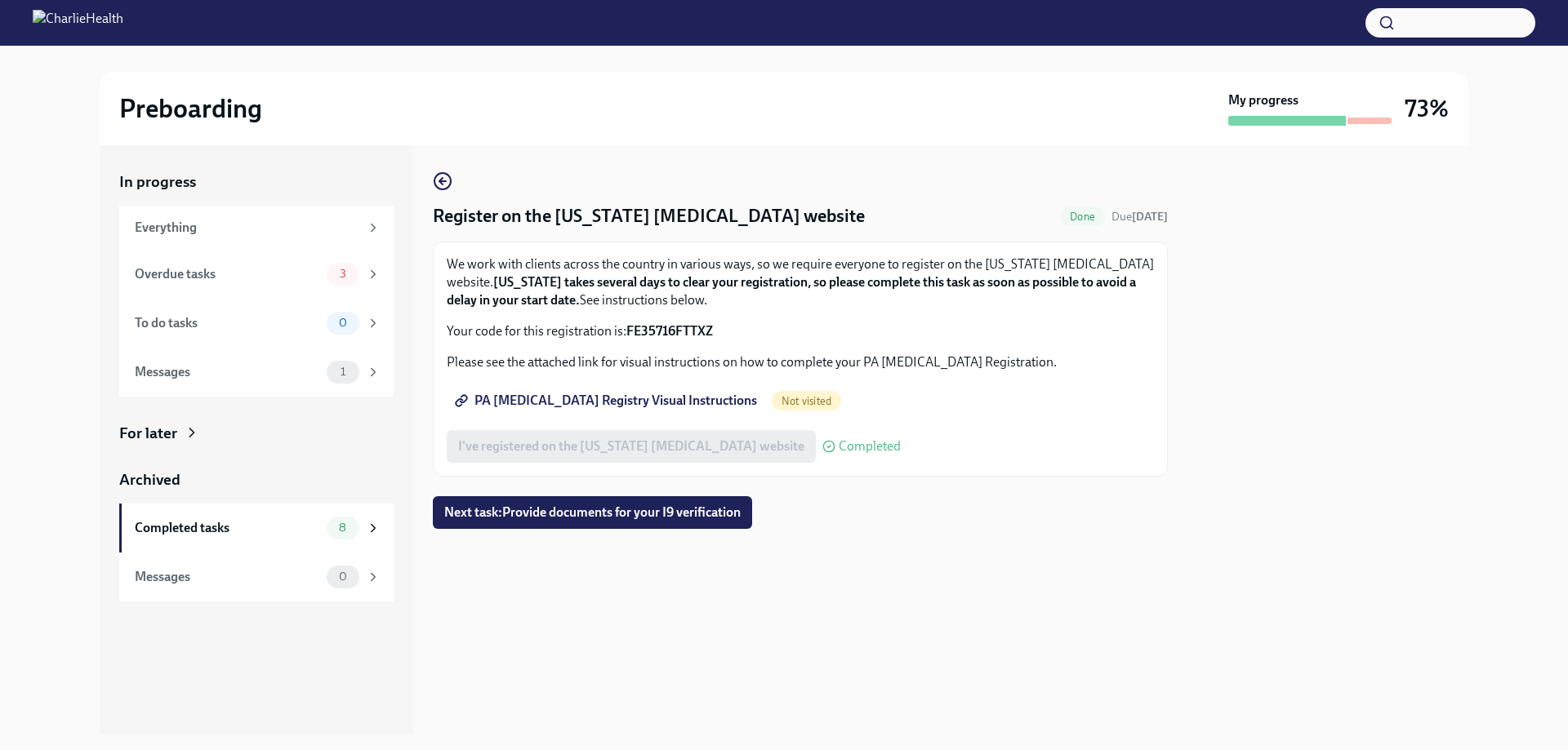
click at [591, 395] on span "PA [MEDICAL_DATA] Registry Visual Instructions" at bounding box center [607, 400] width 299 height 16
click at [438, 177] on icon "button" at bounding box center [442, 180] width 20 height 20
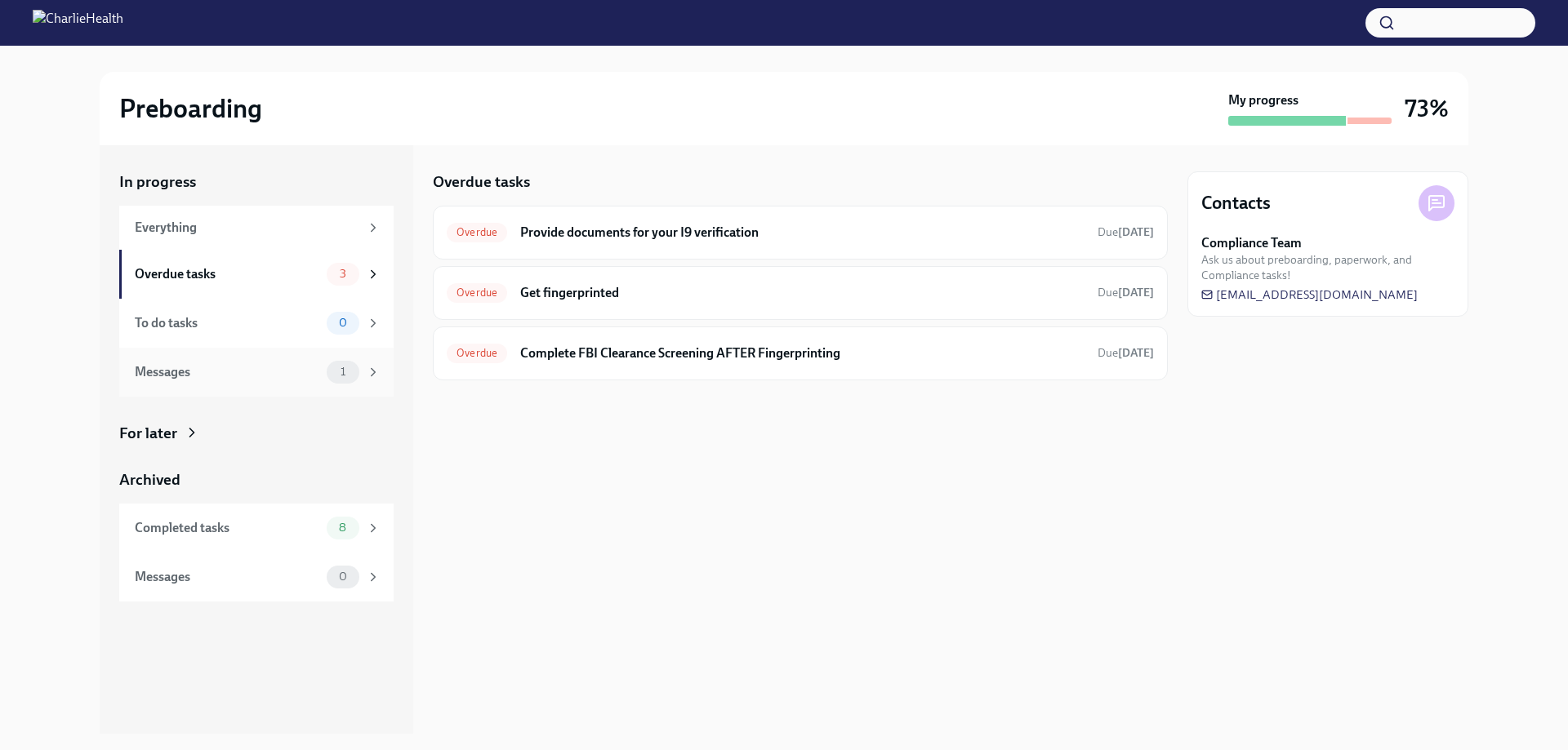
click at [274, 381] on div "Messages" at bounding box center [227, 372] width 185 height 18
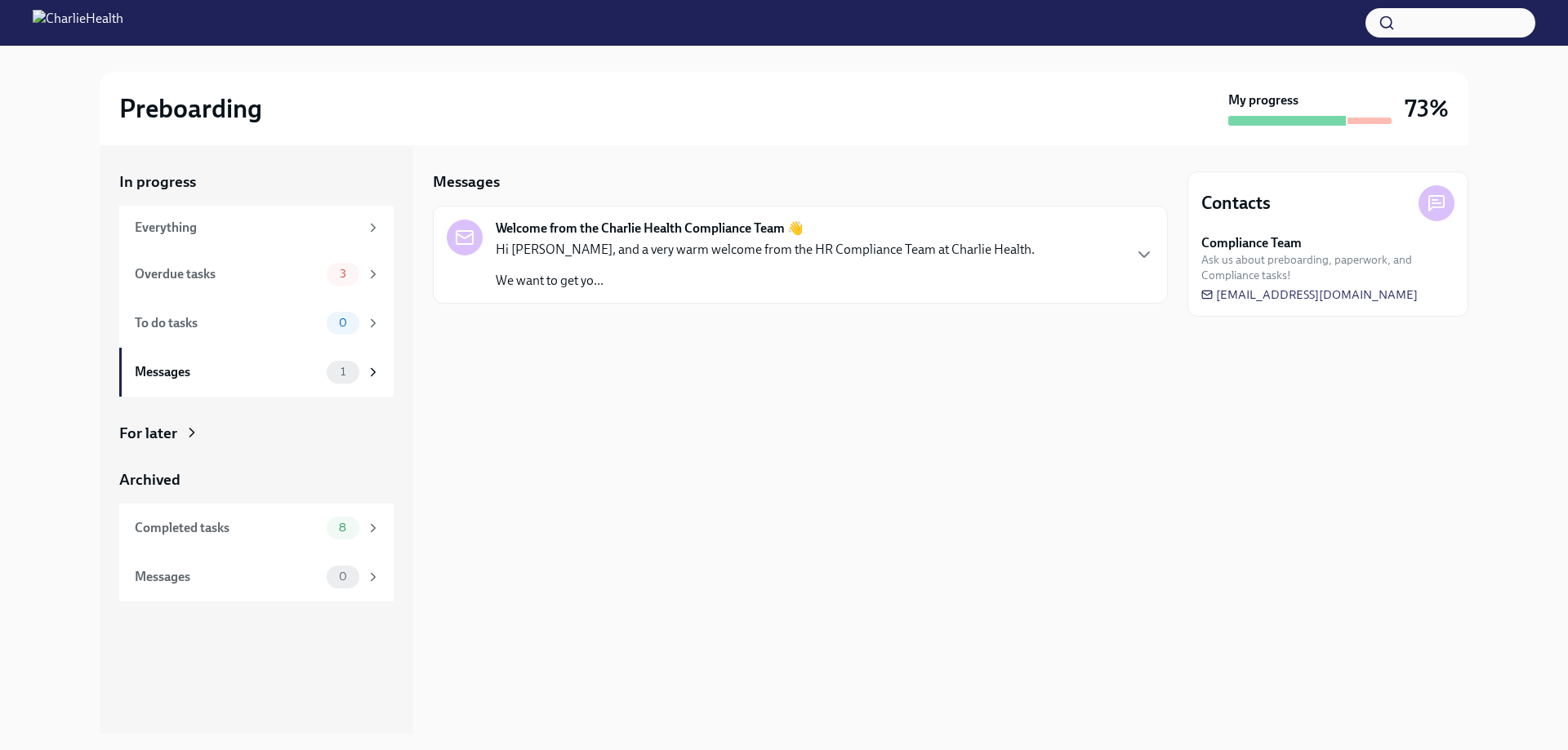
click at [730, 265] on div "Hi [PERSON_NAME], and a very warm welcome from the HR Compliance Team at Charli…" at bounding box center [764, 265] width 539 height 49
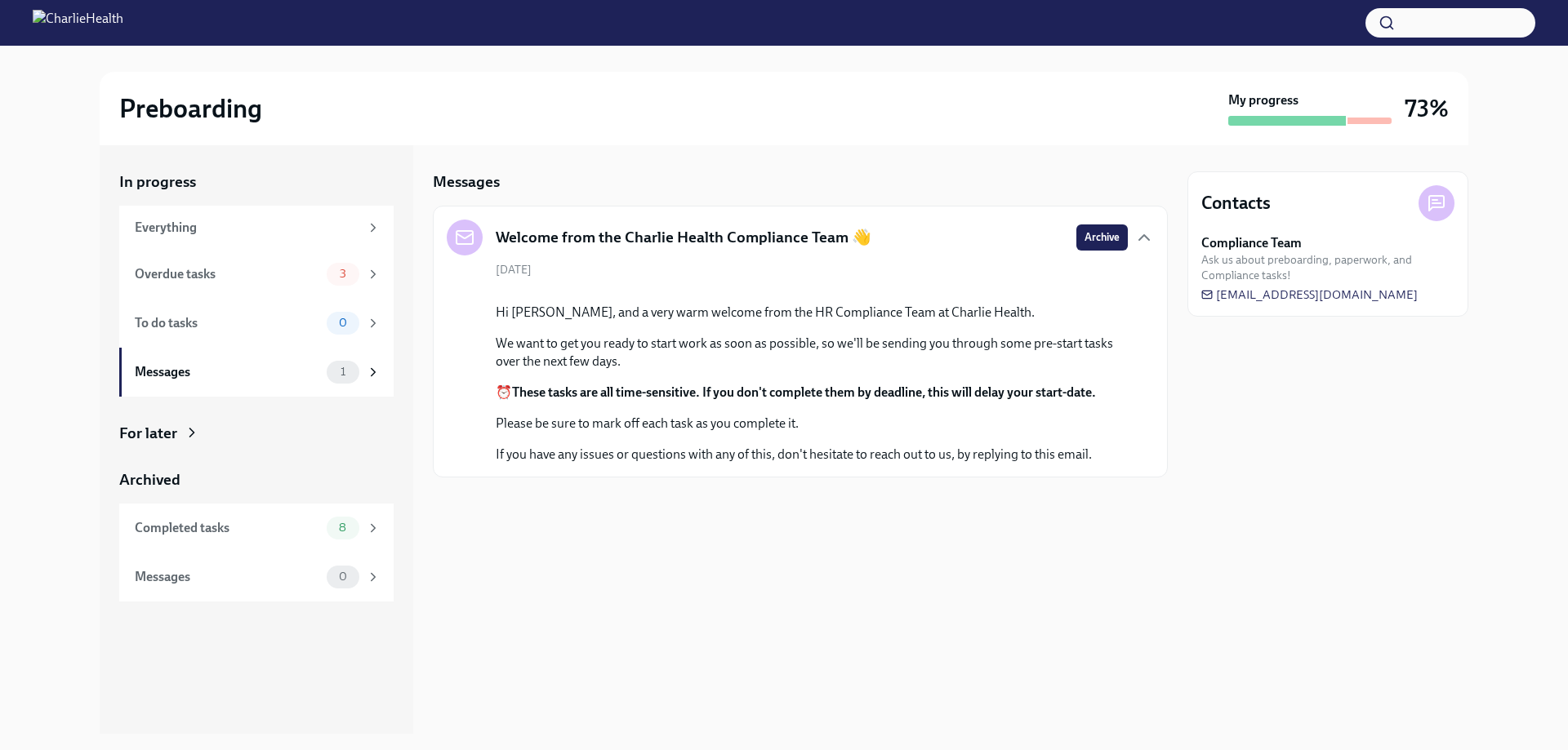
click at [794, 270] on div "[DATE] Hi [PERSON_NAME], and a very warm welcome from the HR Compliance Team at…" at bounding box center [800, 363] width 707 height 202
click at [187, 326] on div "To do tasks" at bounding box center [227, 322] width 185 height 18
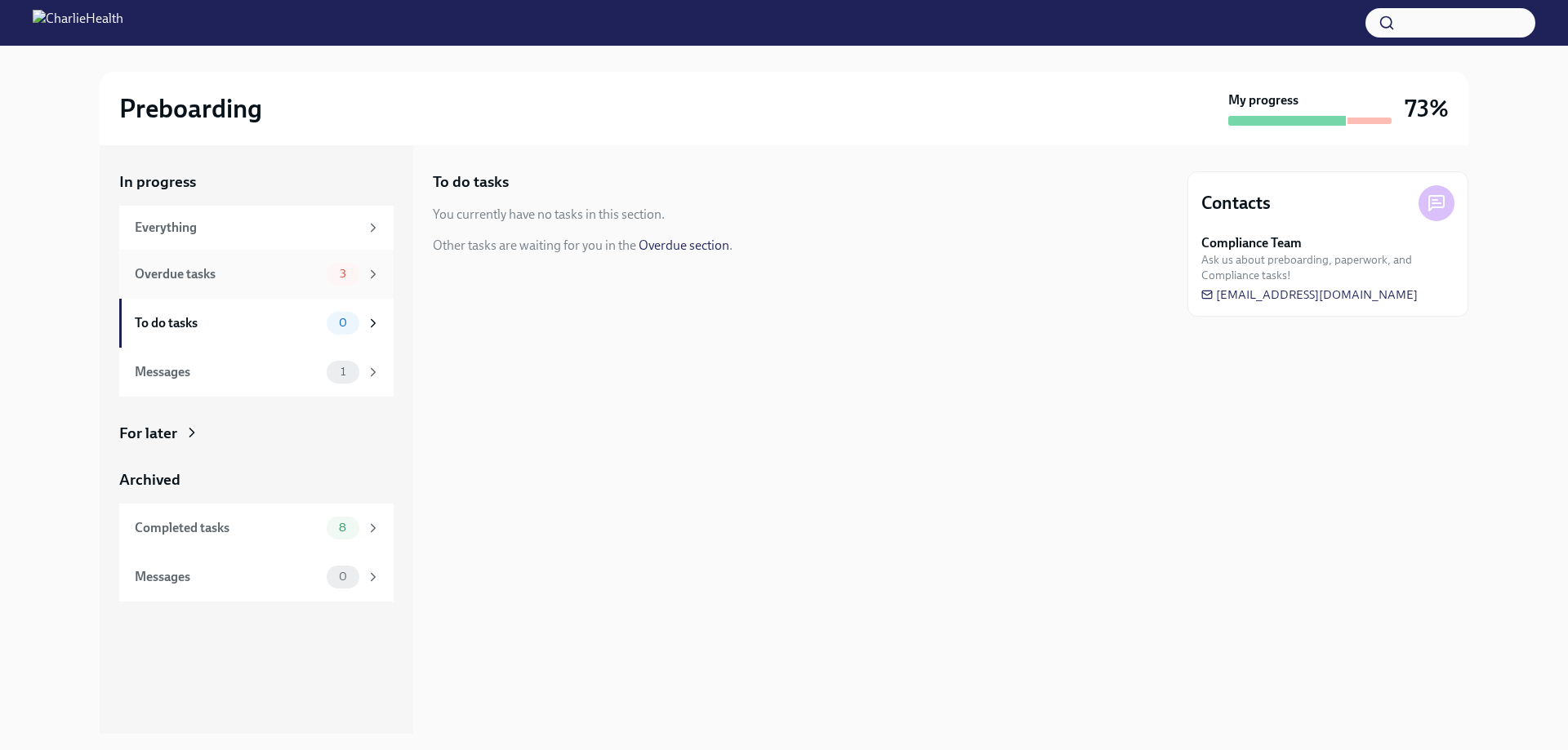
click at [198, 273] on div "Overdue tasks" at bounding box center [227, 273] width 185 height 18
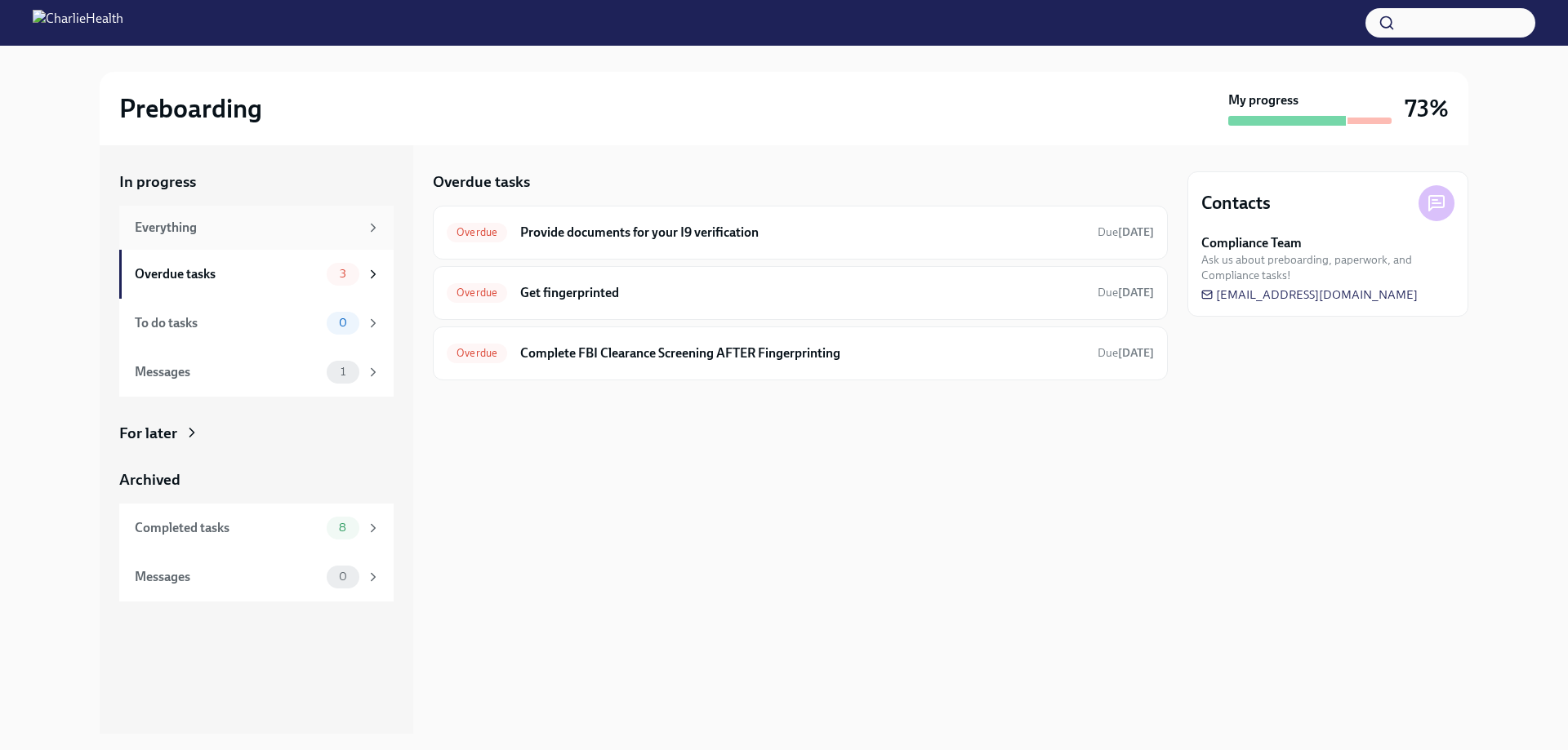
click at [198, 232] on div "Everything" at bounding box center [246, 227] width 225 height 18
